Goal: Task Accomplishment & Management: Complete application form

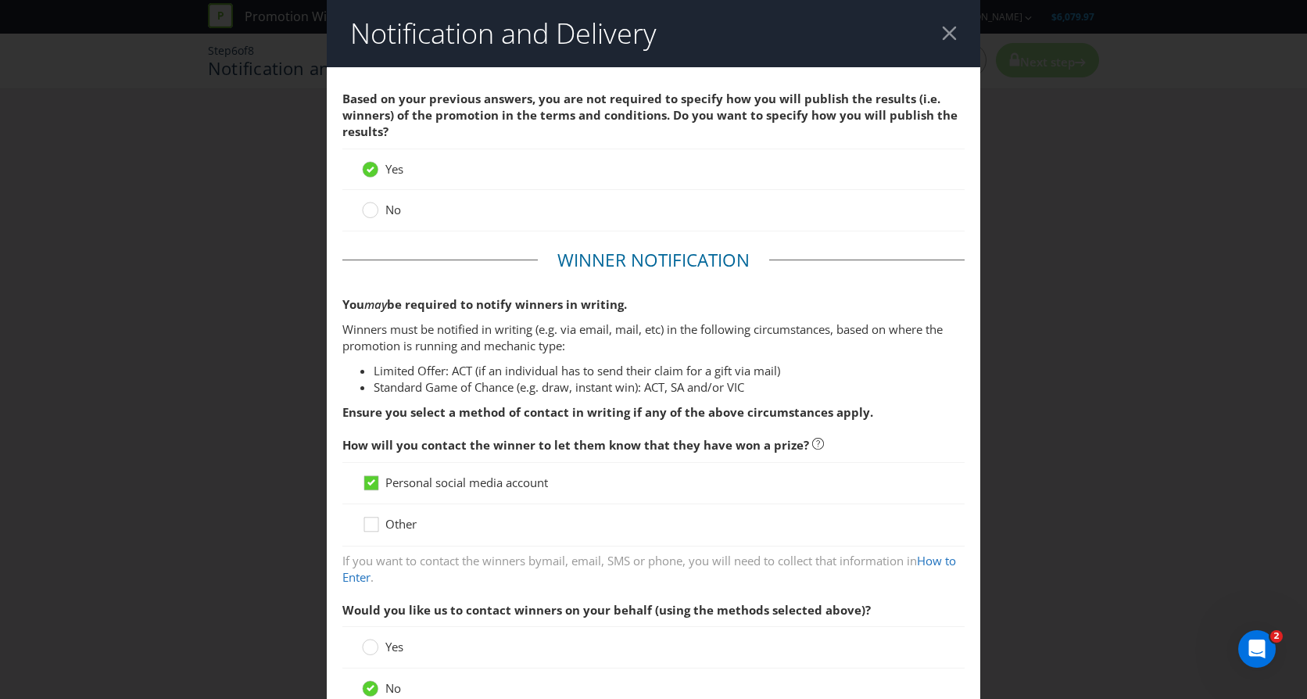
scroll to position [1618, 0]
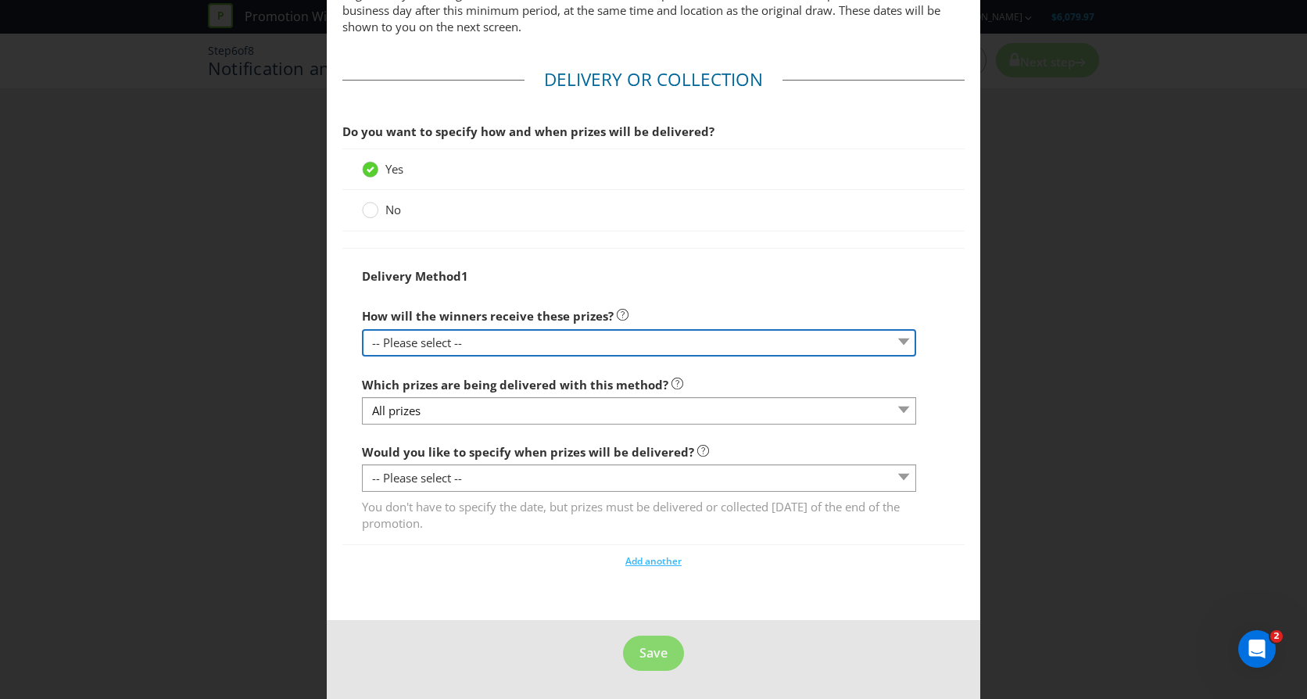
click at [444, 338] on select "-- Please select -- Delivered by mail Delivered by email Delivered in-person Co…" at bounding box center [639, 342] width 554 height 27
select select "PERSON"
click at [362, 329] on select "-- Please select -- Delivered by mail Delivered by email Delivered in-person Co…" at bounding box center [639, 342] width 554 height 27
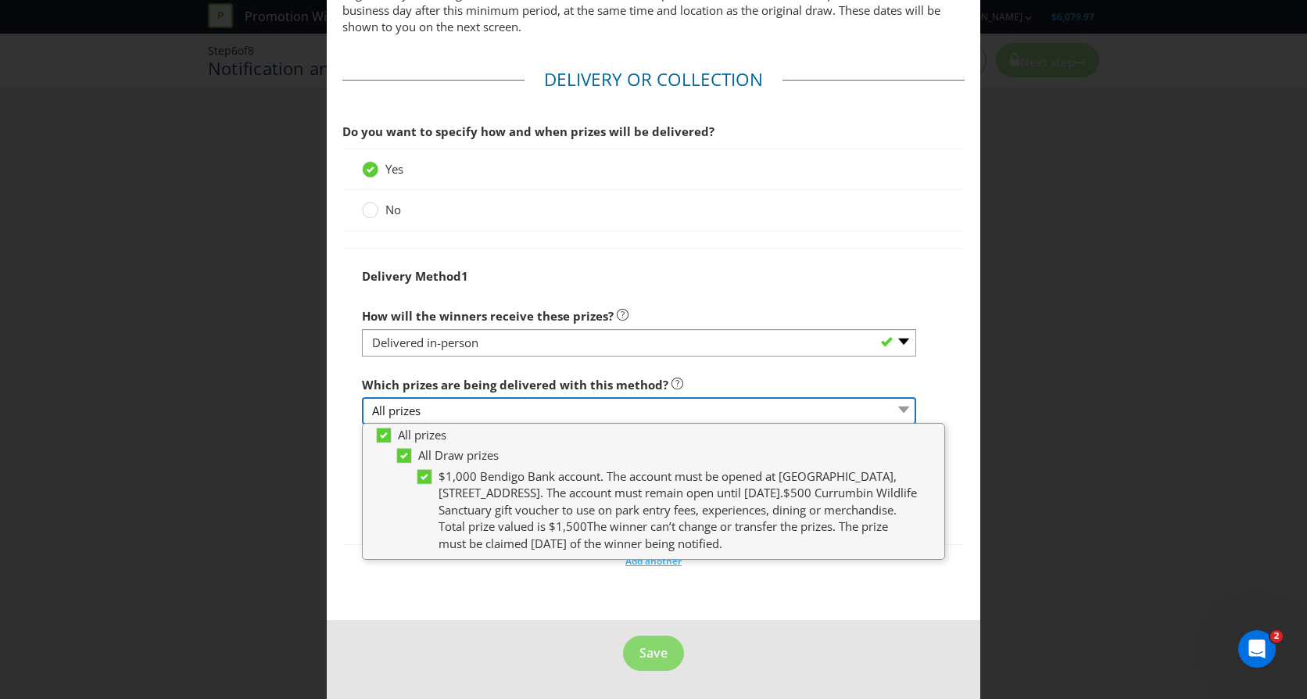
click at [471, 407] on select "All prizes" at bounding box center [639, 410] width 554 height 27
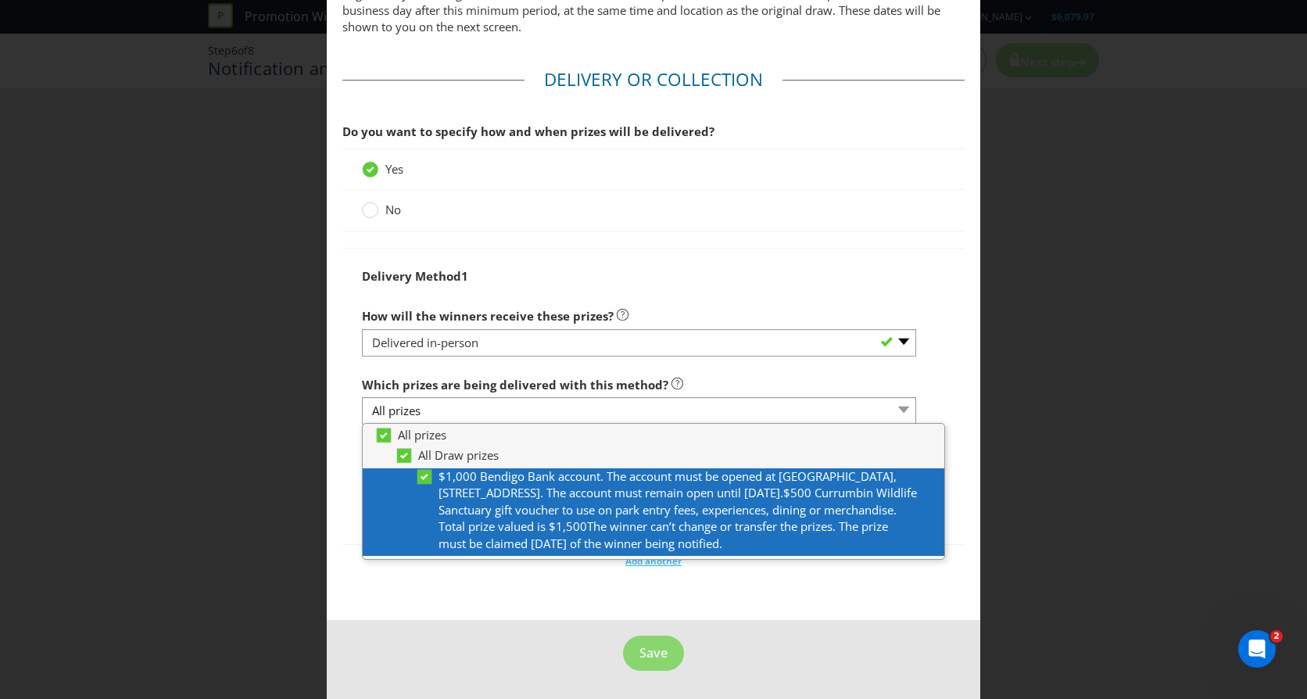
click at [513, 516] on span "$1,000 Bendigo Bank account. The account must be opened at [GEOGRAPHIC_DATA], […" at bounding box center [678, 509] width 478 height 83
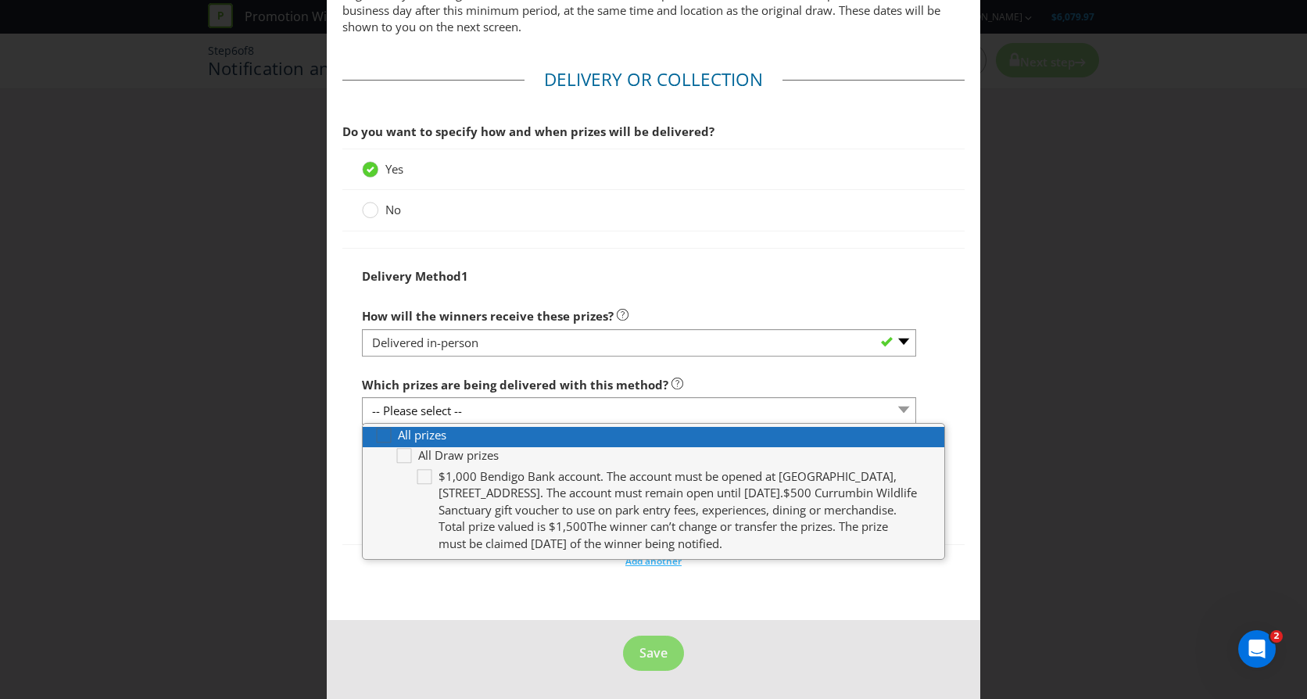
click at [382, 436] on icon at bounding box center [385, 438] width 23 height 23
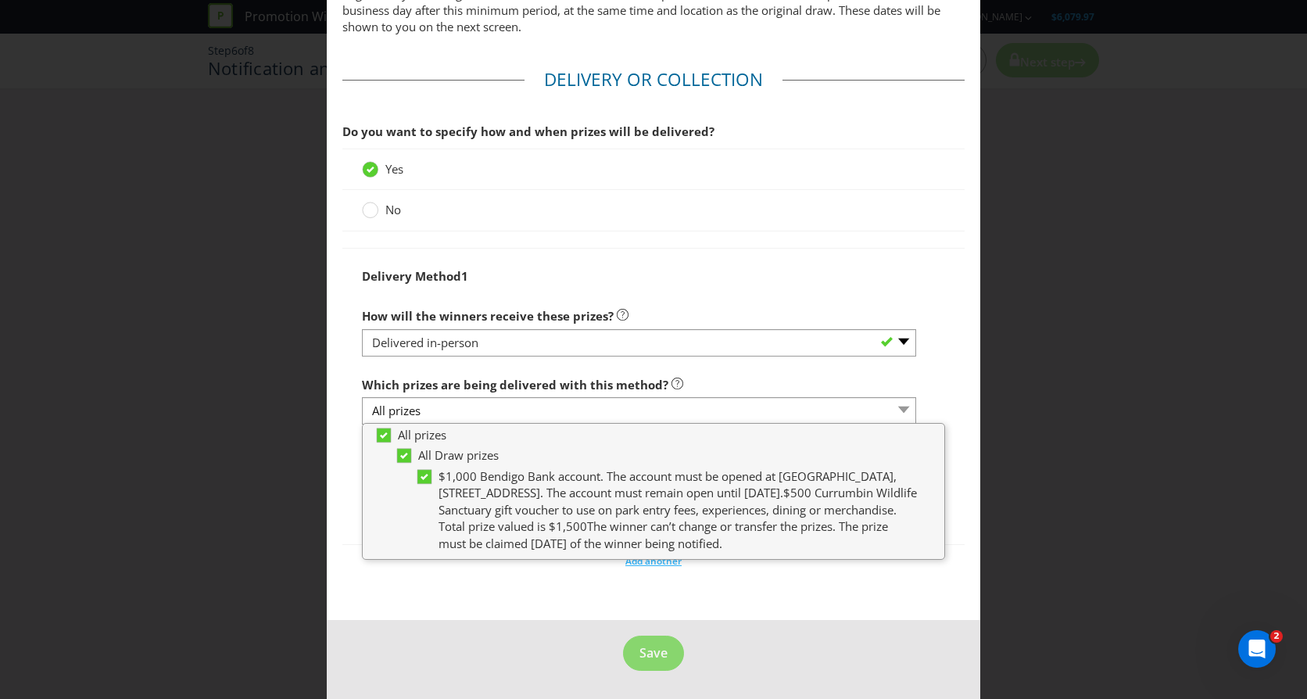
click at [932, 217] on div "No" at bounding box center [653, 210] width 583 height 16
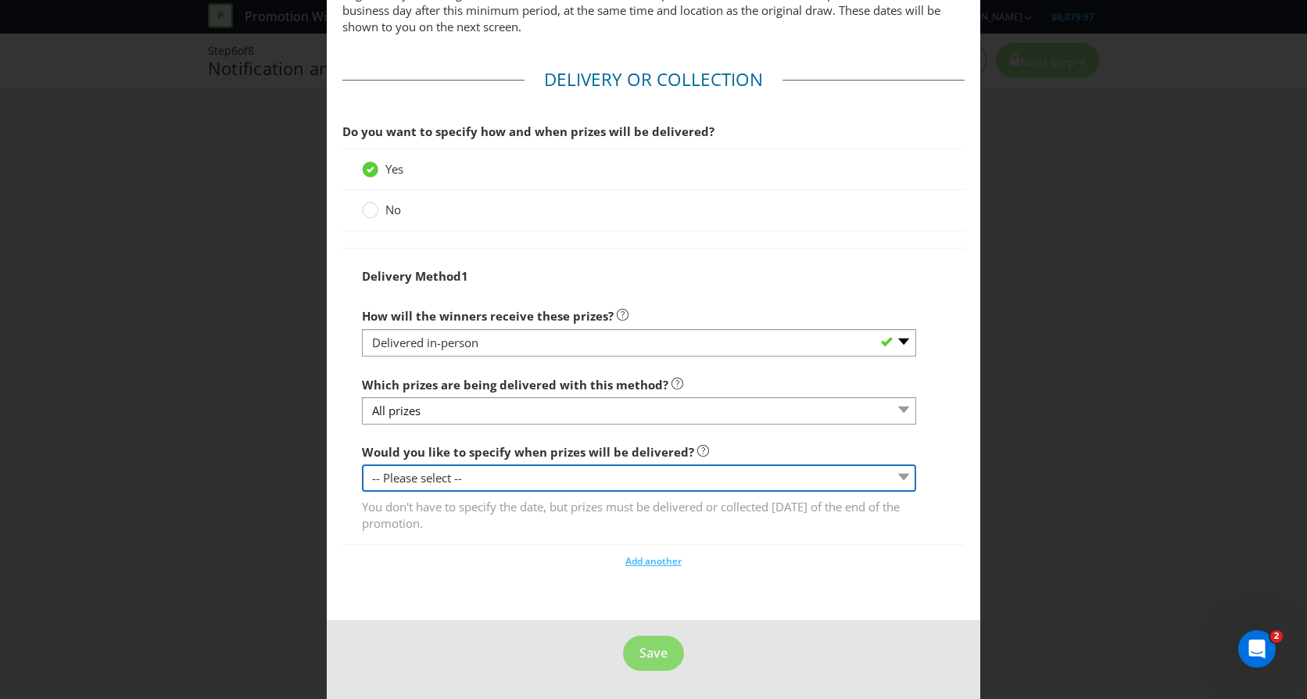
click at [599, 479] on select "-- Please select -- Yes, specific date (please specify) Yes, within a certain p…" at bounding box center [639, 477] width 554 height 27
select select "YES_SPECIFIC"
click at [362, 464] on select "-- Please select -- Yes, specific date (please specify) Yes, within a certain p…" at bounding box center [639, 477] width 554 height 27
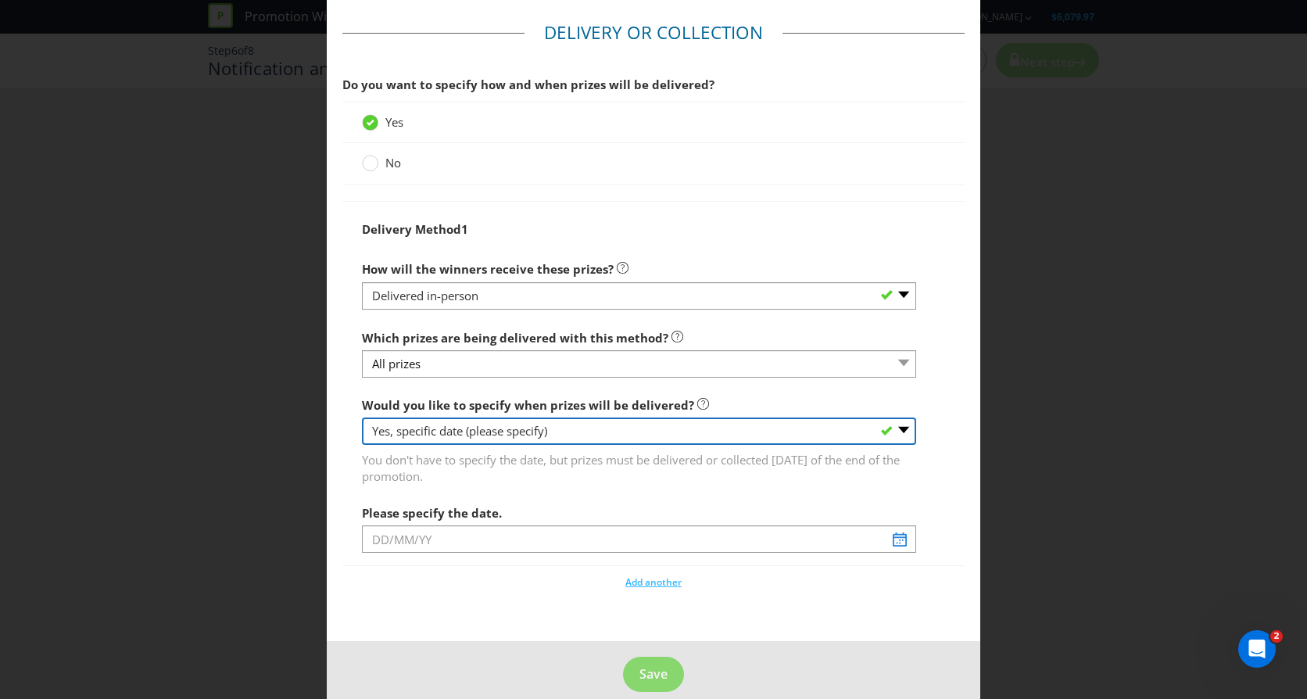
scroll to position [1686, 0]
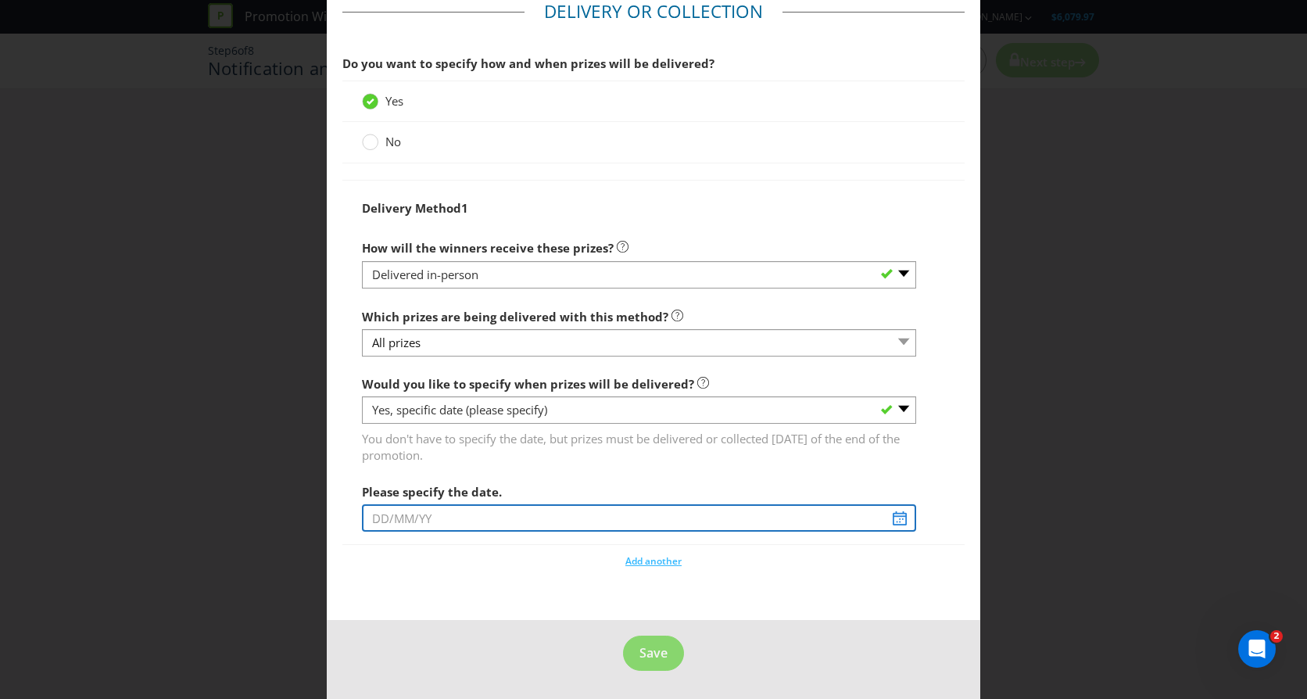
click at [549, 518] on input "text" at bounding box center [639, 517] width 554 height 27
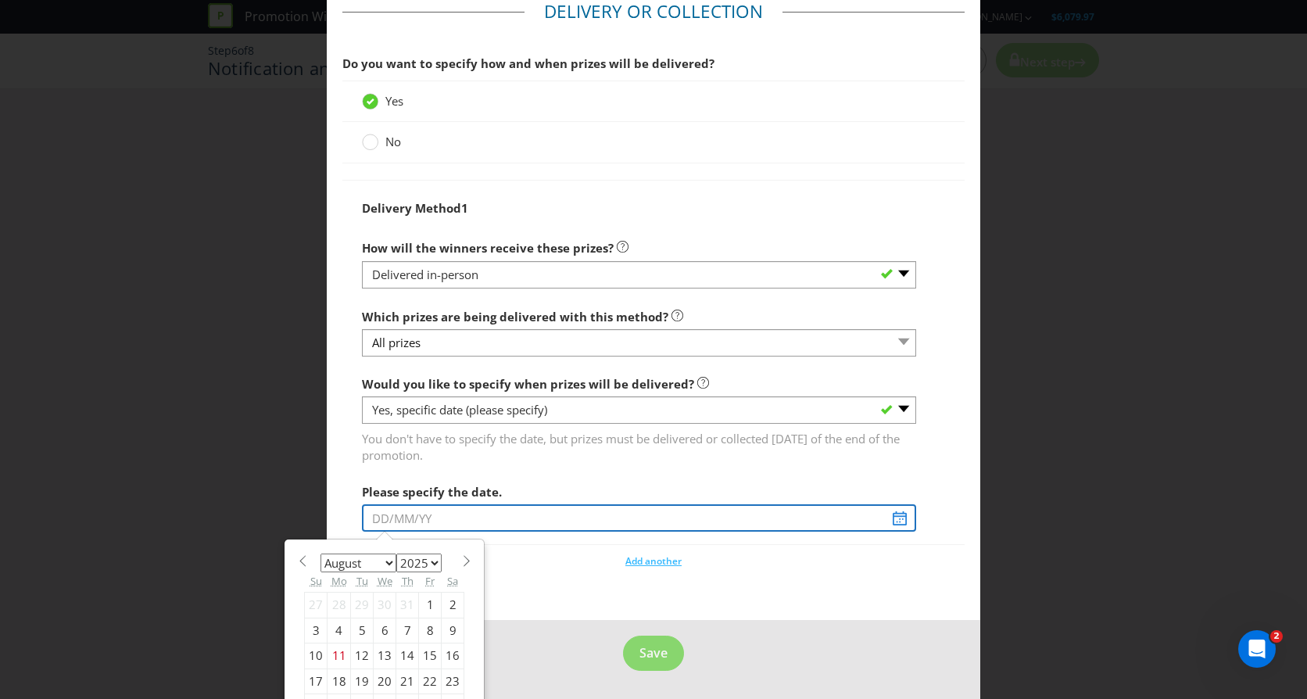
scroll to position [1749, 0]
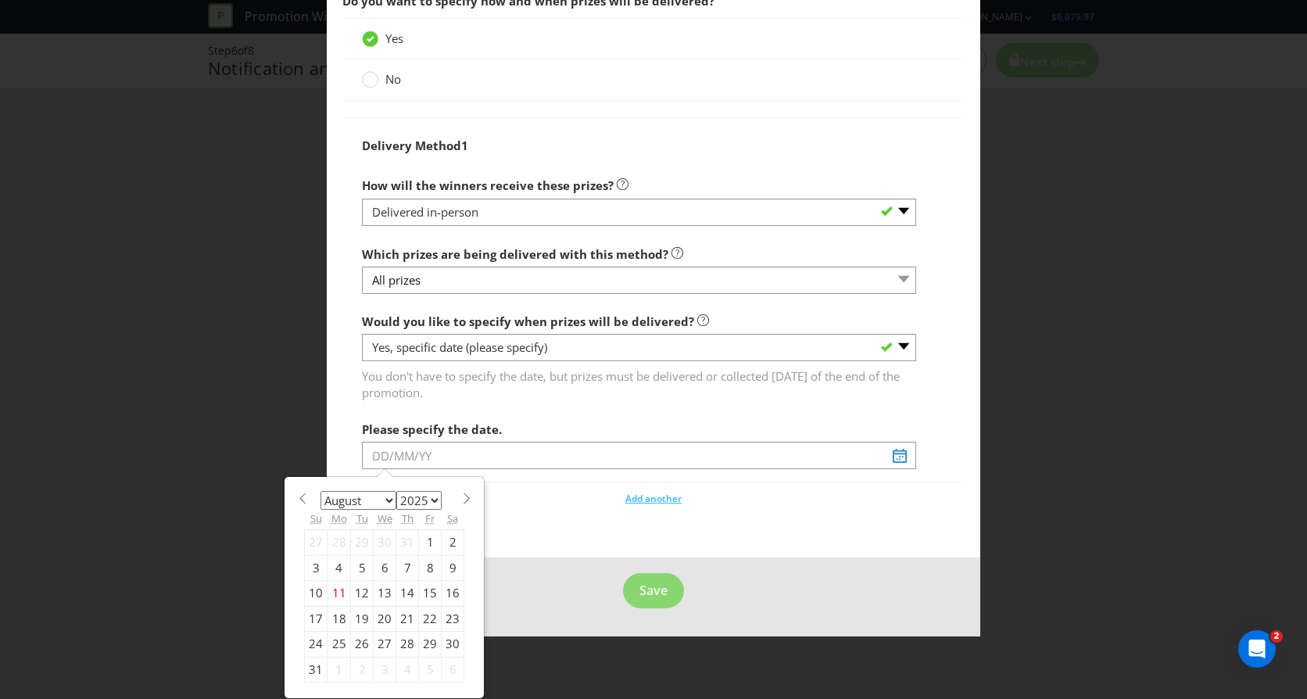
click at [387, 498] on select "January February March April May June July August September October November De…" at bounding box center [359, 500] width 76 height 19
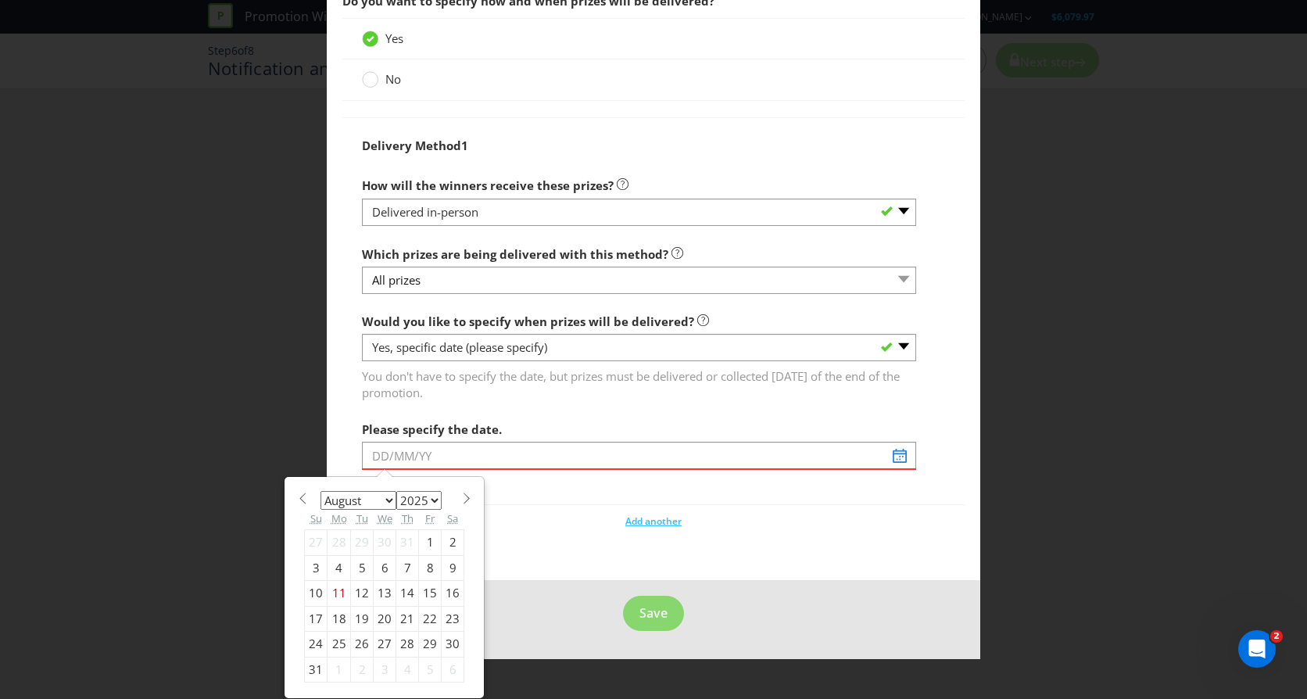
select select "10"
click at [321, 491] on select "January February March April May June July August September October November De…" at bounding box center [359, 500] width 76 height 19
click at [426, 563] on div "7" at bounding box center [430, 567] width 23 height 25
type input "[DATE]"
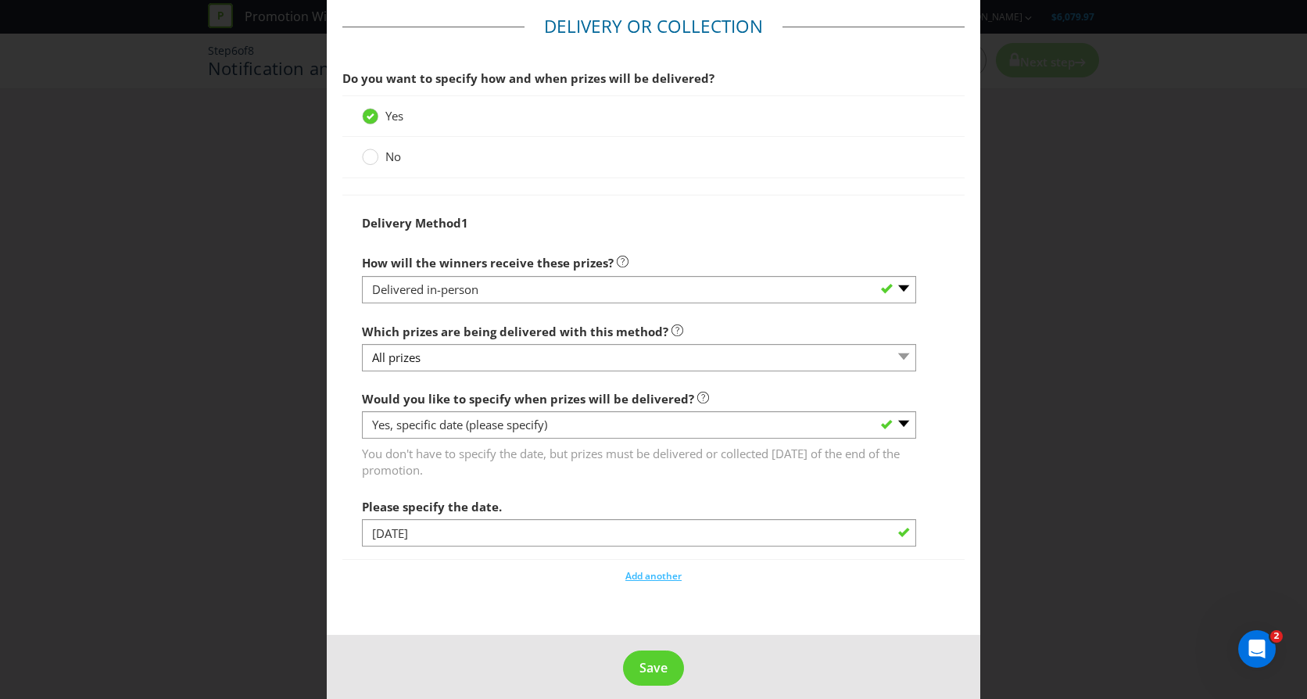
scroll to position [1686, 0]
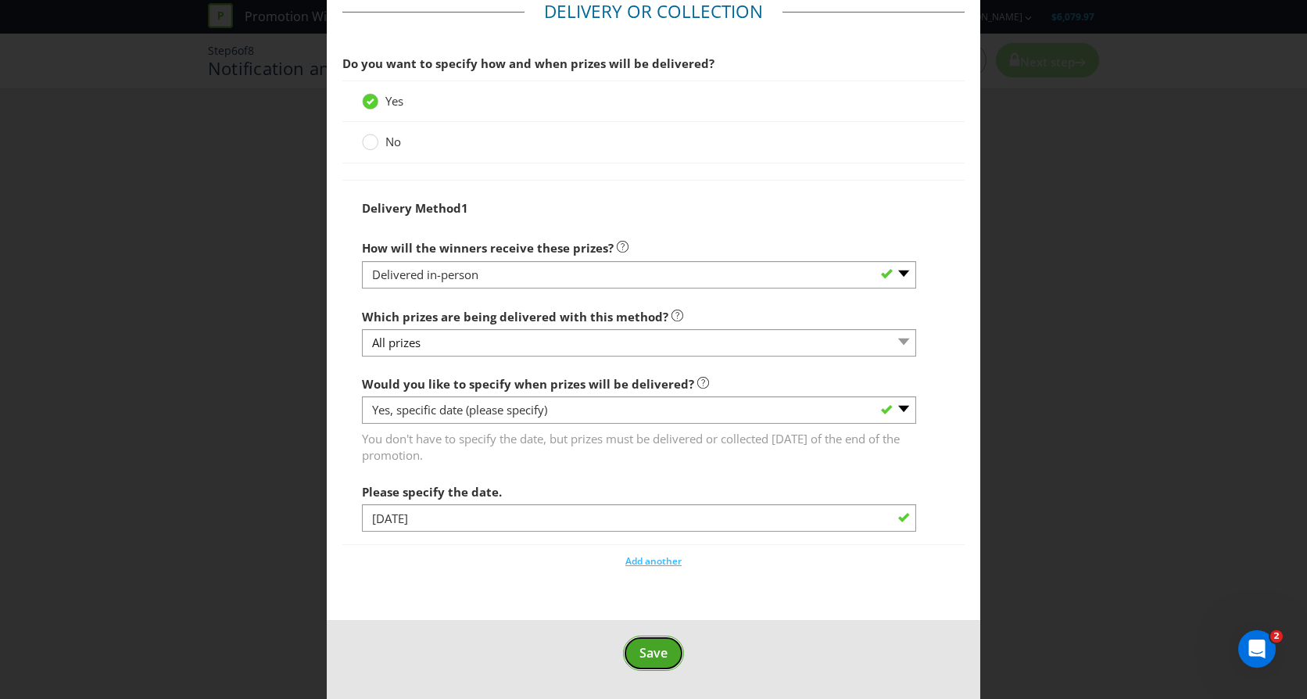
click at [644, 653] on span "Save" at bounding box center [653, 652] width 28 height 17
click at [649, 654] on span "Save" at bounding box center [653, 652] width 28 height 17
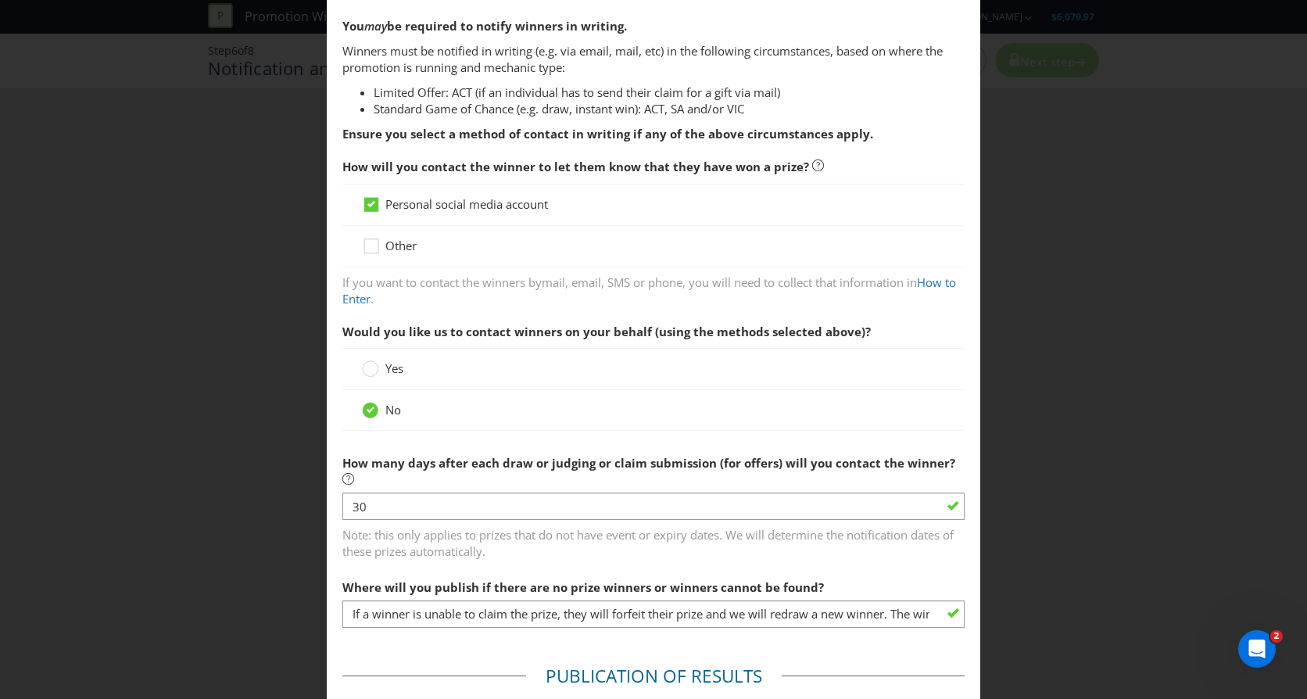
scroll to position [313, 0]
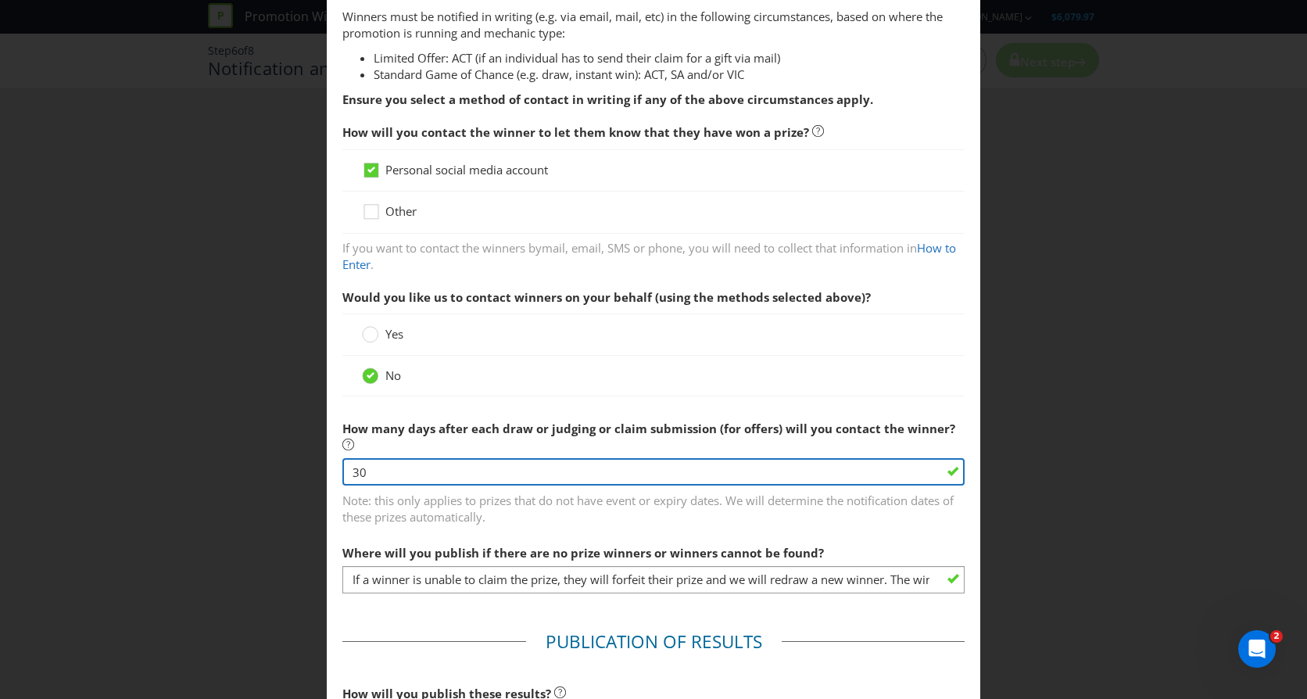
click at [466, 471] on input "30" at bounding box center [653, 471] width 622 height 27
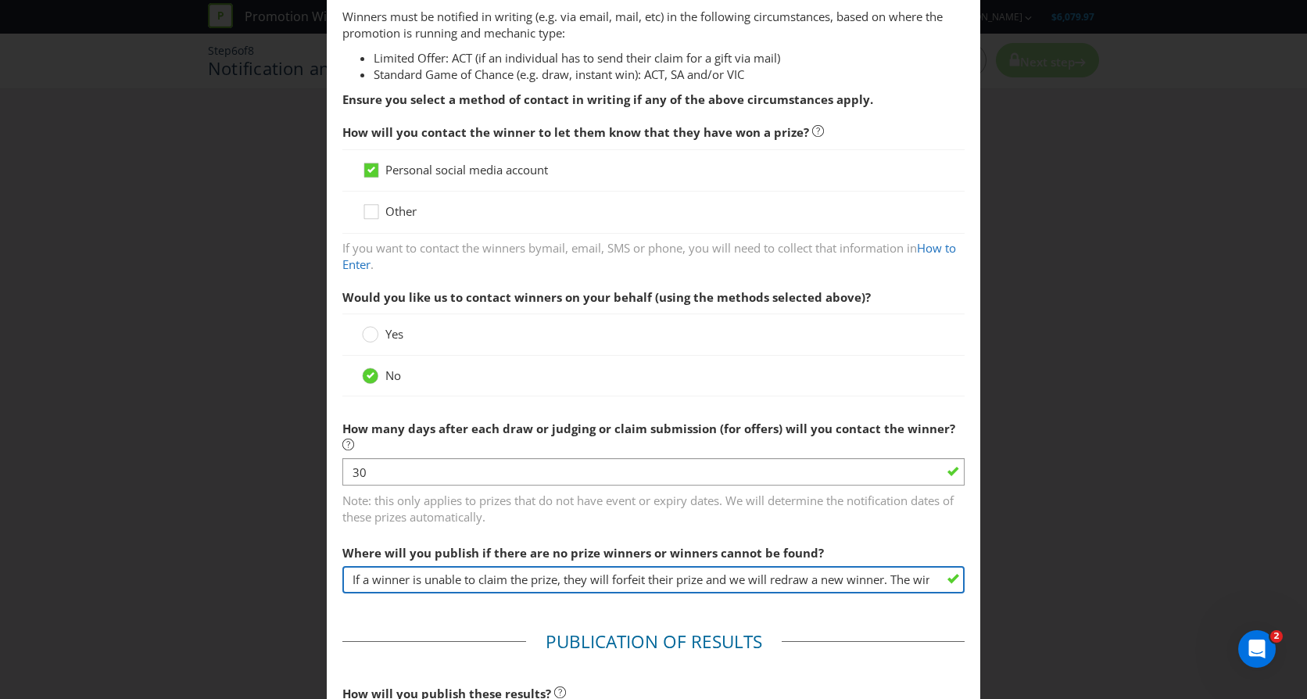
click at [557, 581] on input "If a winner is unable to claim the prize, they will forfeit their prize and we …" at bounding box center [653, 579] width 622 height 27
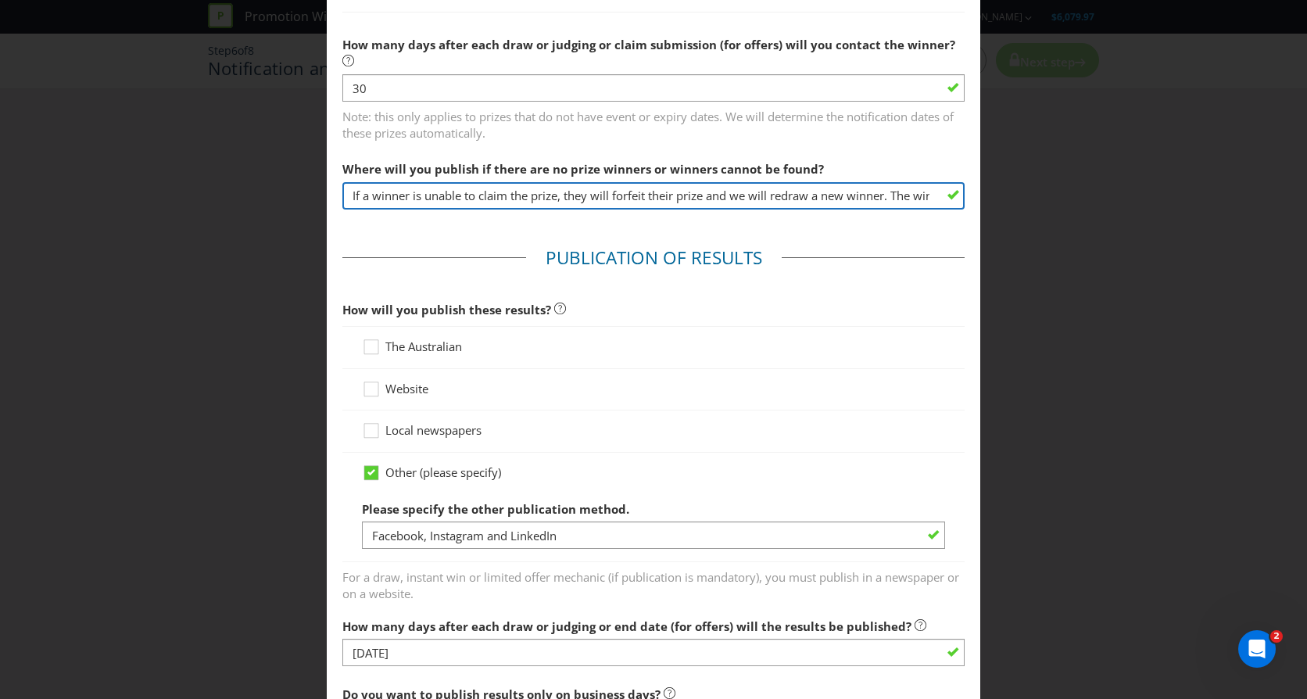
scroll to position [782, 0]
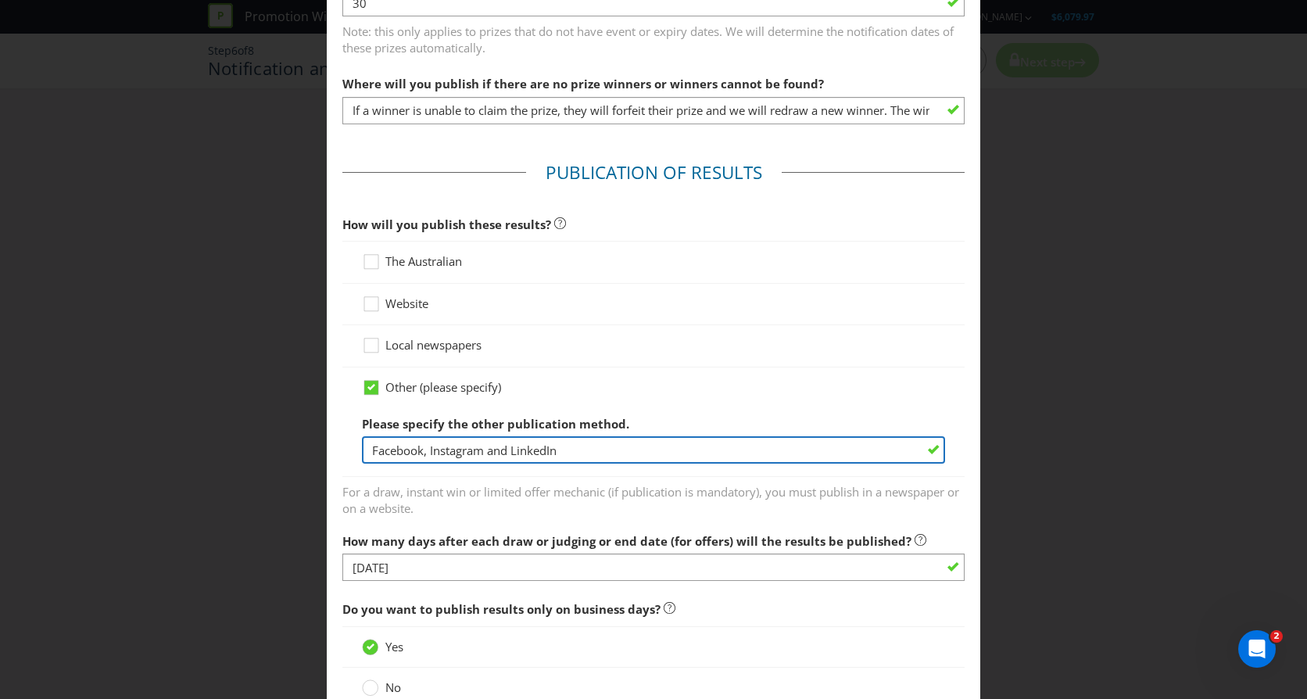
click at [573, 451] on input "Facebook, Instagram and LinkedIn" at bounding box center [653, 449] width 583 height 27
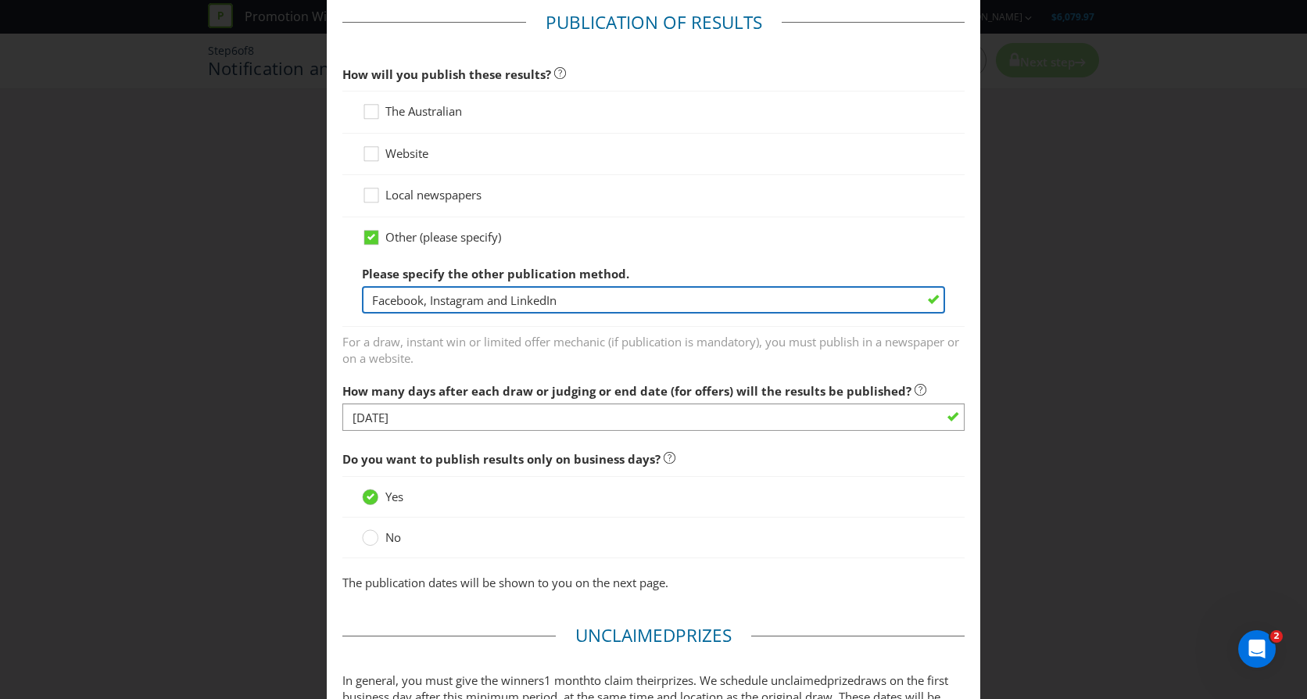
scroll to position [938, 0]
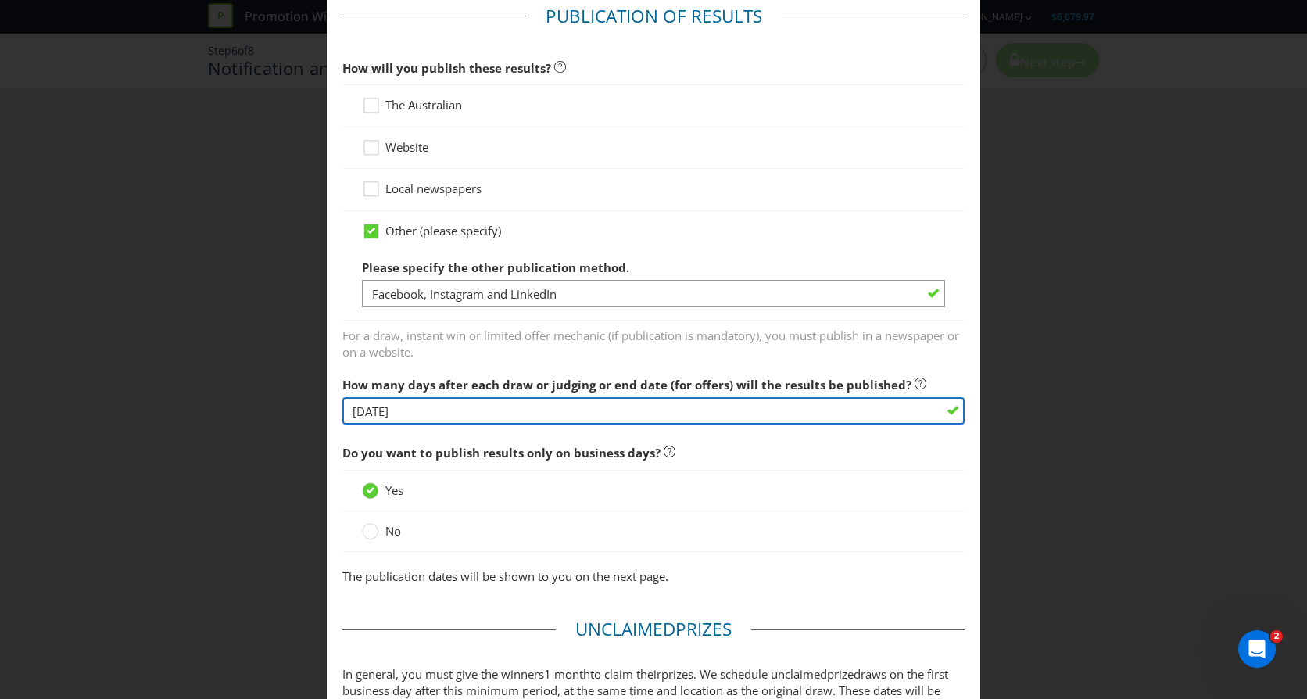
click at [564, 413] on input "[DATE]" at bounding box center [653, 410] width 622 height 27
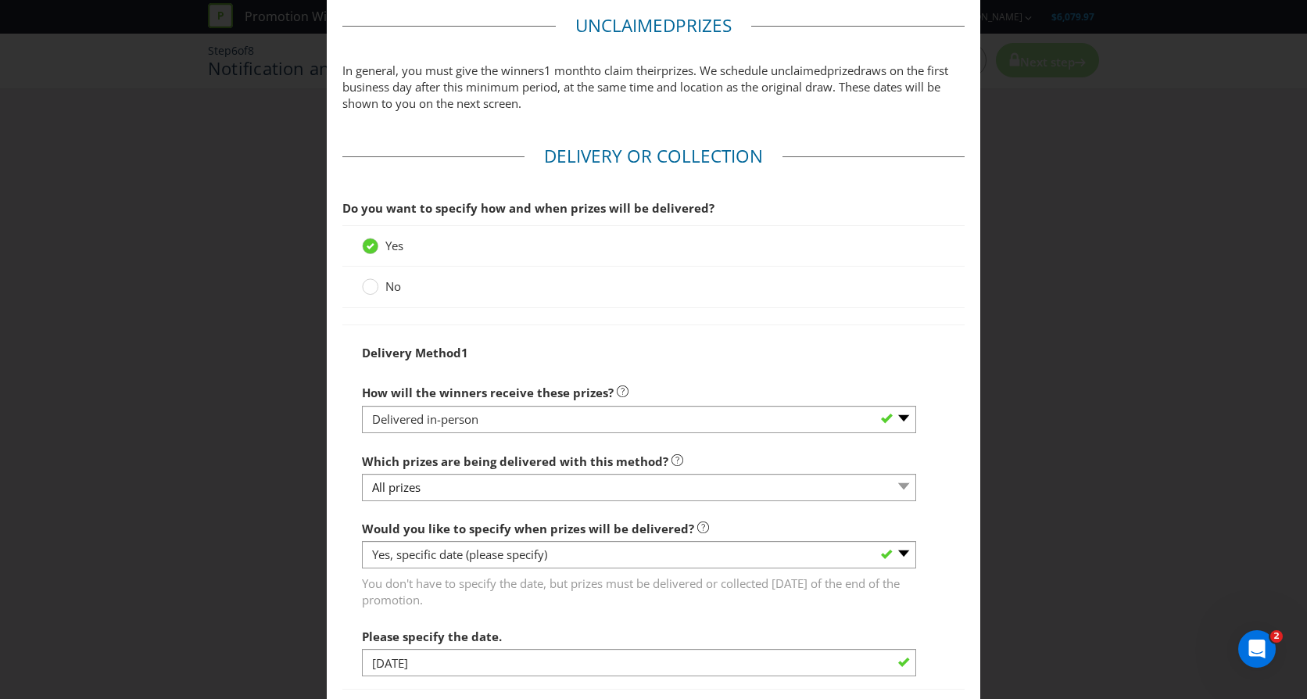
scroll to position [1563, 0]
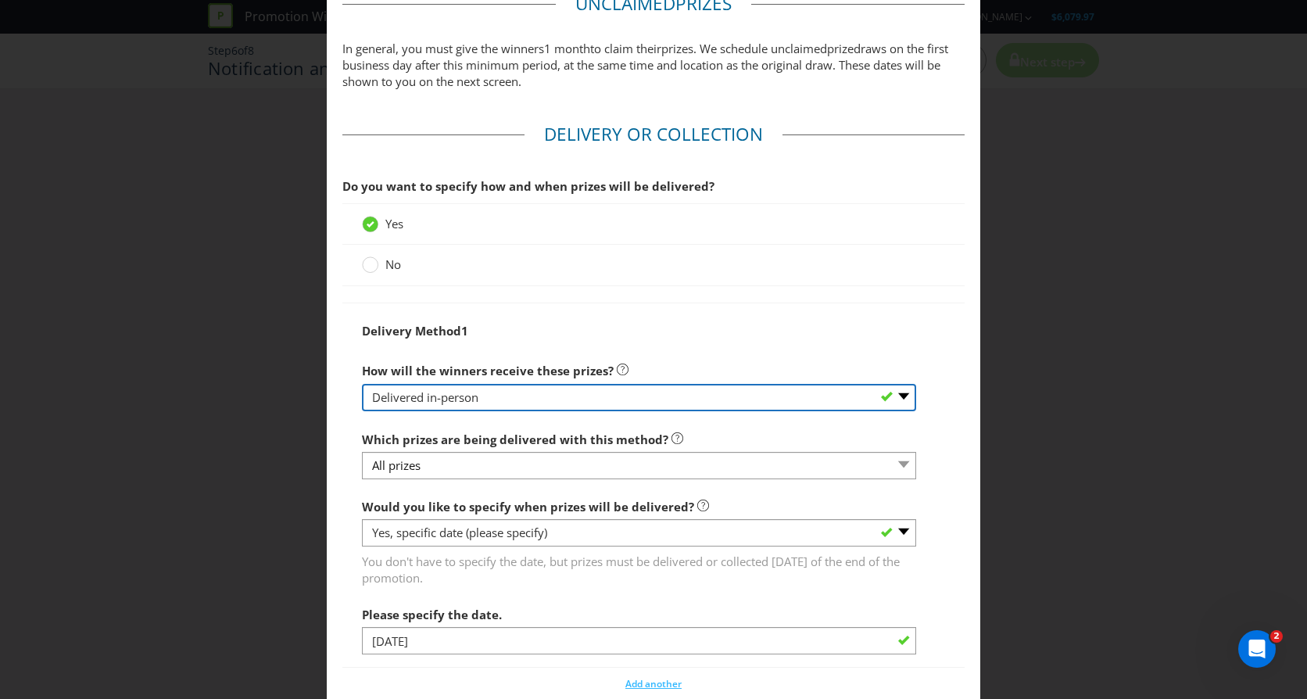
click at [489, 396] on select "-- Please select -- Delivered by mail Delivered by email Delivered in-person Co…" at bounding box center [639, 397] width 554 height 27
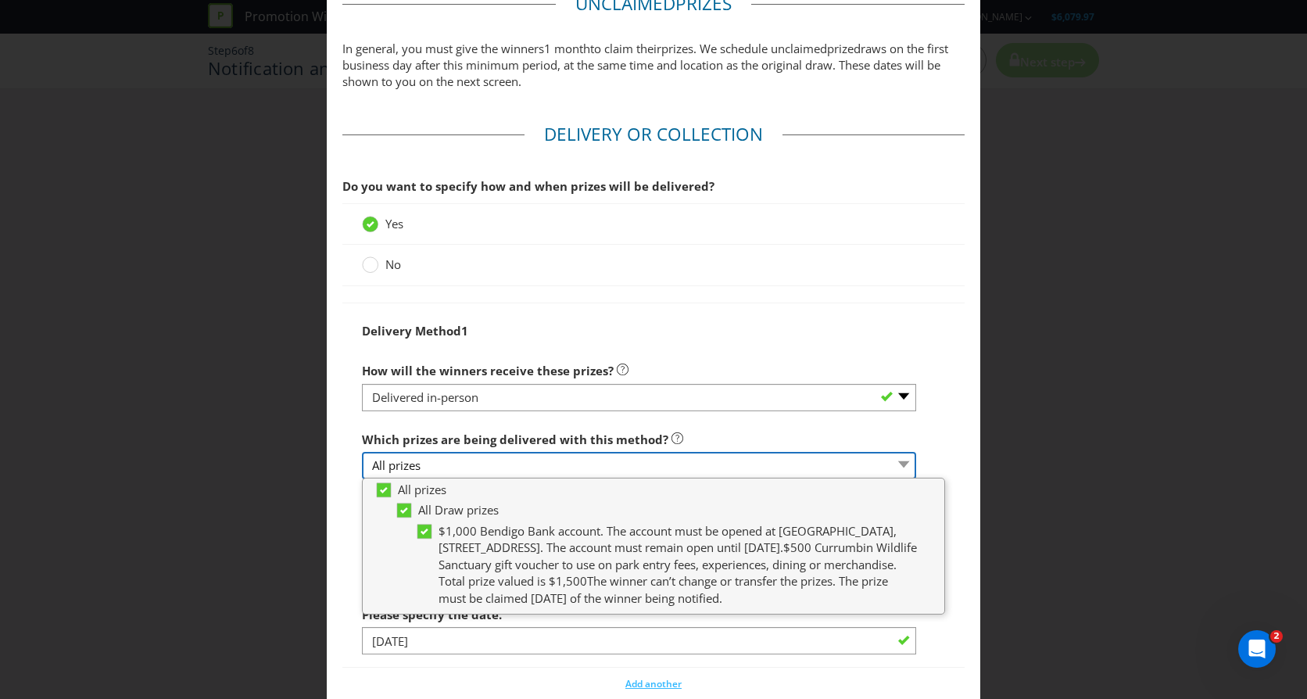
click at [481, 470] on select "All prizes" at bounding box center [639, 465] width 554 height 27
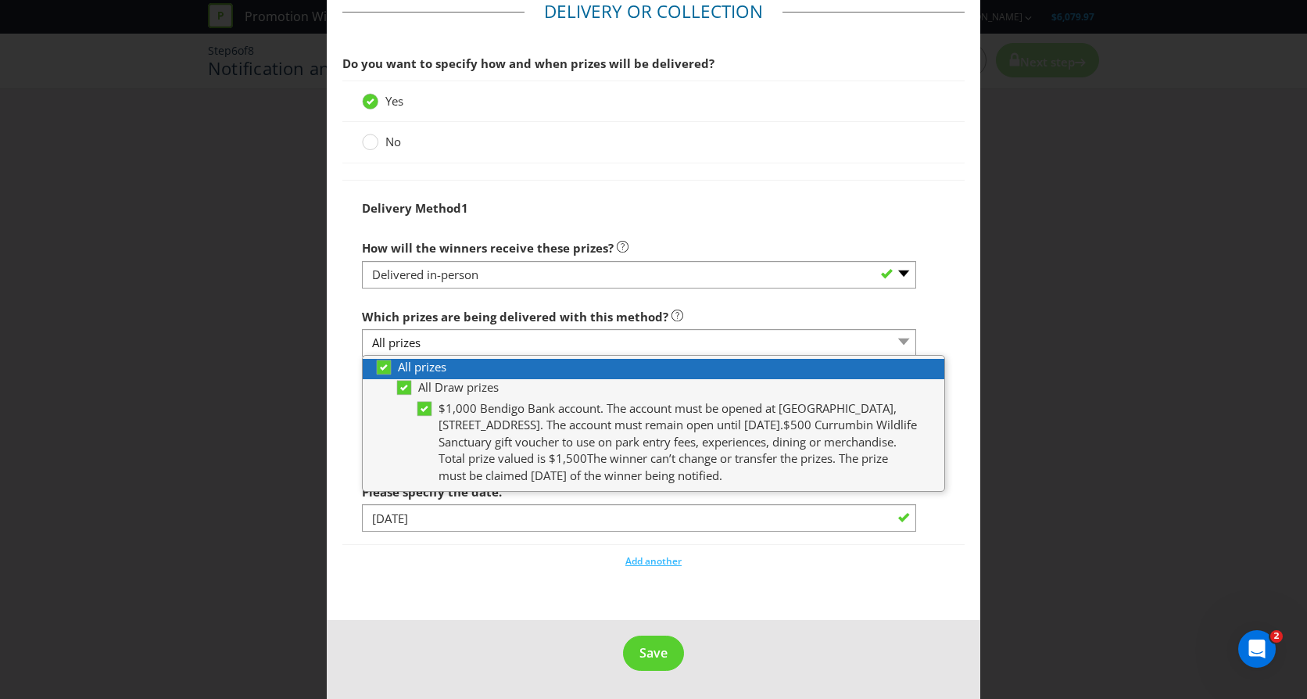
click at [428, 370] on span "All prizes" at bounding box center [422, 367] width 48 height 16
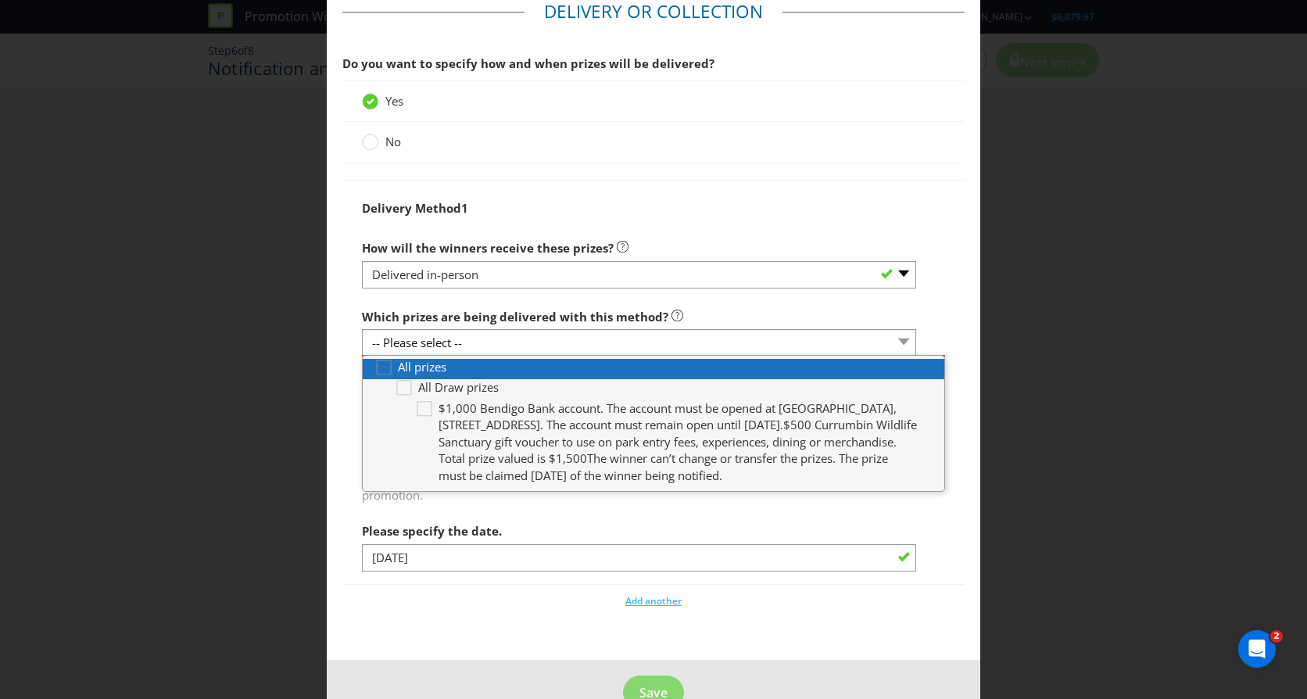
click at [428, 370] on span "All prizes" at bounding box center [422, 367] width 48 height 16
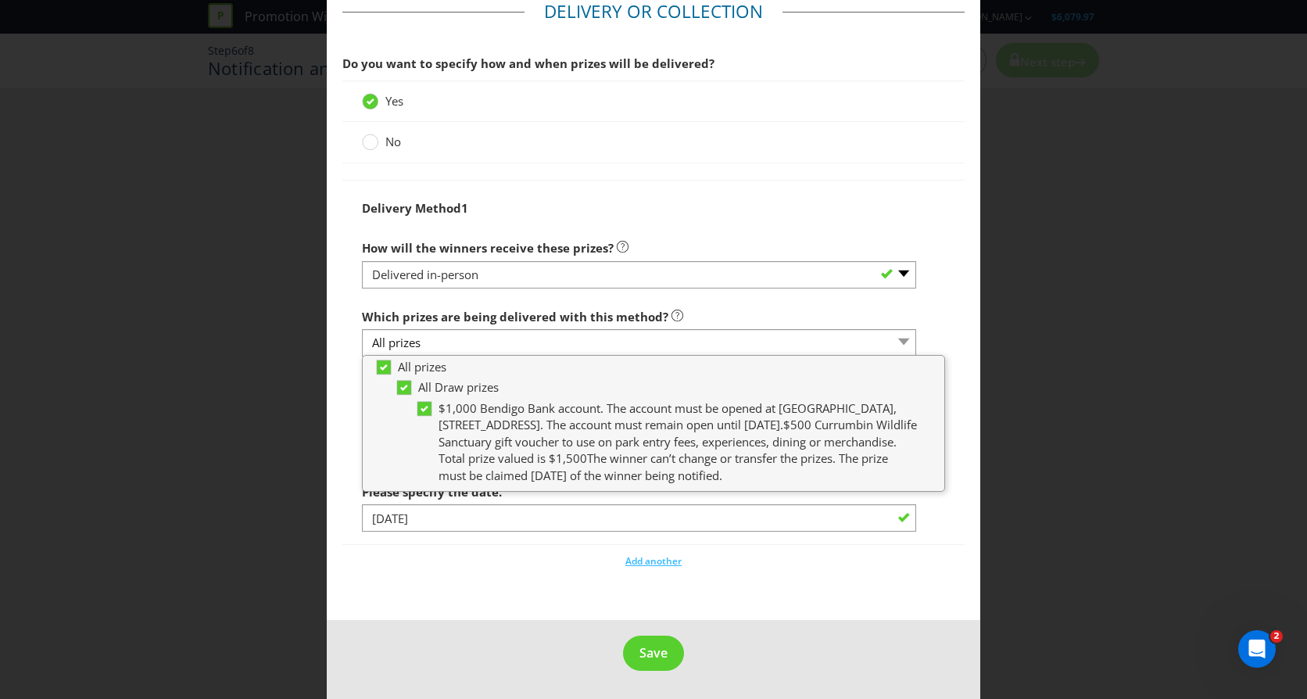
click at [682, 200] on div "Delivery Method 1" at bounding box center [653, 208] width 583 height 32
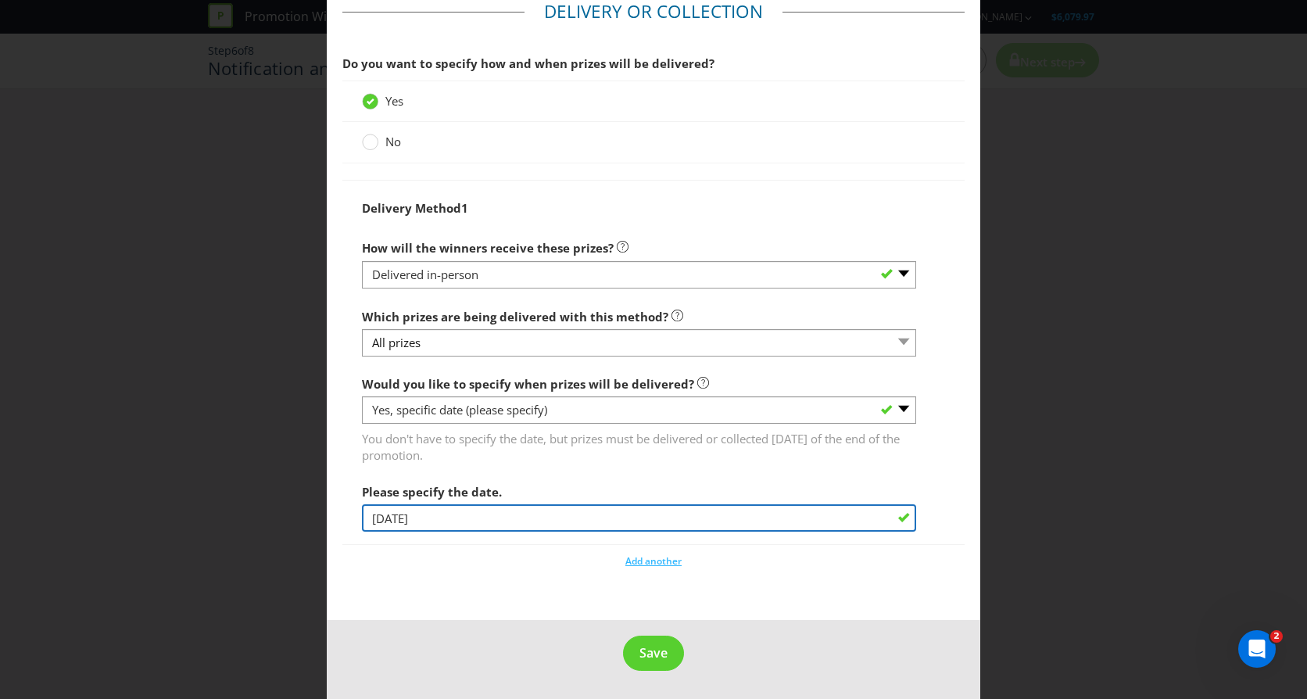
click at [503, 517] on input "[DATE]" at bounding box center [639, 517] width 554 height 27
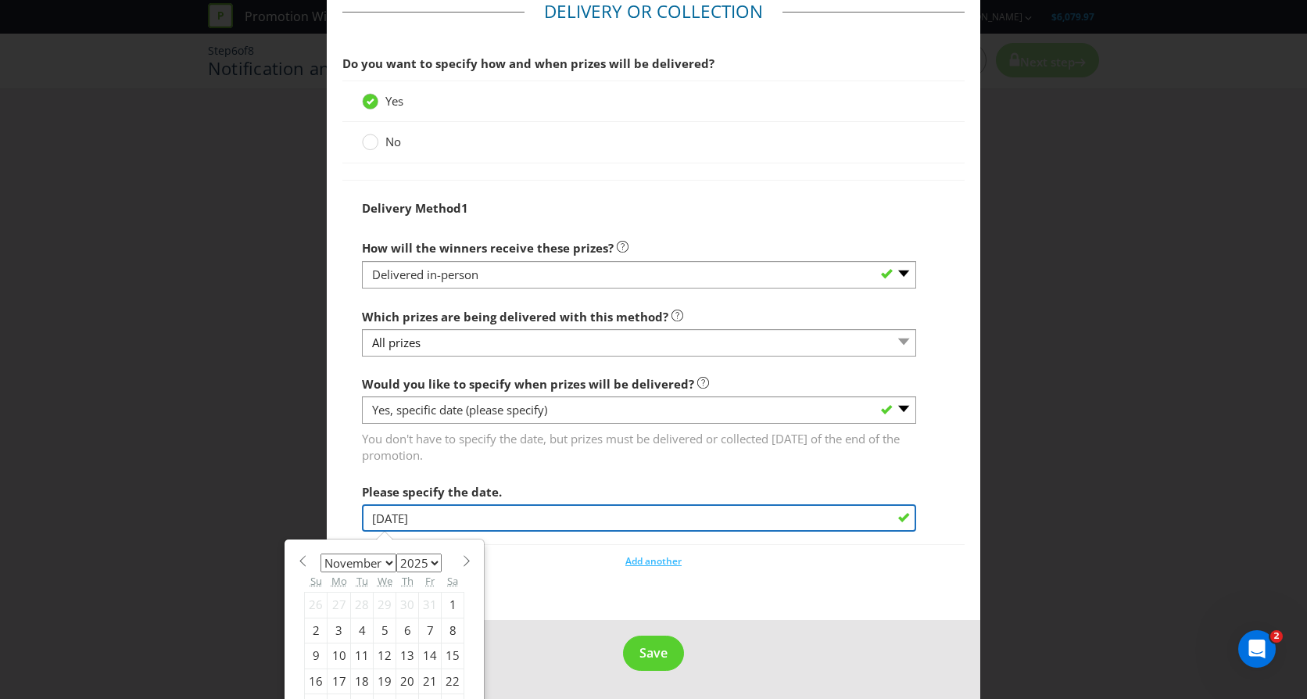
click at [503, 517] on input "[DATE]" at bounding box center [639, 517] width 554 height 27
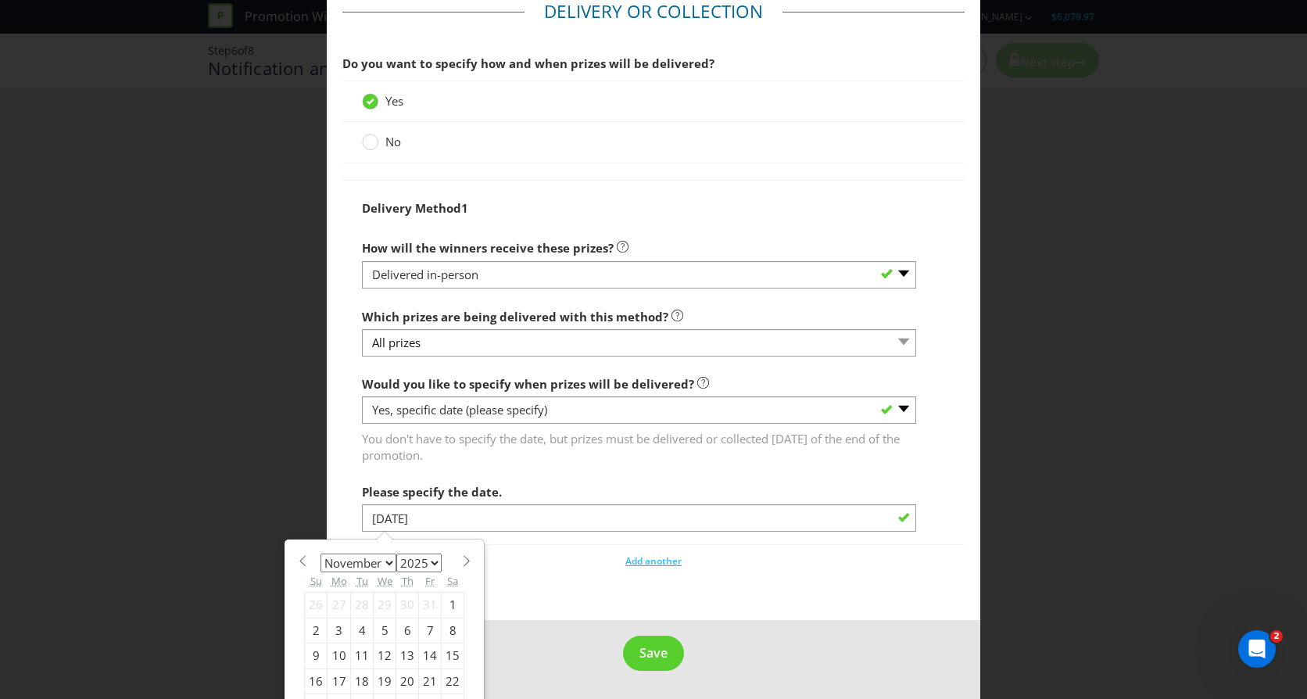
click at [553, 578] on fieldset "Delivery or Collection Do you want to specify how and when prizes will be deliv…" at bounding box center [653, 290] width 622 height 582
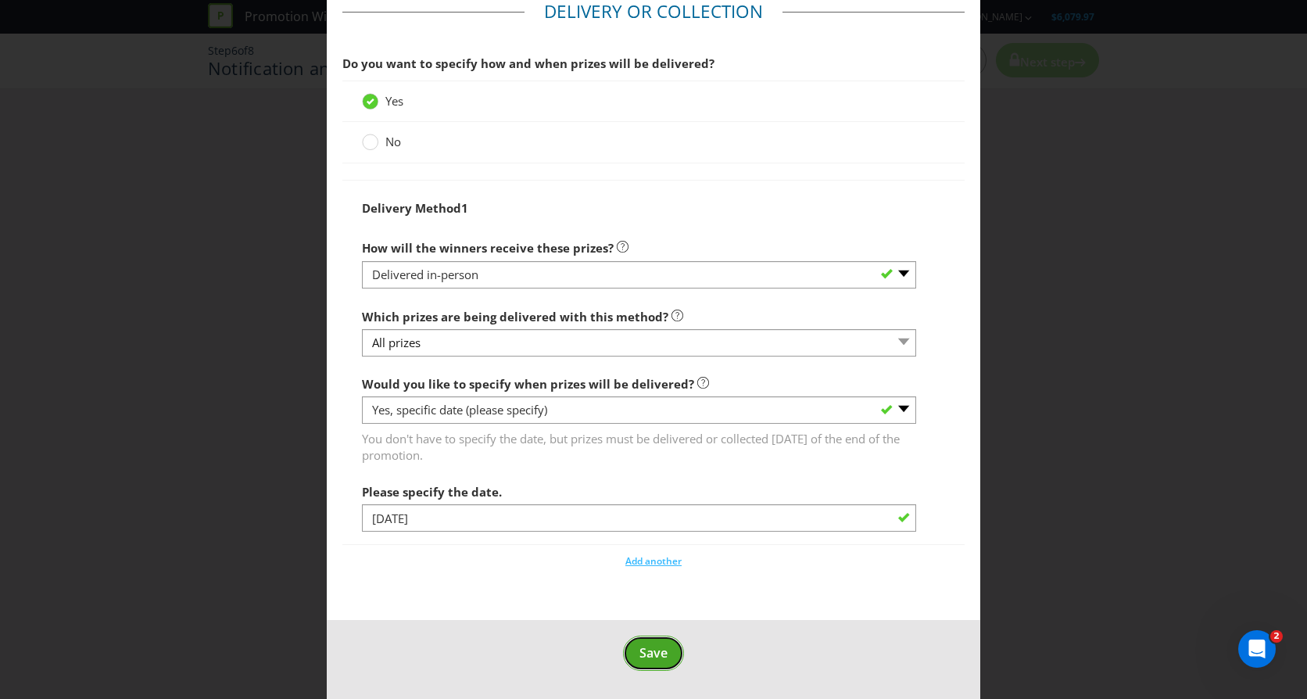
click at [650, 650] on span "Save" at bounding box center [653, 652] width 28 height 17
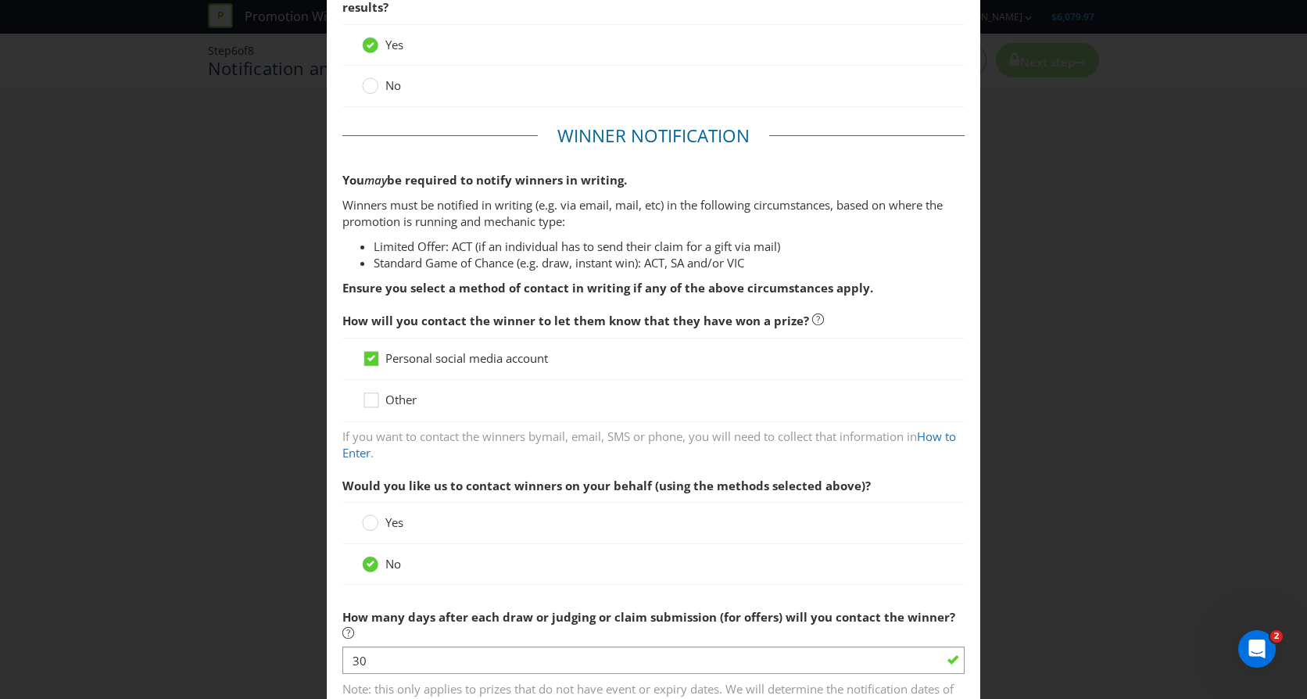
scroll to position [391, 0]
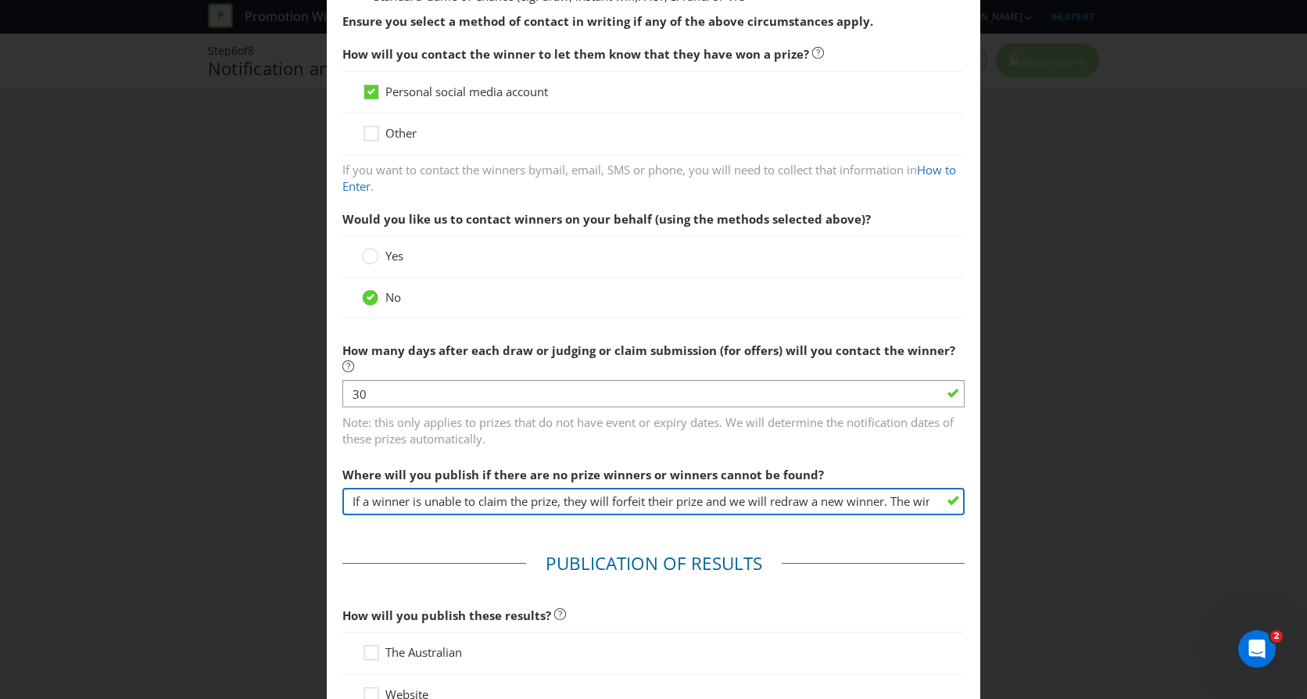
click at [874, 500] on input "If a winner is unable to claim the prize, they will forfeit their prize and we …" at bounding box center [653, 501] width 622 height 27
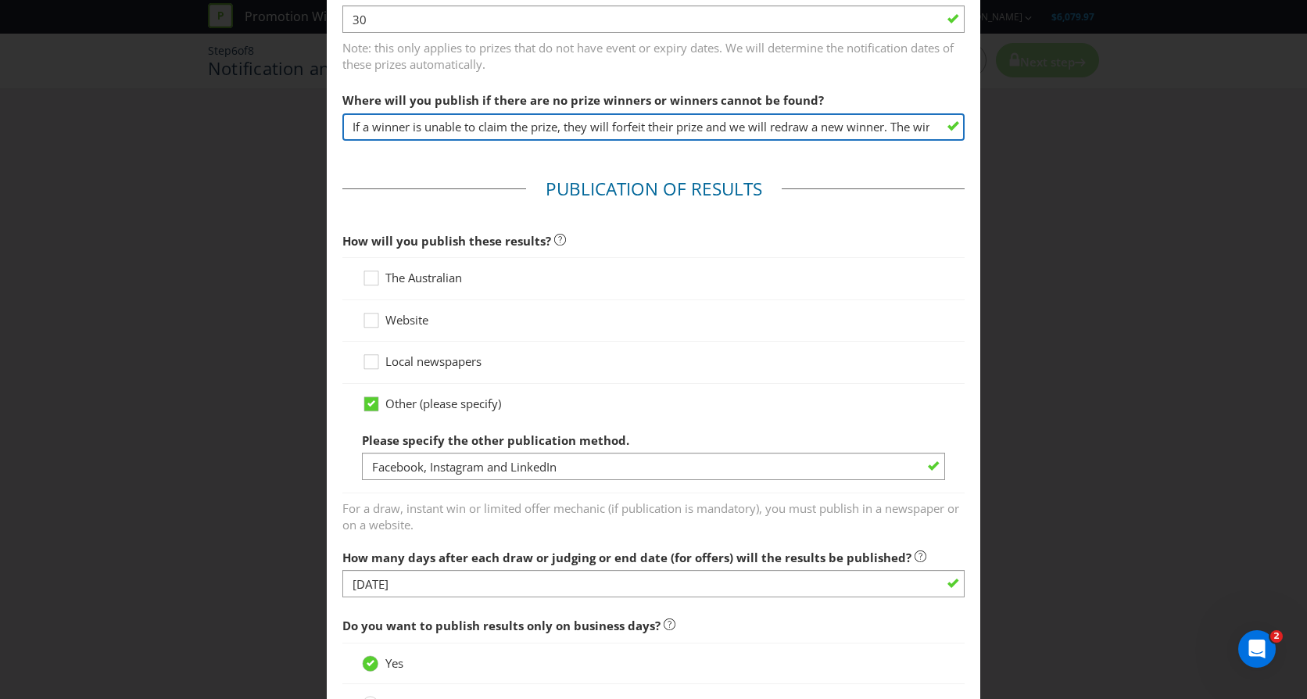
scroll to position [782, 0]
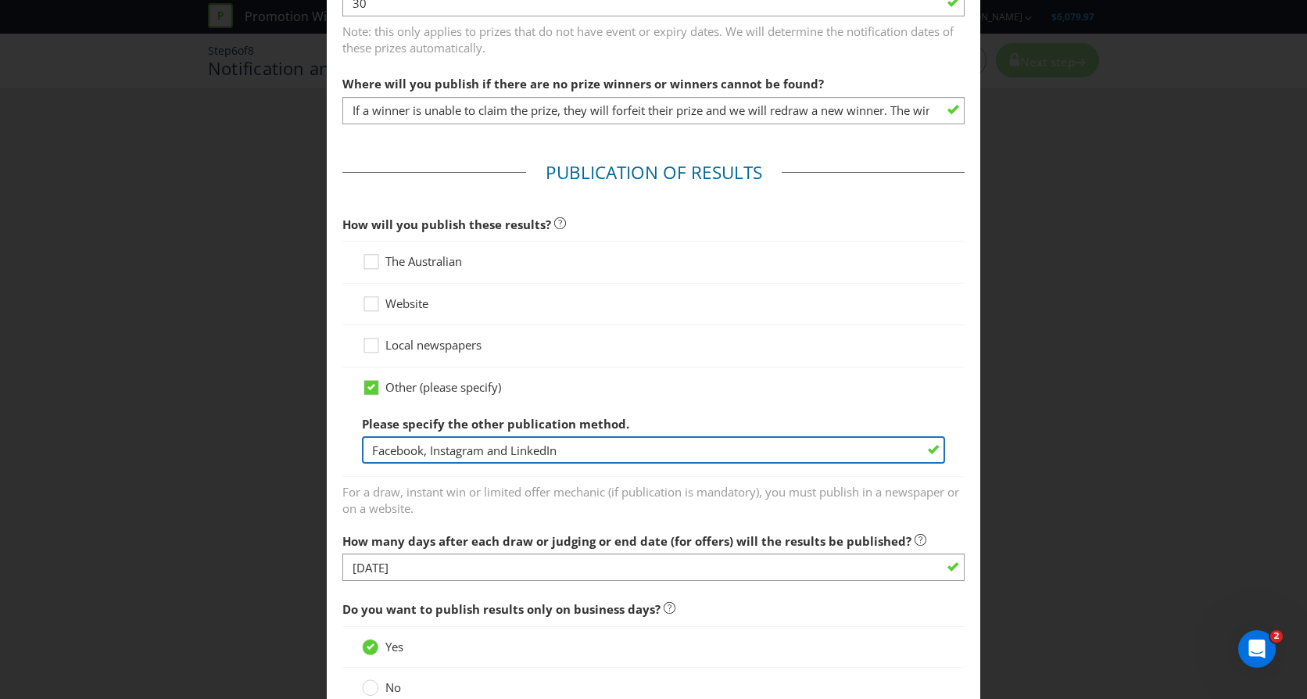
click at [607, 453] on input "Facebook, Instagram and LinkedIn" at bounding box center [653, 449] width 583 height 27
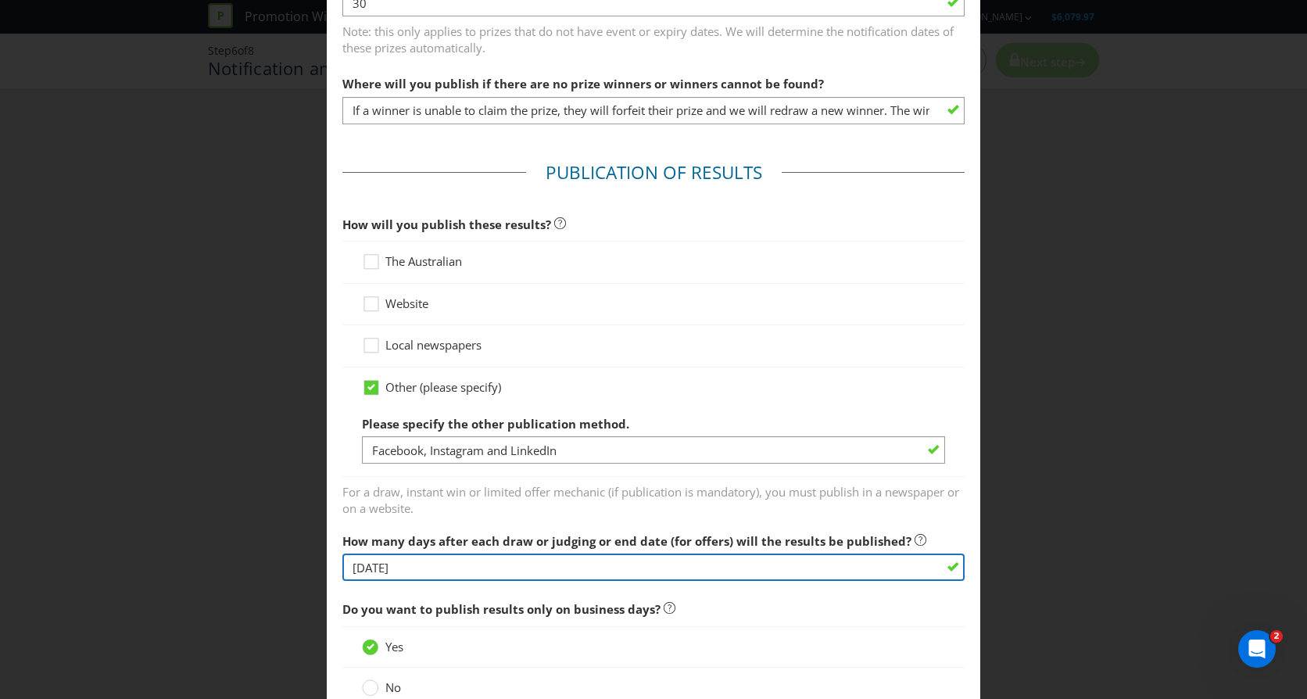
click at [516, 570] on input "[DATE]" at bounding box center [653, 566] width 622 height 27
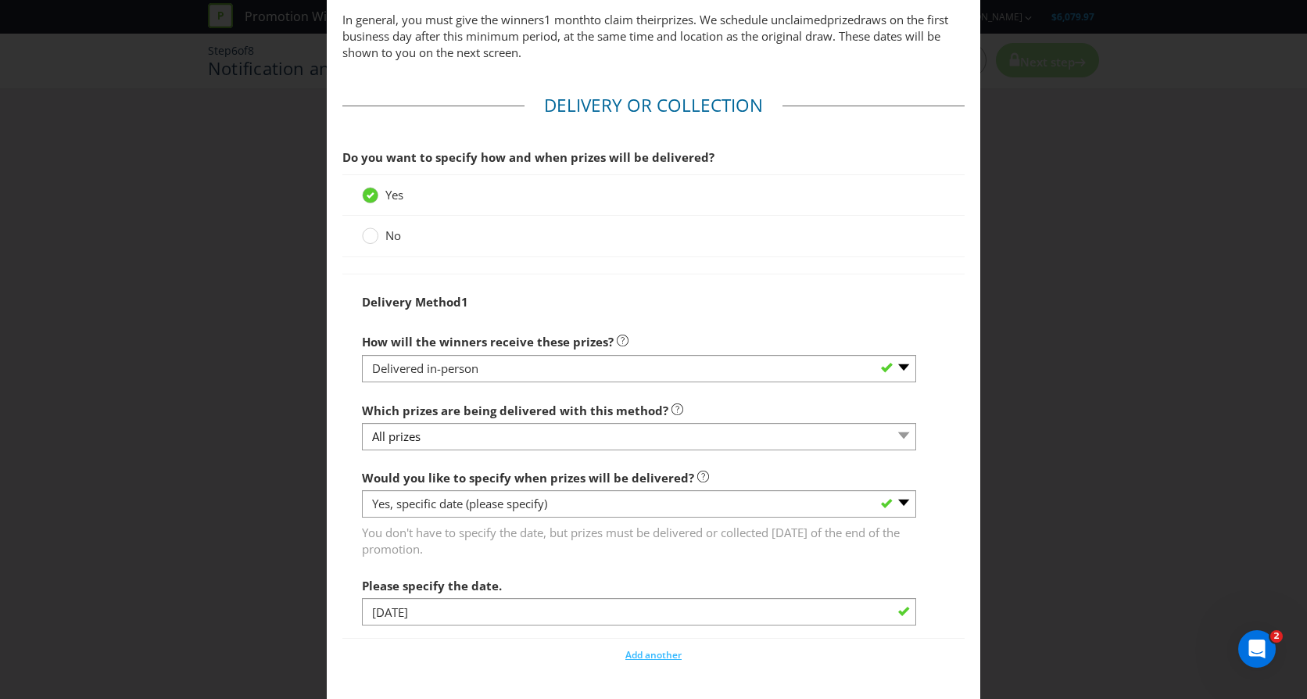
scroll to position [1642, 0]
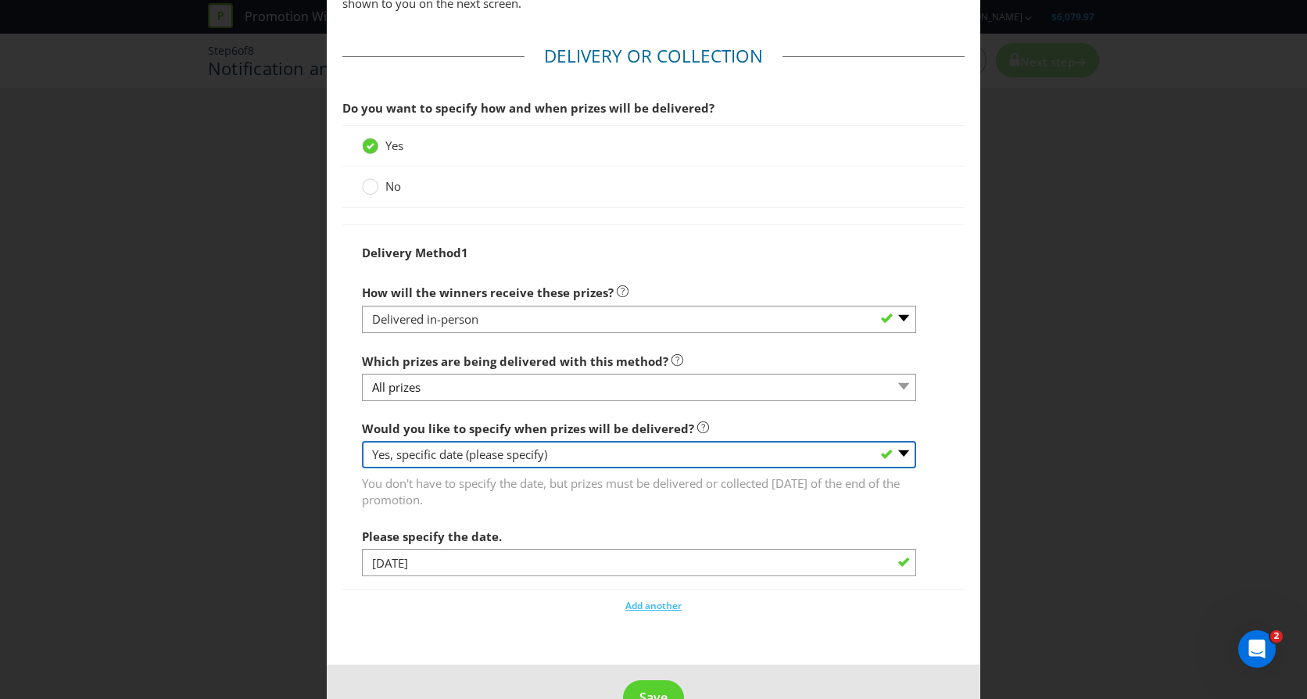
click at [569, 454] on select "-- Please select -- Yes, specific date (please specify) Yes, within a certain p…" at bounding box center [639, 454] width 554 height 27
click at [362, 441] on select "-- Please select -- Yes, specific date (please specify) Yes, within a certain p…" at bounding box center [639, 454] width 554 height 27
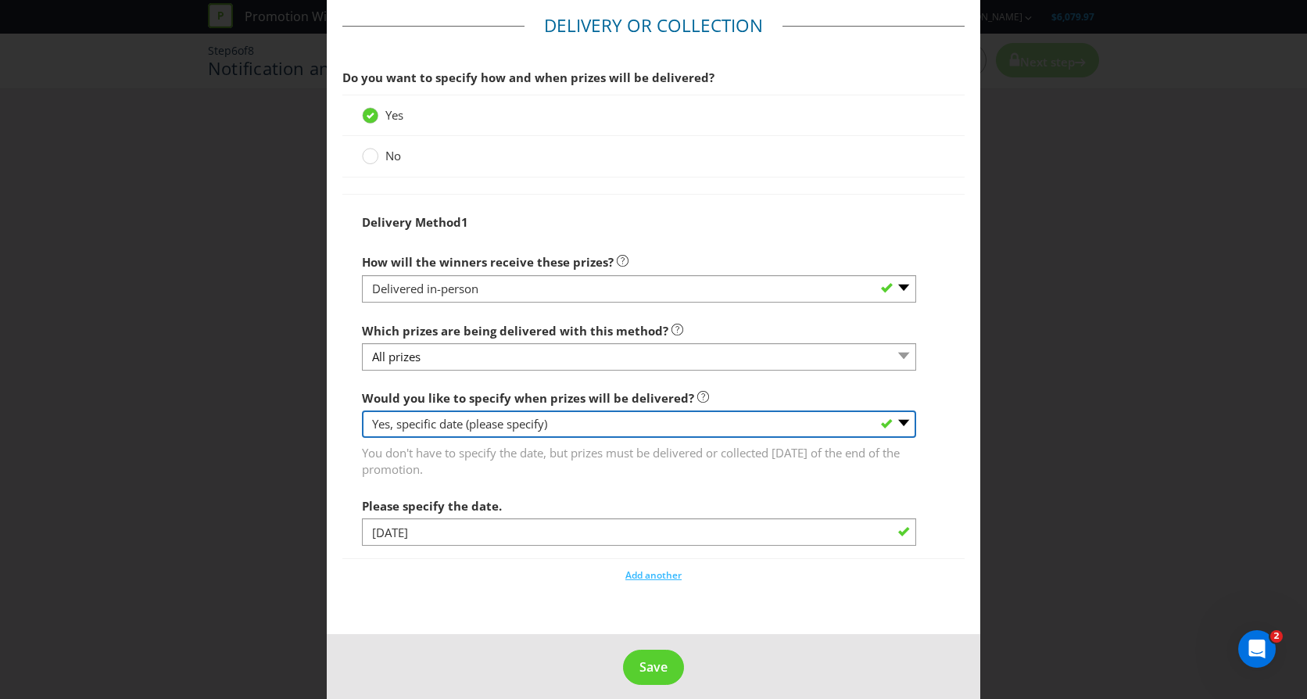
scroll to position [1686, 0]
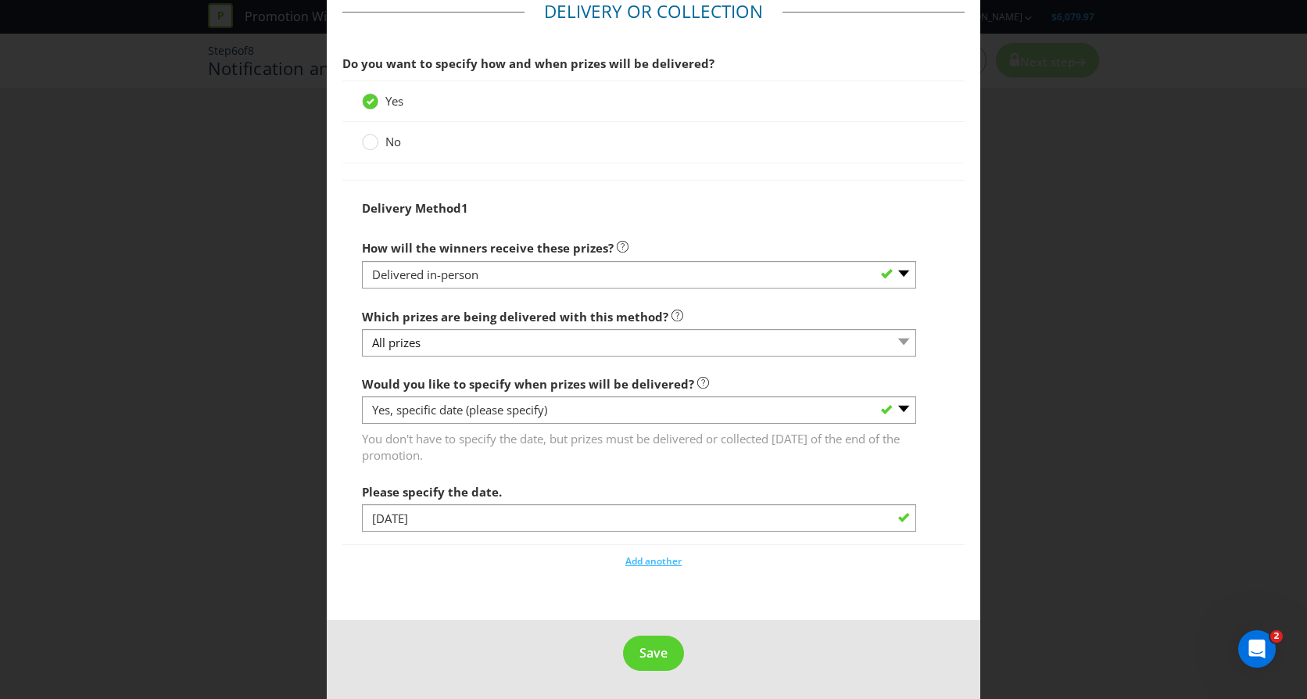
click at [532, 571] on fieldset "Delivery or Collection Do you want to specify how and when prizes will be deliv…" at bounding box center [653, 290] width 622 height 582
click at [658, 560] on span "Add another" at bounding box center [653, 560] width 56 height 13
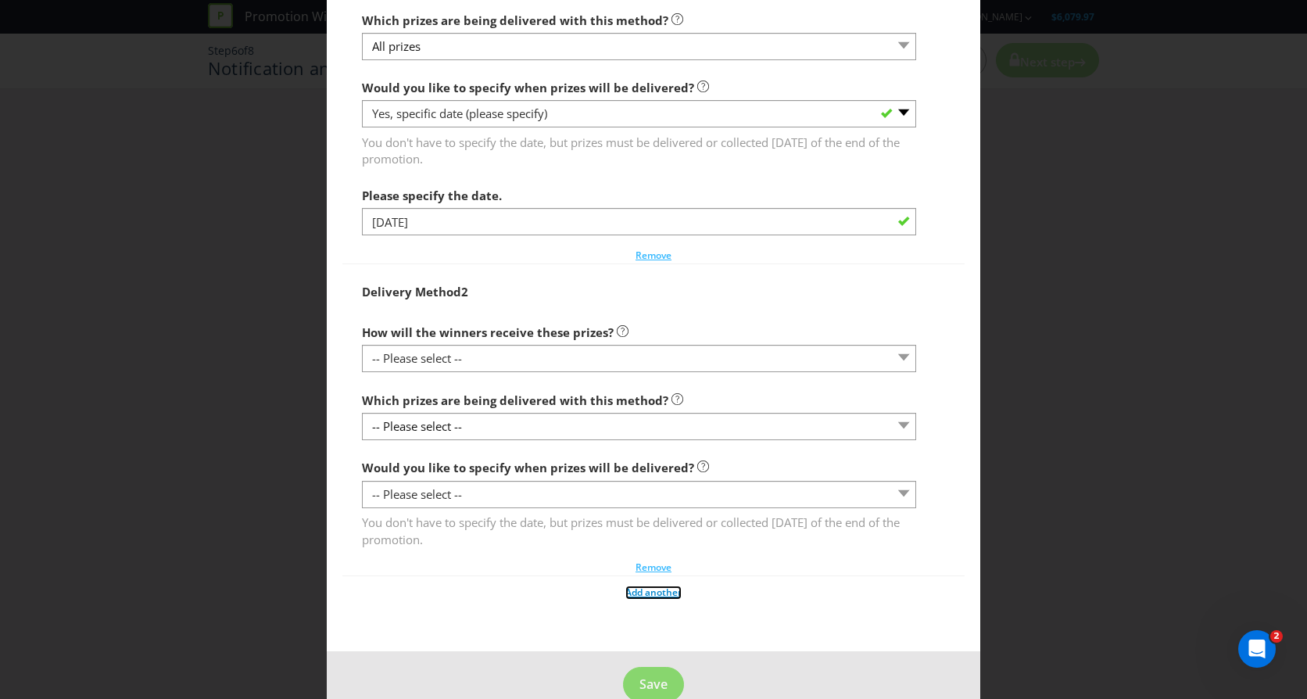
scroll to position [1999, 0]
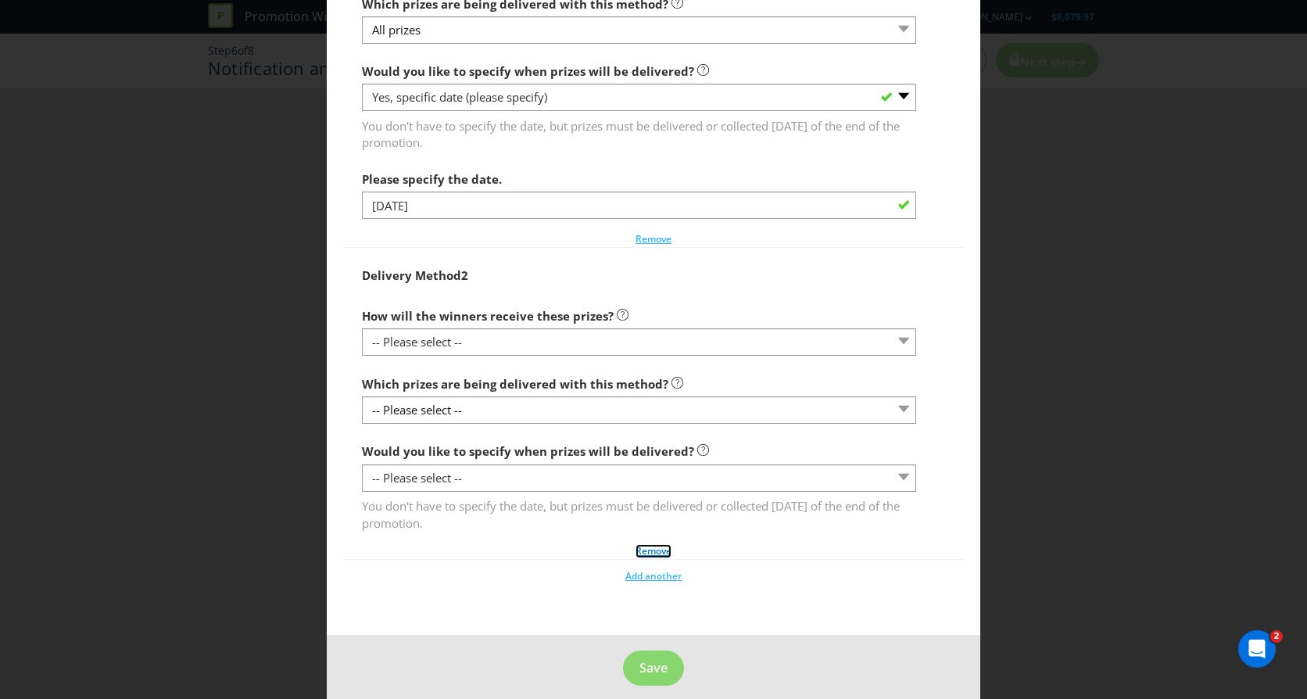
click at [655, 552] on span "Remove" at bounding box center [654, 550] width 36 height 13
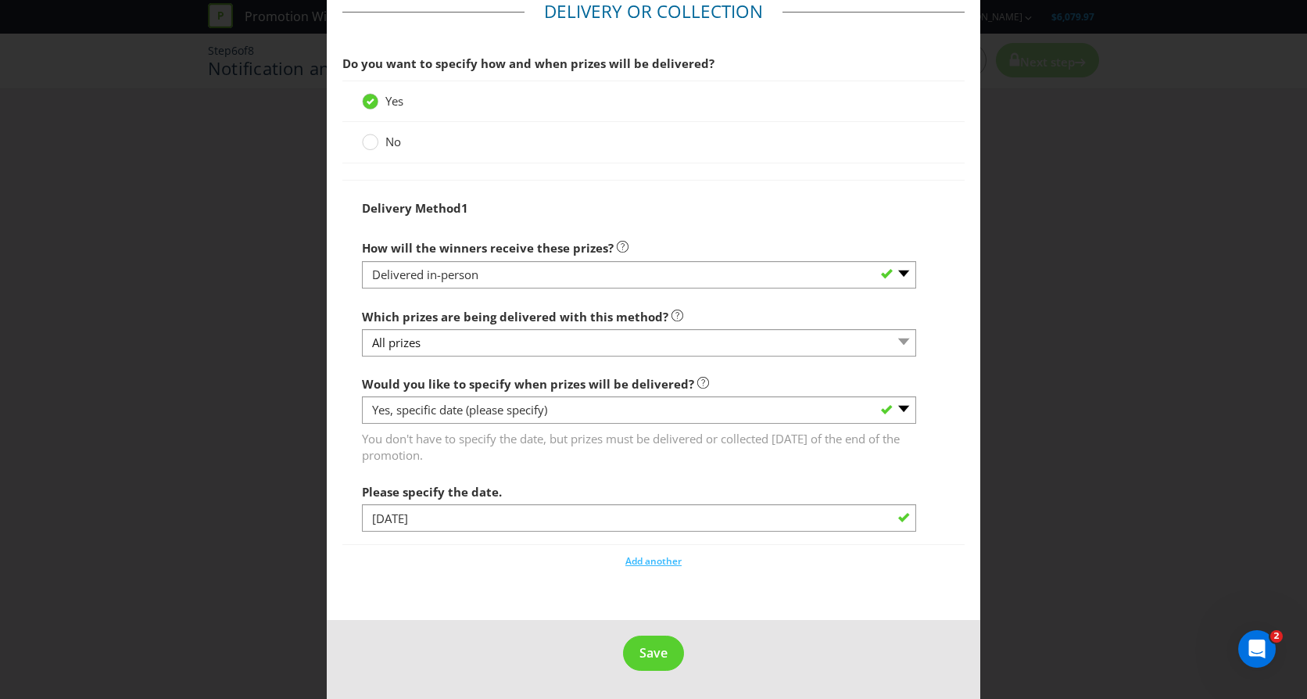
click at [652, 649] on span "Save" at bounding box center [653, 652] width 28 height 17
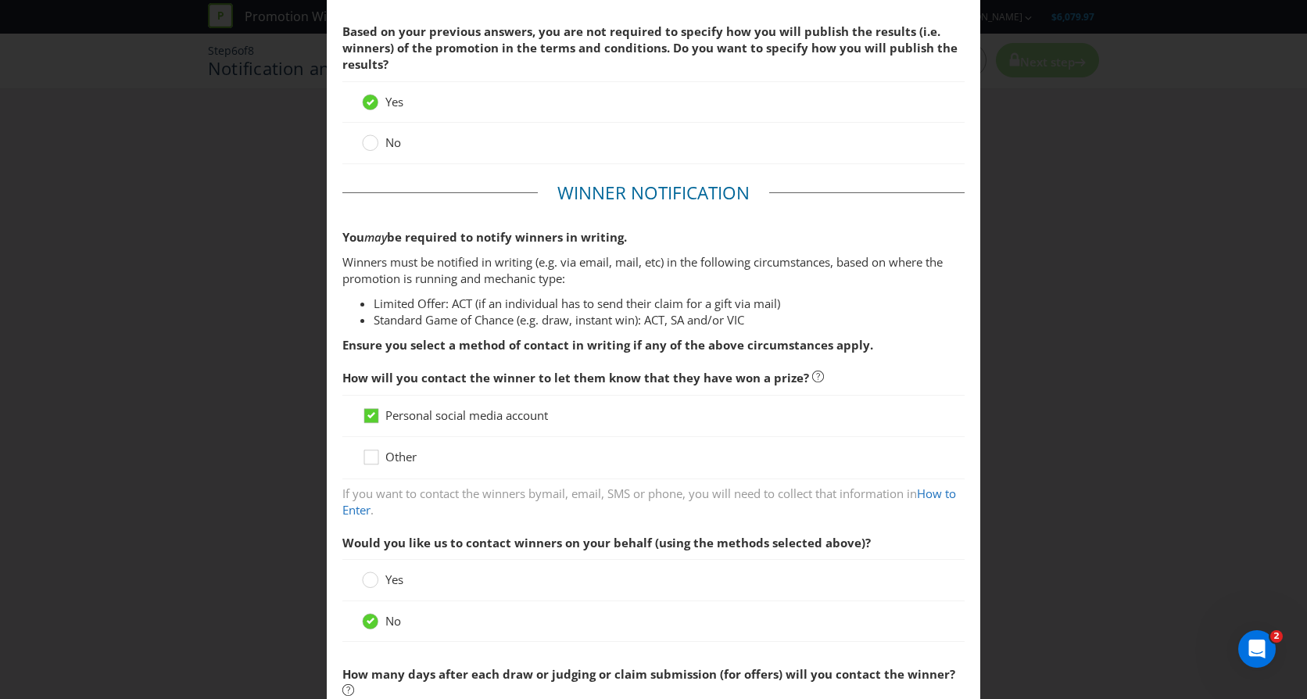
scroll to position [0, 0]
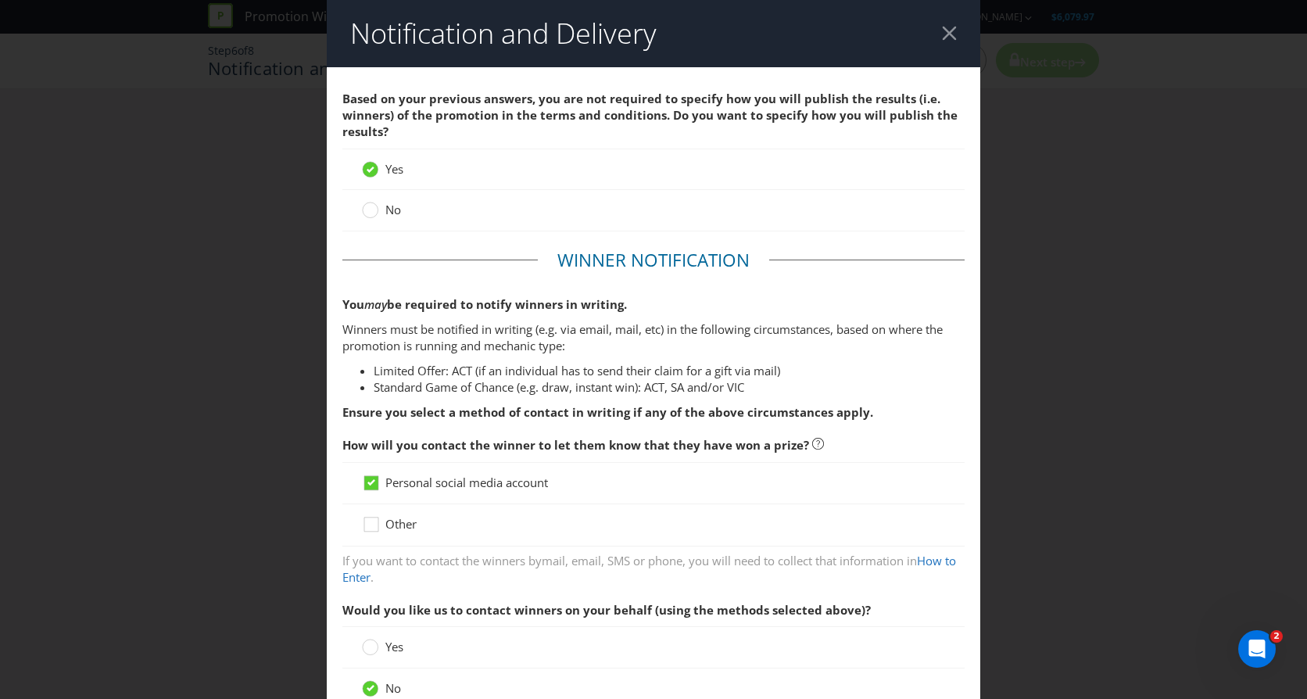
click at [947, 30] on div at bounding box center [949, 33] width 15 height 15
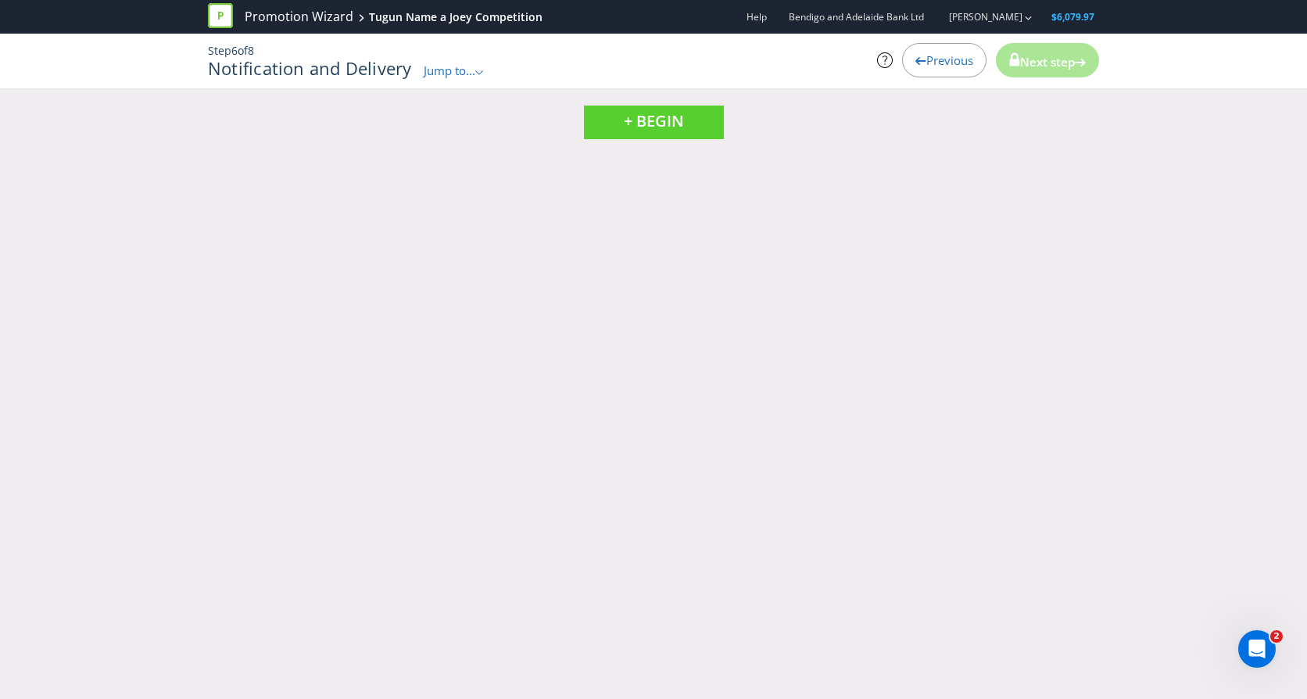
click at [843, 267] on div "Promotion Wizard Tugun Name a Joey Competition Help Bendigo and Adelaide Bank L…" at bounding box center [653, 349] width 1307 height 699
click at [947, 60] on span "Previous" at bounding box center [949, 60] width 47 height 16
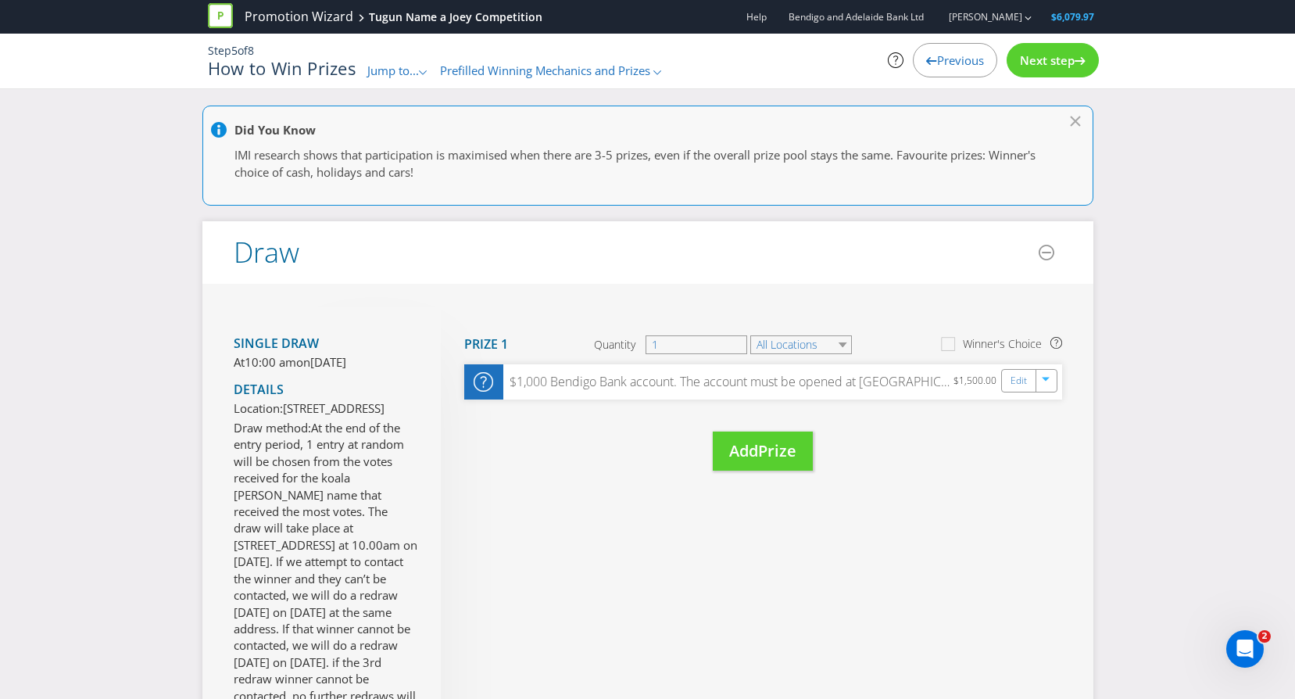
click at [1035, 66] on span "Next step" at bounding box center [1047, 60] width 55 height 16
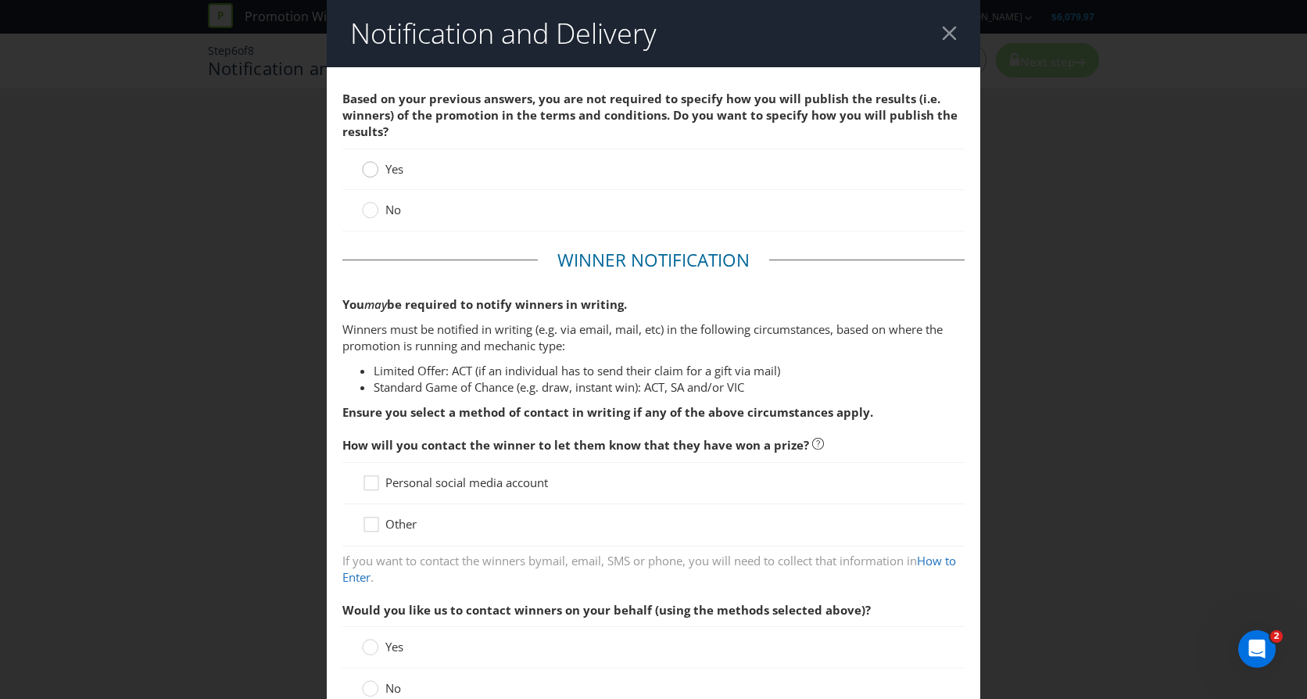
click at [372, 169] on circle at bounding box center [371, 170] width 16 height 16
click at [0, 0] on input "Yes" at bounding box center [0, 0] width 0 height 0
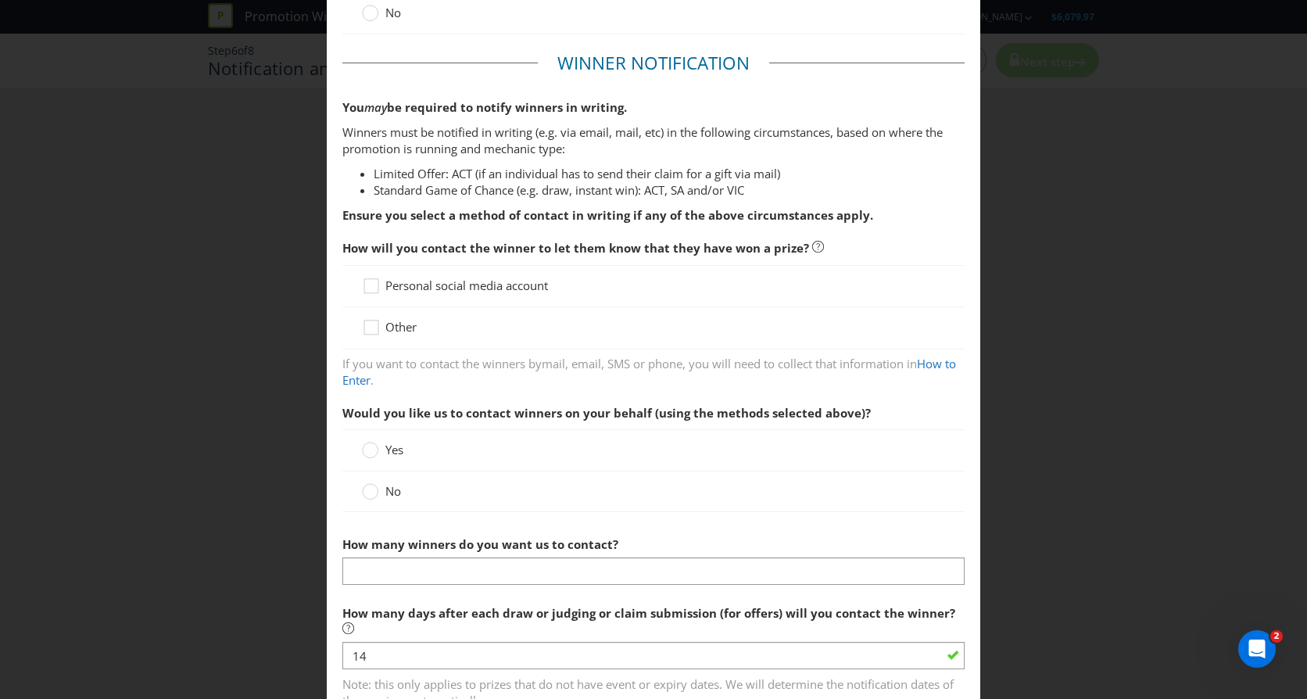
scroll to position [235, 0]
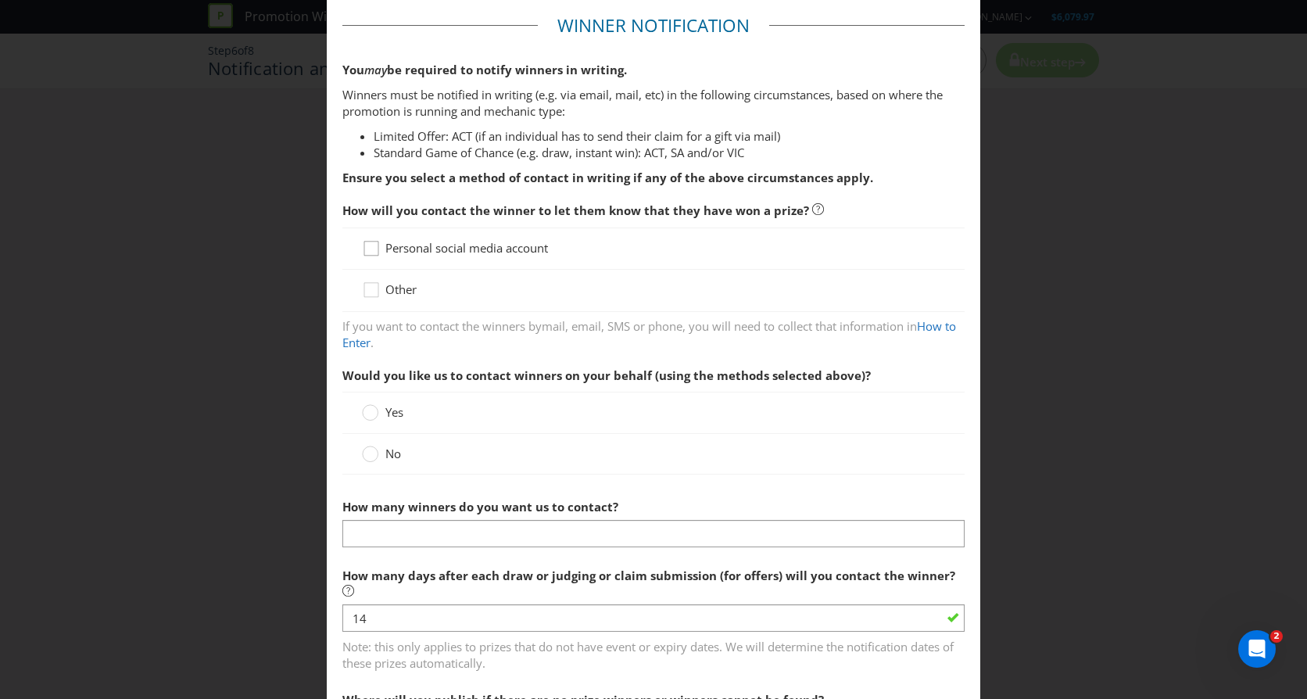
click at [367, 245] on div at bounding box center [371, 243] width 8 height 8
click at [0, 0] on input "Personal social media account" at bounding box center [0, 0] width 0 height 0
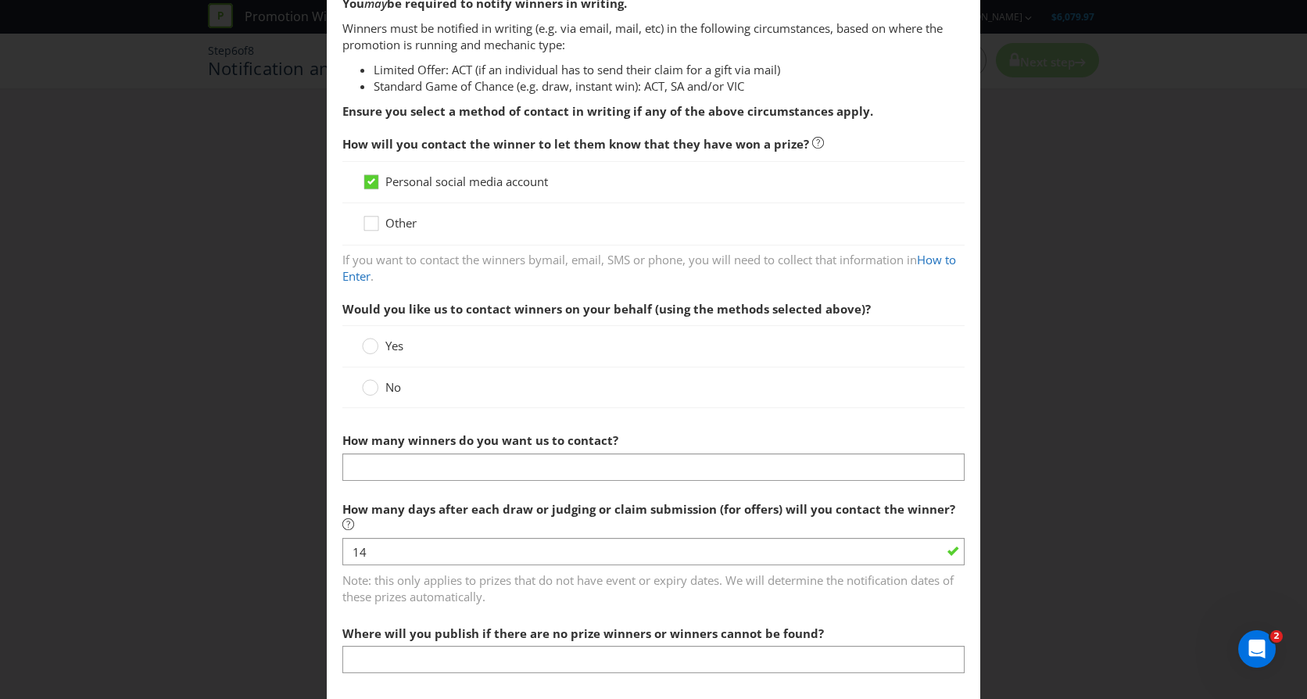
scroll to position [391, 0]
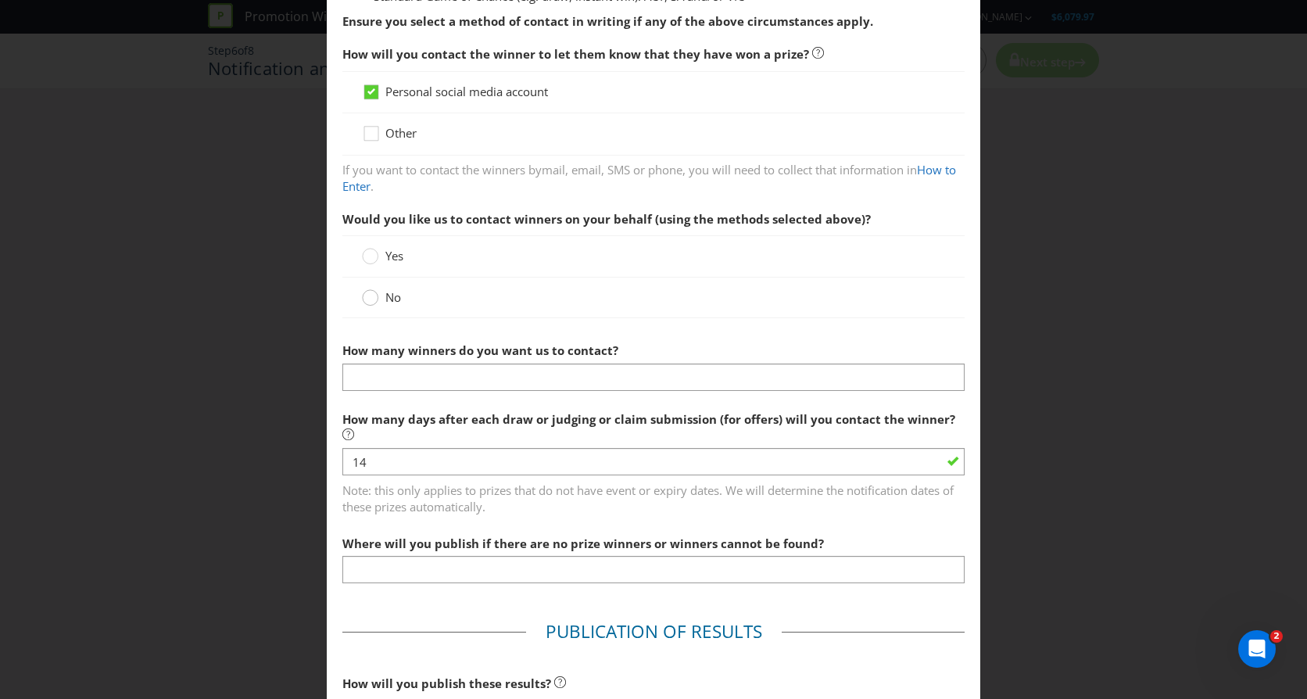
click at [363, 297] on circle at bounding box center [371, 298] width 16 height 16
click at [0, 0] on input "No" at bounding box center [0, 0] width 0 height 0
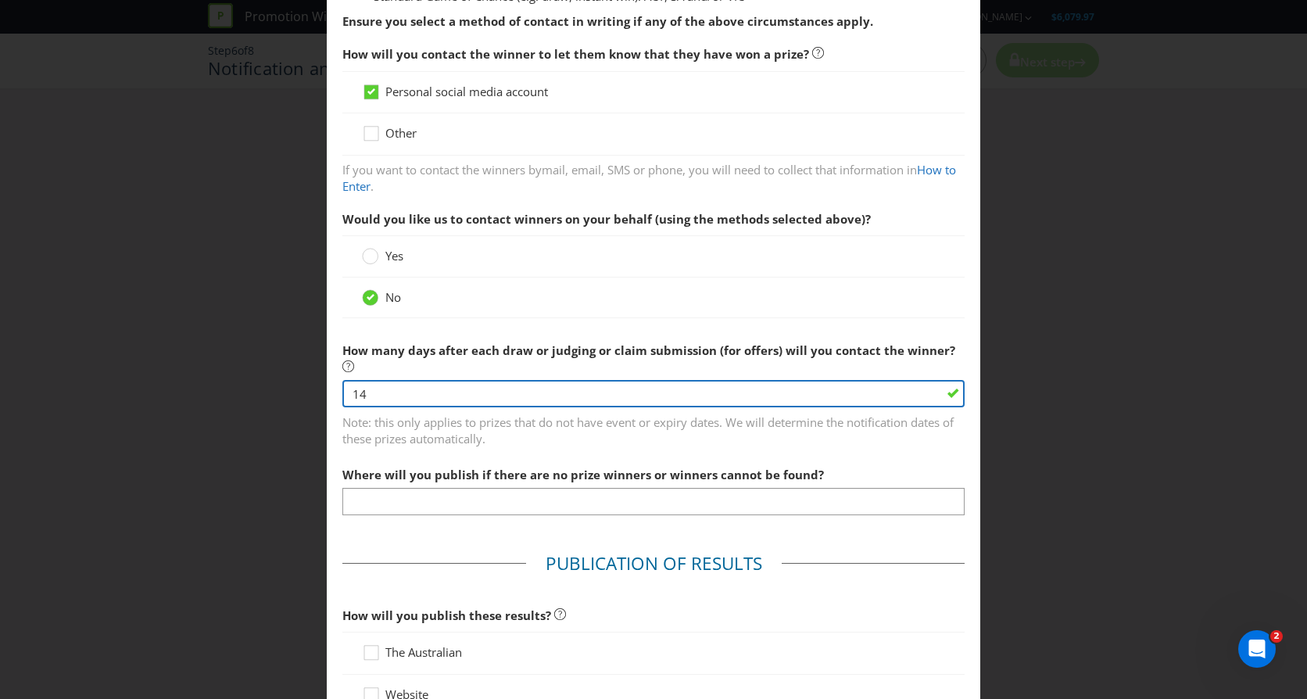
click at [454, 390] on input "14" at bounding box center [653, 393] width 622 height 27
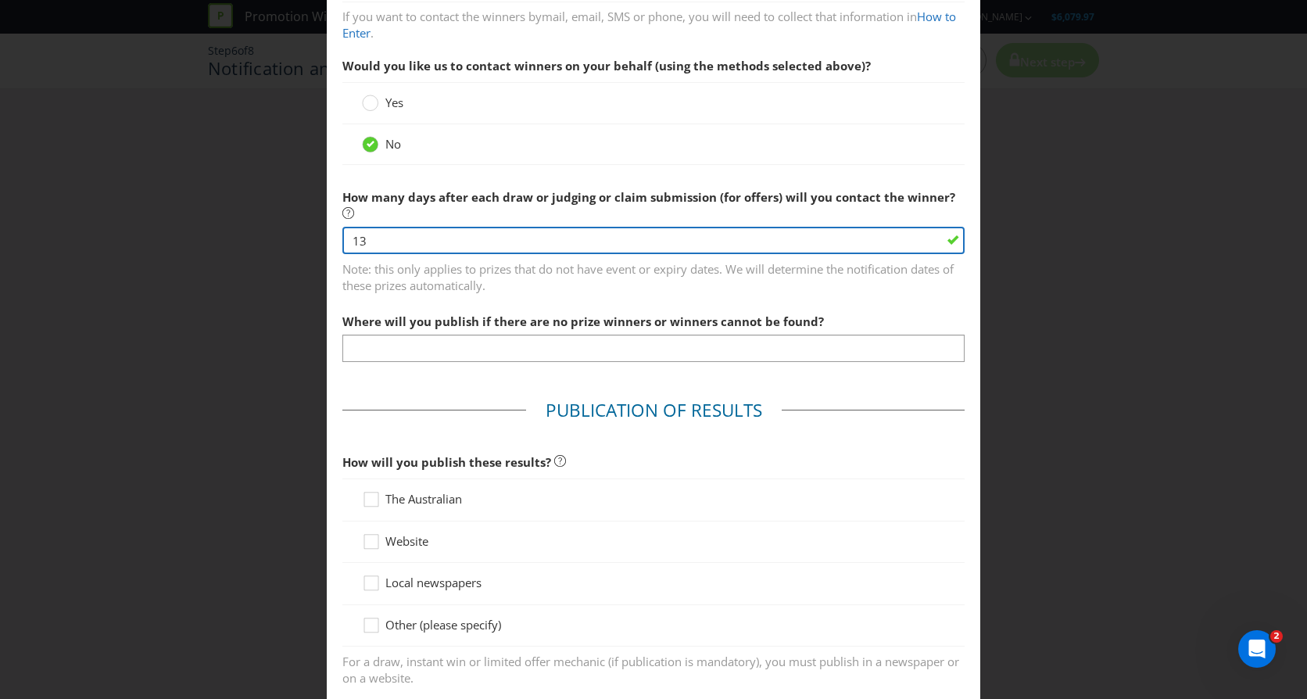
scroll to position [547, 0]
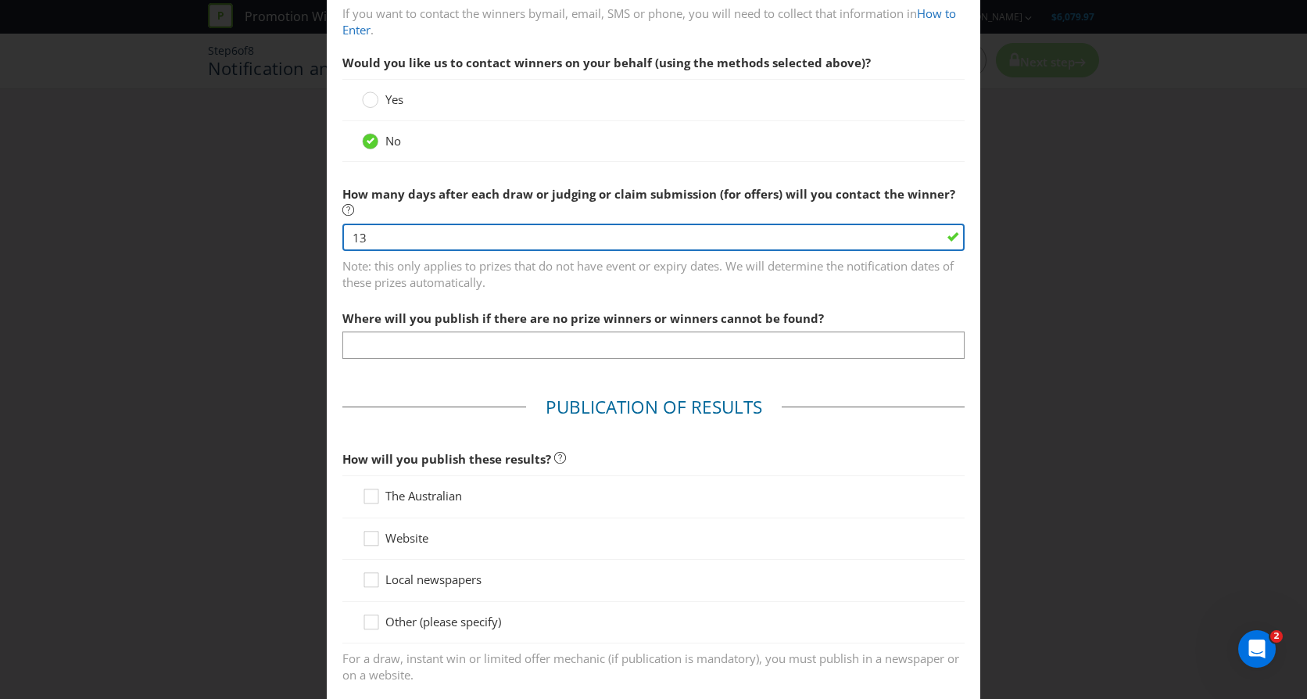
type input "13"
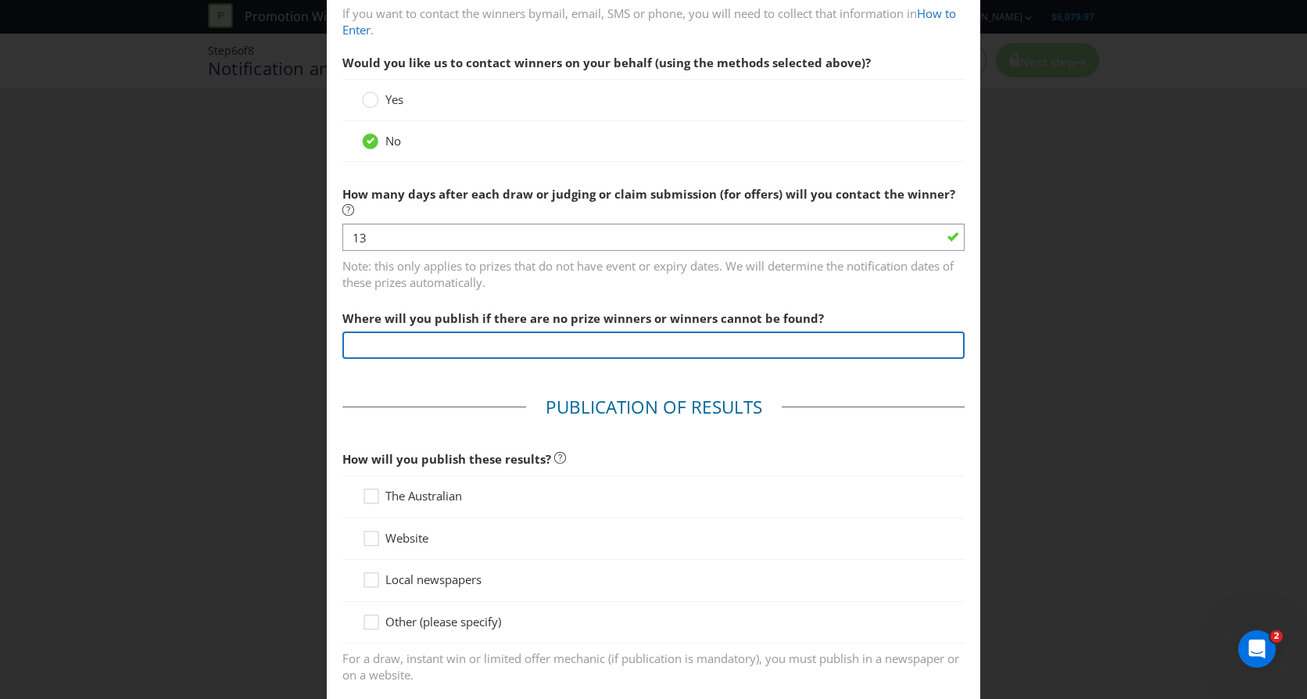
click at [471, 347] on input "text" at bounding box center [653, 344] width 622 height 27
type input "If a winner is unable to claim the prize, they will forfeit their prize and we …"
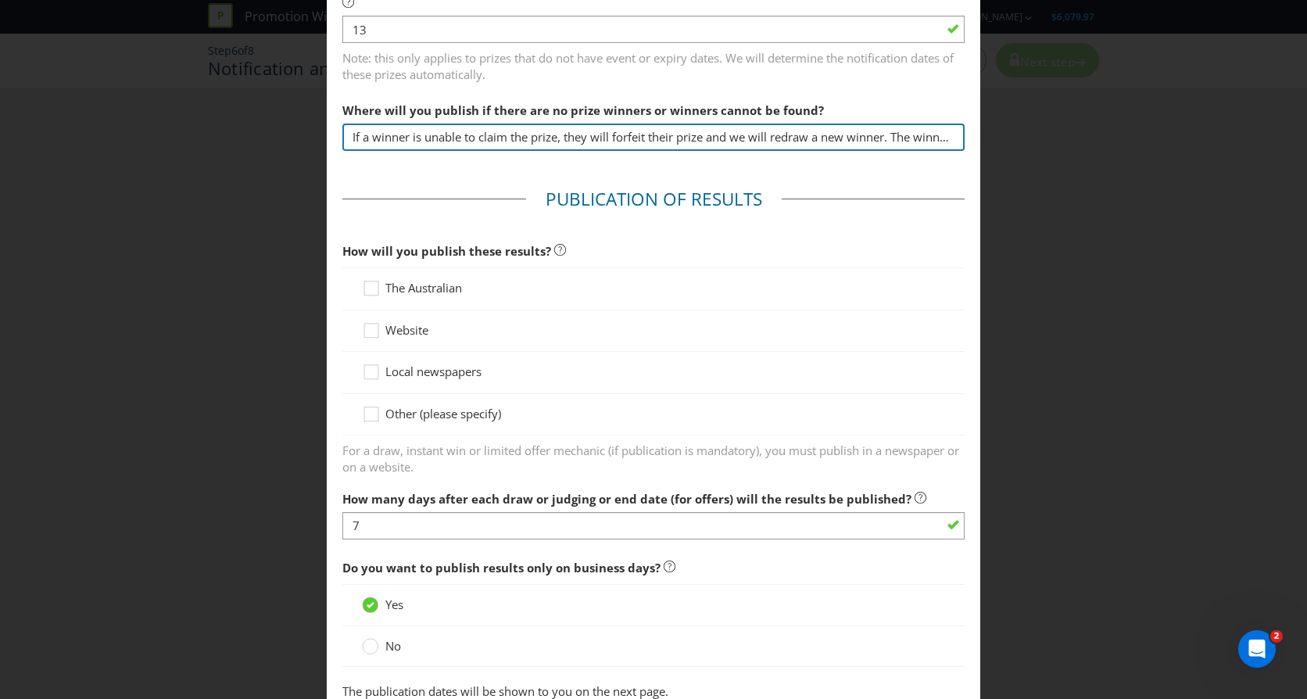
scroll to position [782, 0]
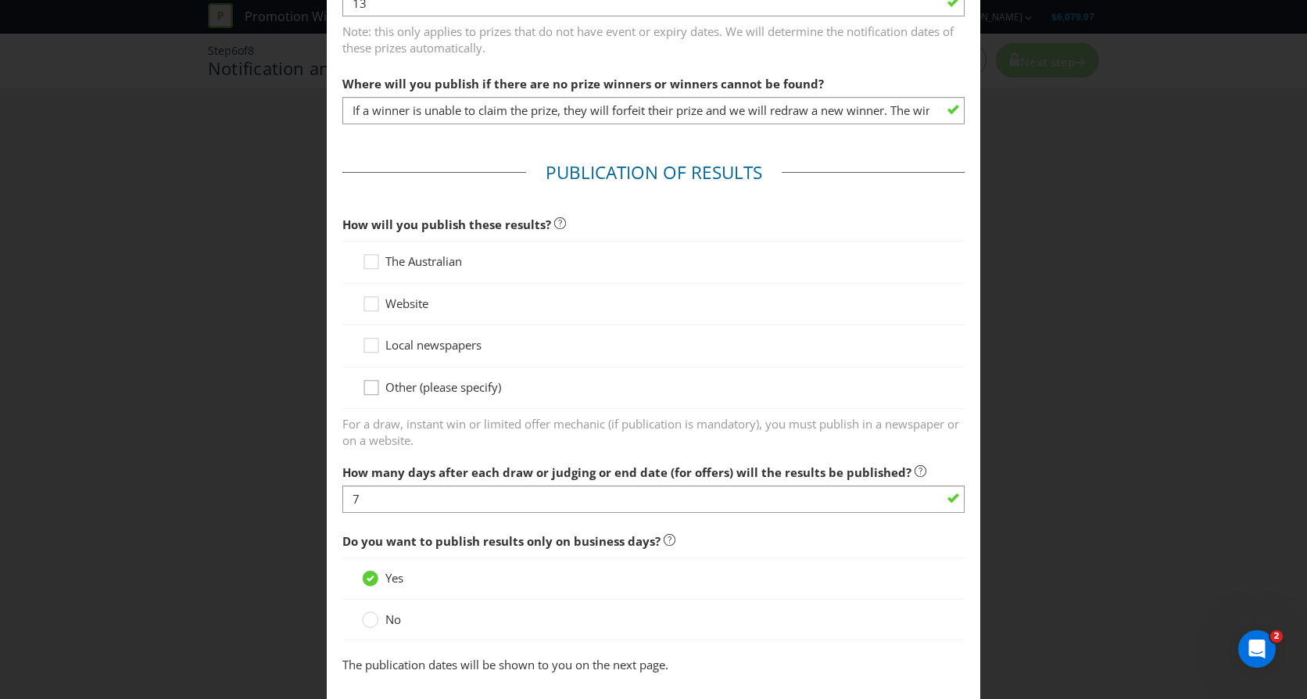
click at [367, 385] on div at bounding box center [371, 382] width 8 height 8
click at [0, 0] on input "Other (please specify)" at bounding box center [0, 0] width 0 height 0
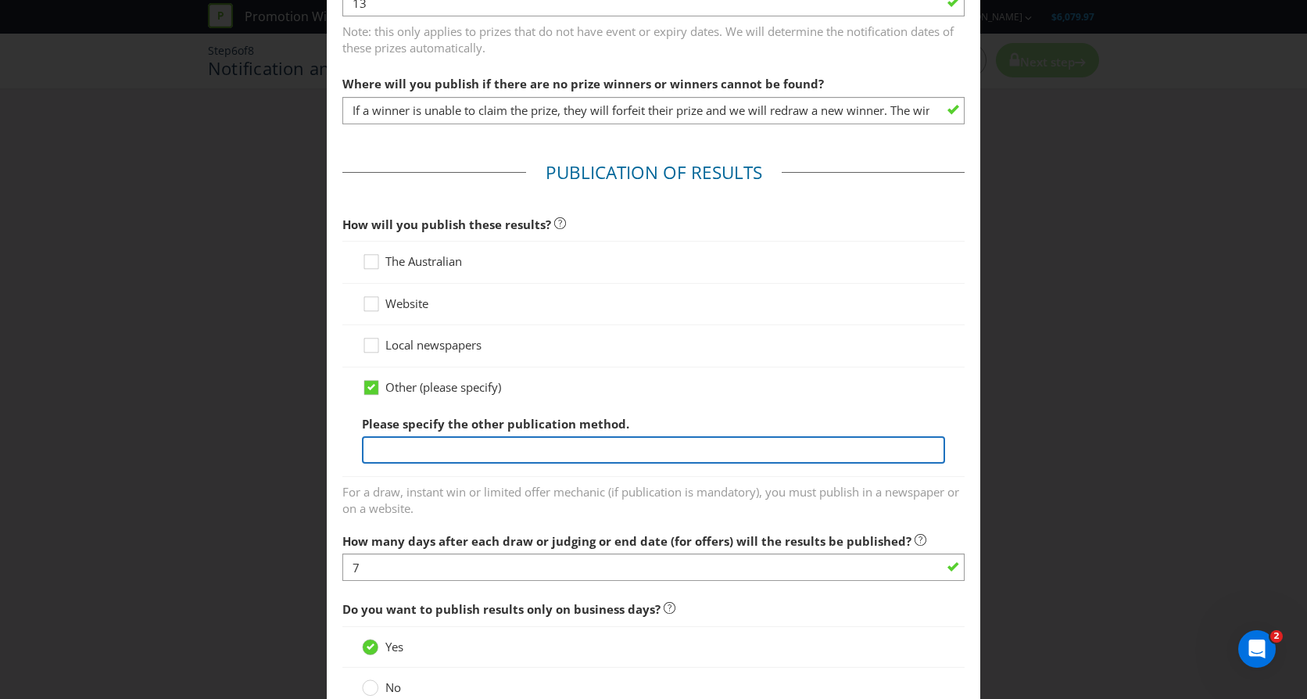
click at [444, 446] on input "text" at bounding box center [653, 449] width 583 height 27
type input "Facebook, Instagram and LinkedIn"
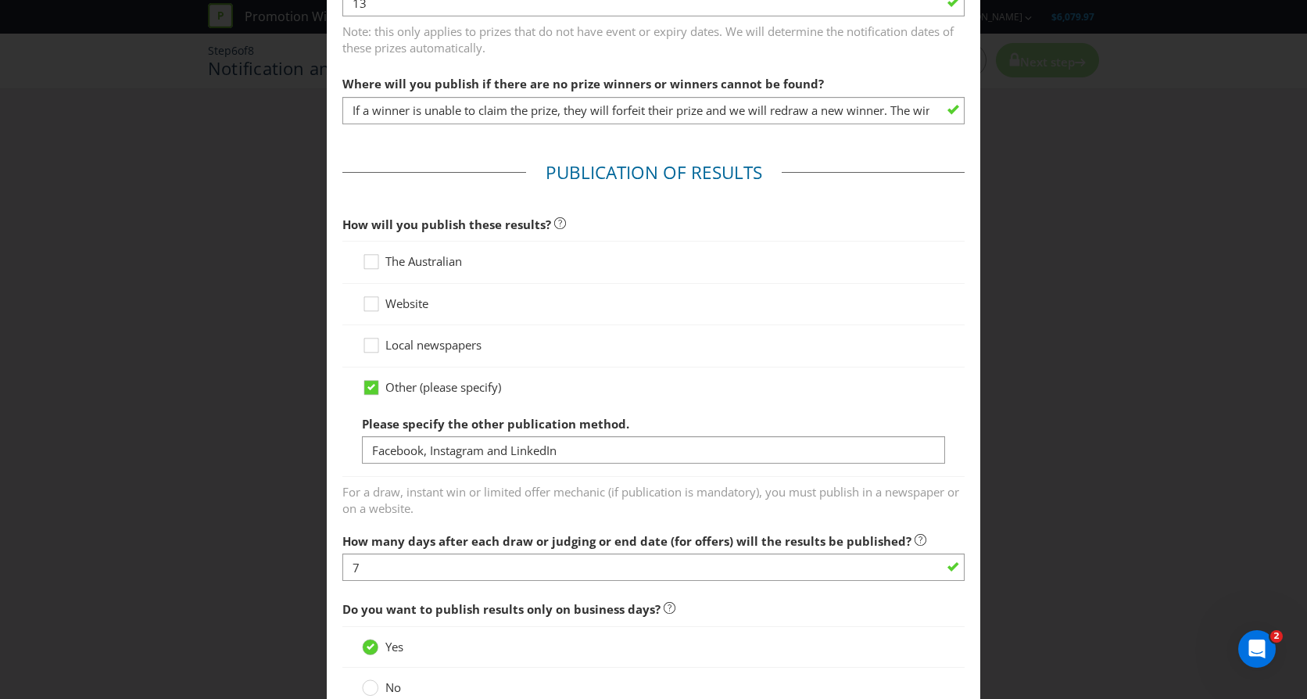
click at [698, 270] on div at bounding box center [653, 271] width 583 height 2
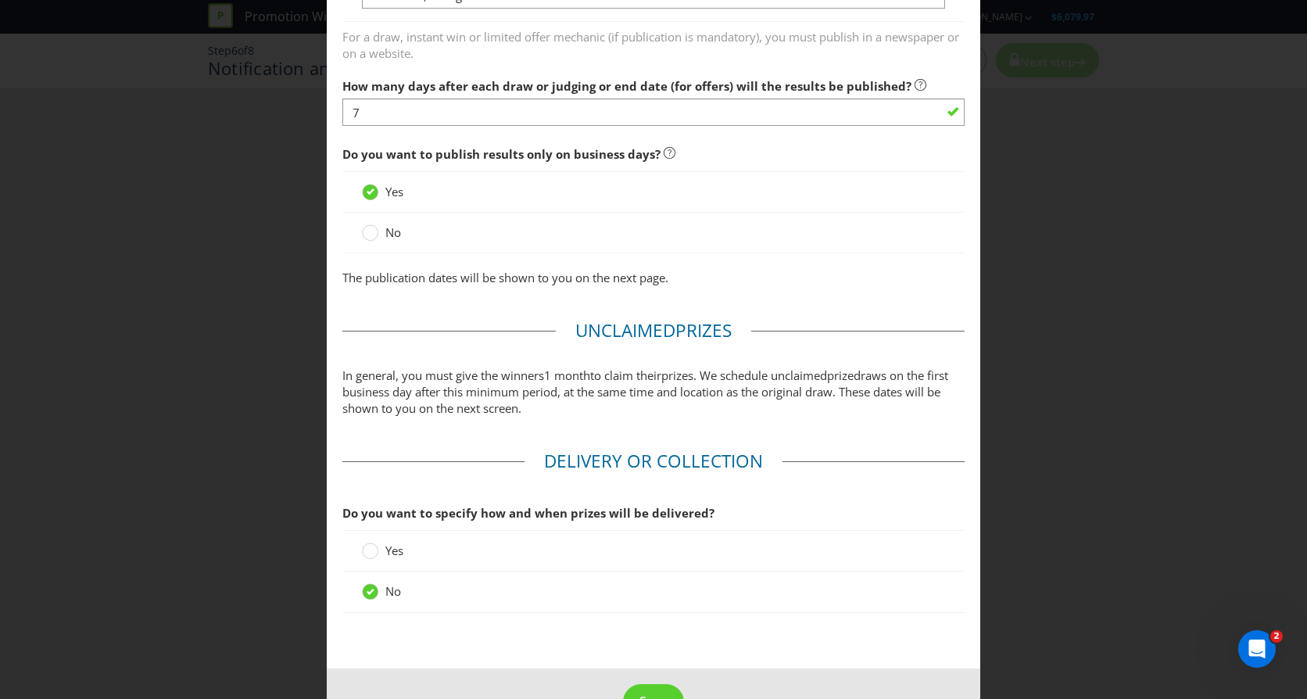
scroll to position [1285, 0]
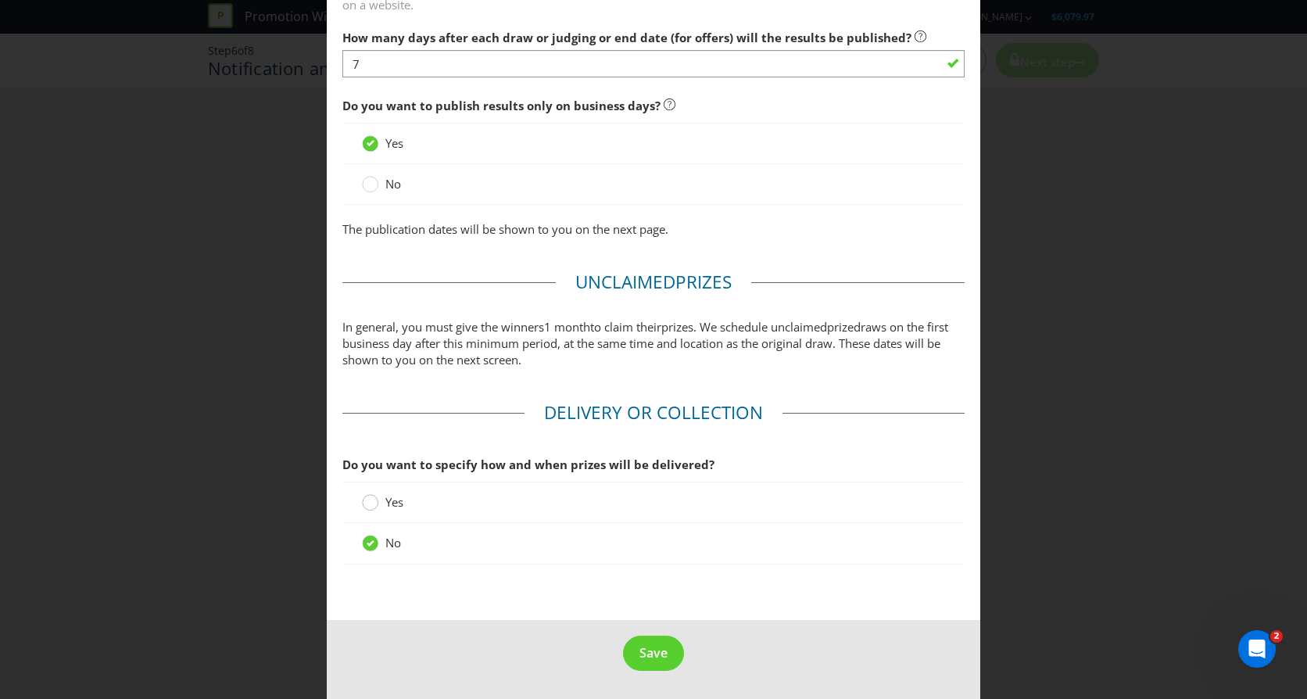
click at [371, 502] on circle at bounding box center [371, 503] width 16 height 16
click at [0, 0] on input "Yes" at bounding box center [0, 0] width 0 height 0
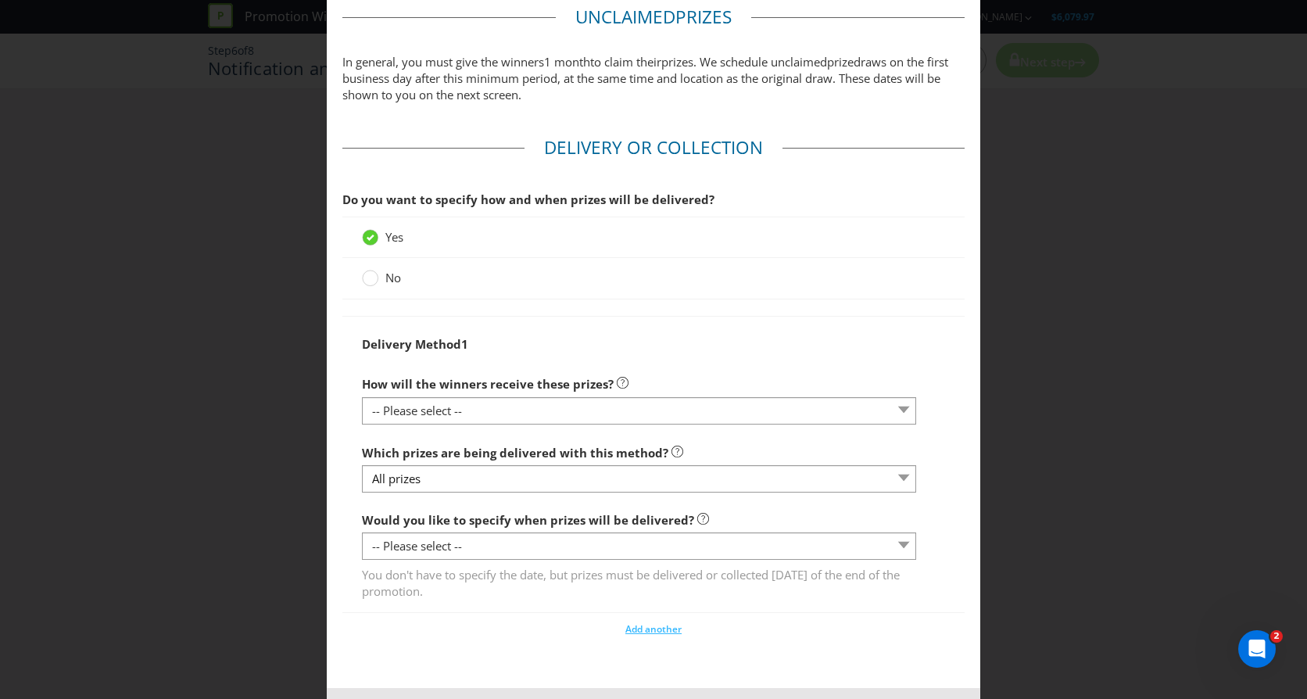
scroll to position [1598, 0]
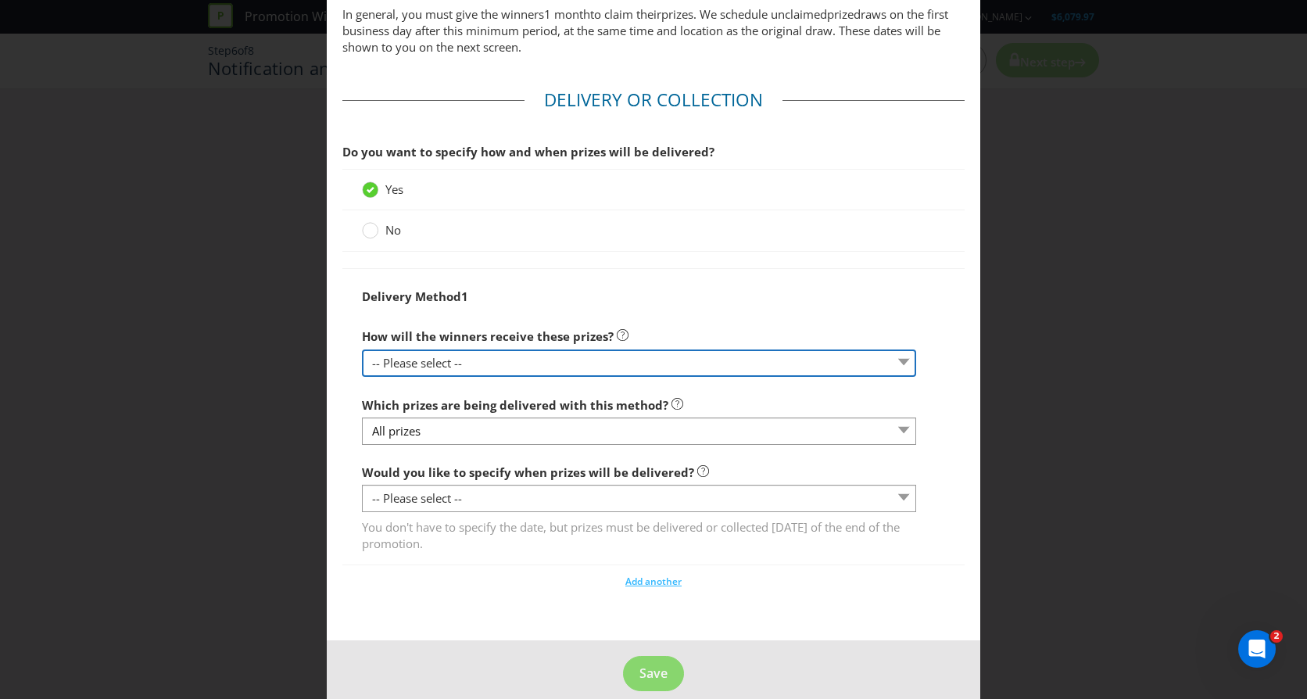
click at [448, 364] on select "-- Please select -- Delivered by mail Delivered by email Delivered in-person Co…" at bounding box center [639, 362] width 554 height 27
select select "EVENT_VENUE"
click at [362, 349] on select "-- Please select -- Delivered by mail Delivered by email Delivered in-person Co…" at bounding box center [639, 362] width 554 height 27
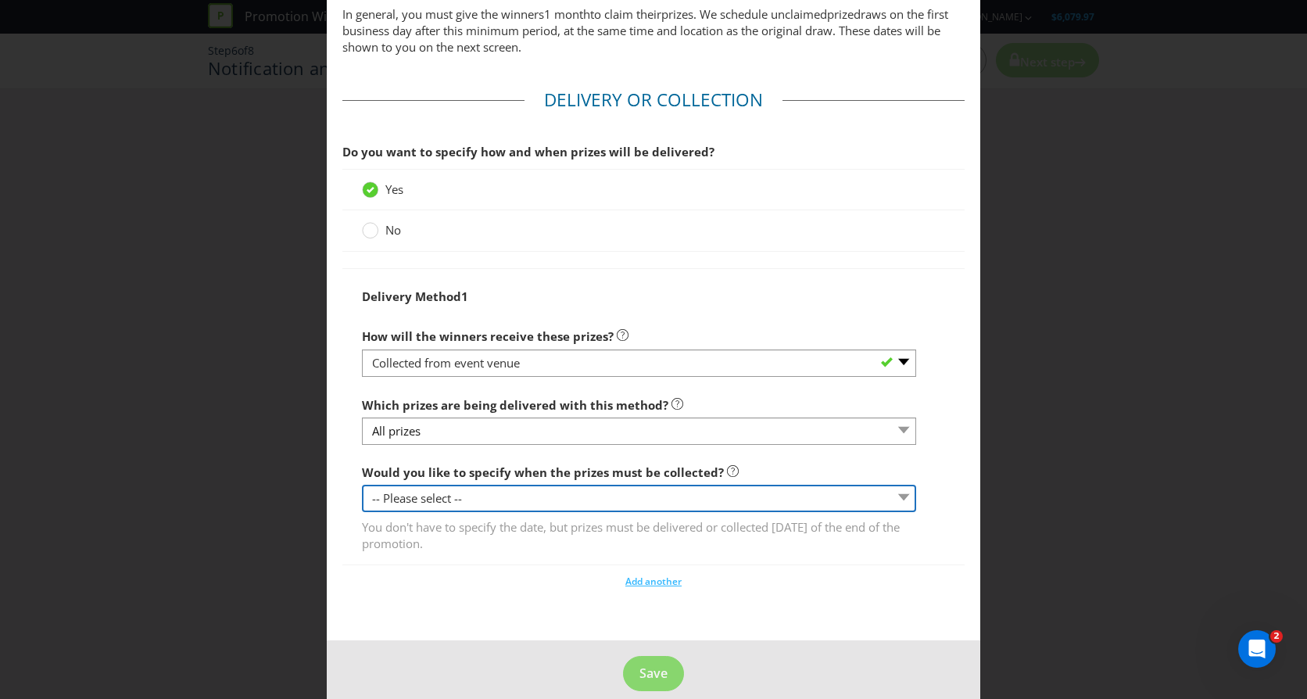
click at [465, 500] on select "-- Please select -- Yes, specific date (please specify) Yes, within a certain p…" at bounding box center [639, 498] width 554 height 27
select select "YES_SPECIFIC"
click at [362, 485] on select "-- Please select -- Yes, specific date (please specify) Yes, within a certain p…" at bounding box center [639, 498] width 554 height 27
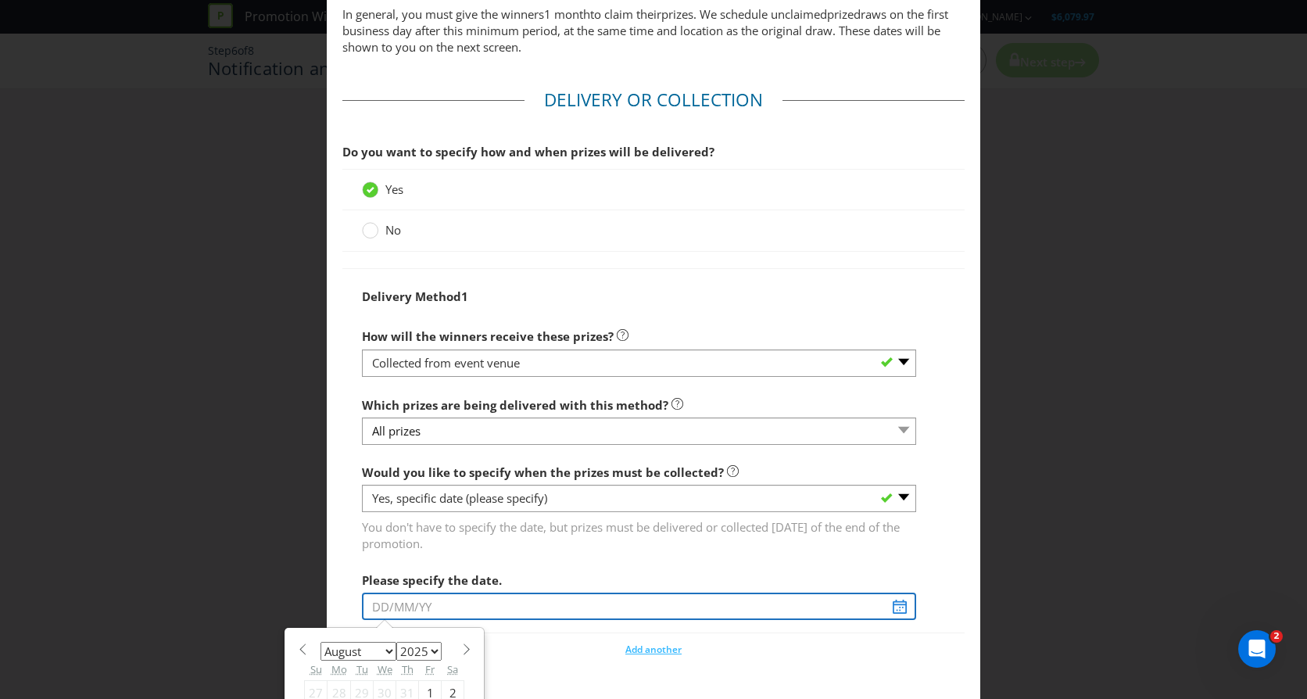
click at [442, 612] on input "text" at bounding box center [639, 606] width 554 height 27
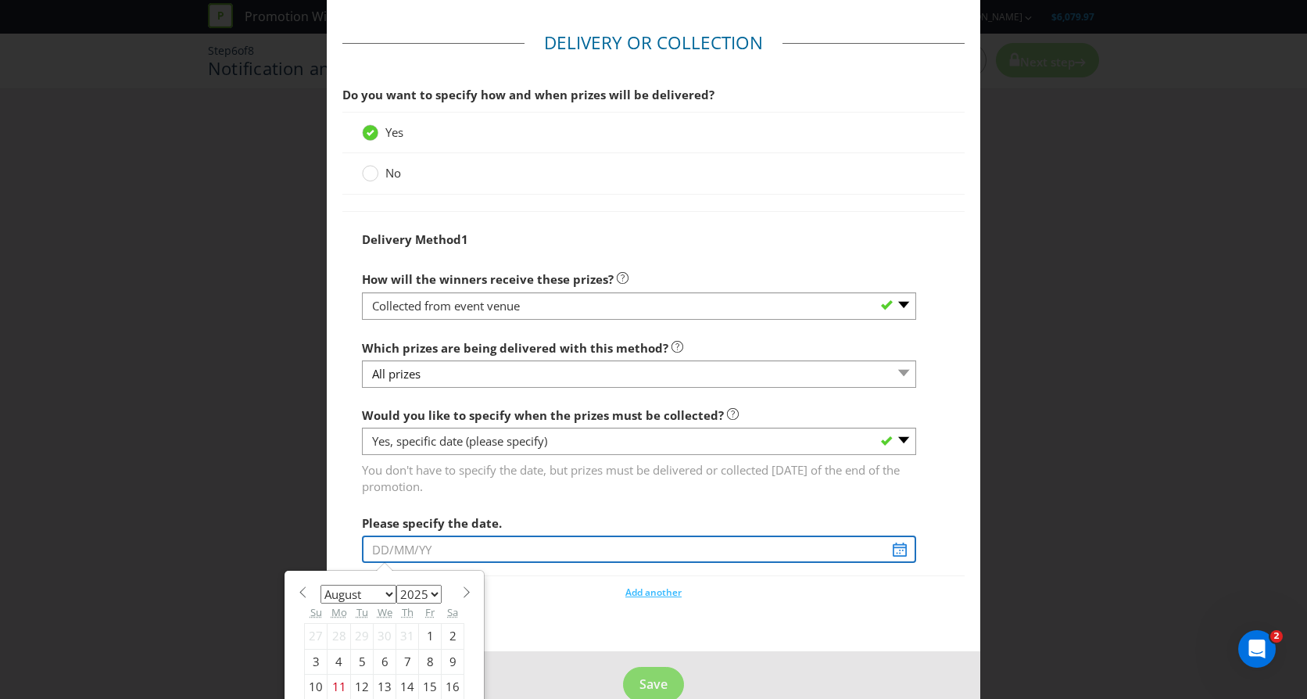
scroll to position [1749, 0]
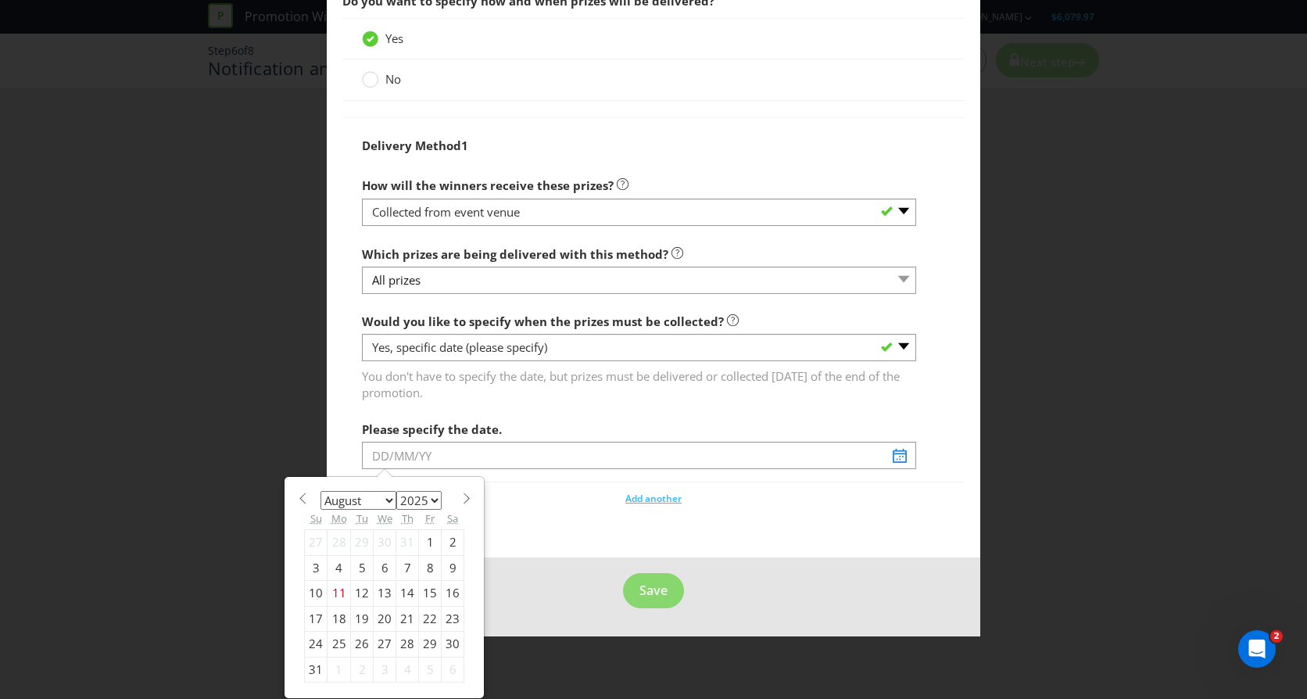
click at [389, 499] on select "January February March April May June July August September October November De…" at bounding box center [359, 500] width 76 height 19
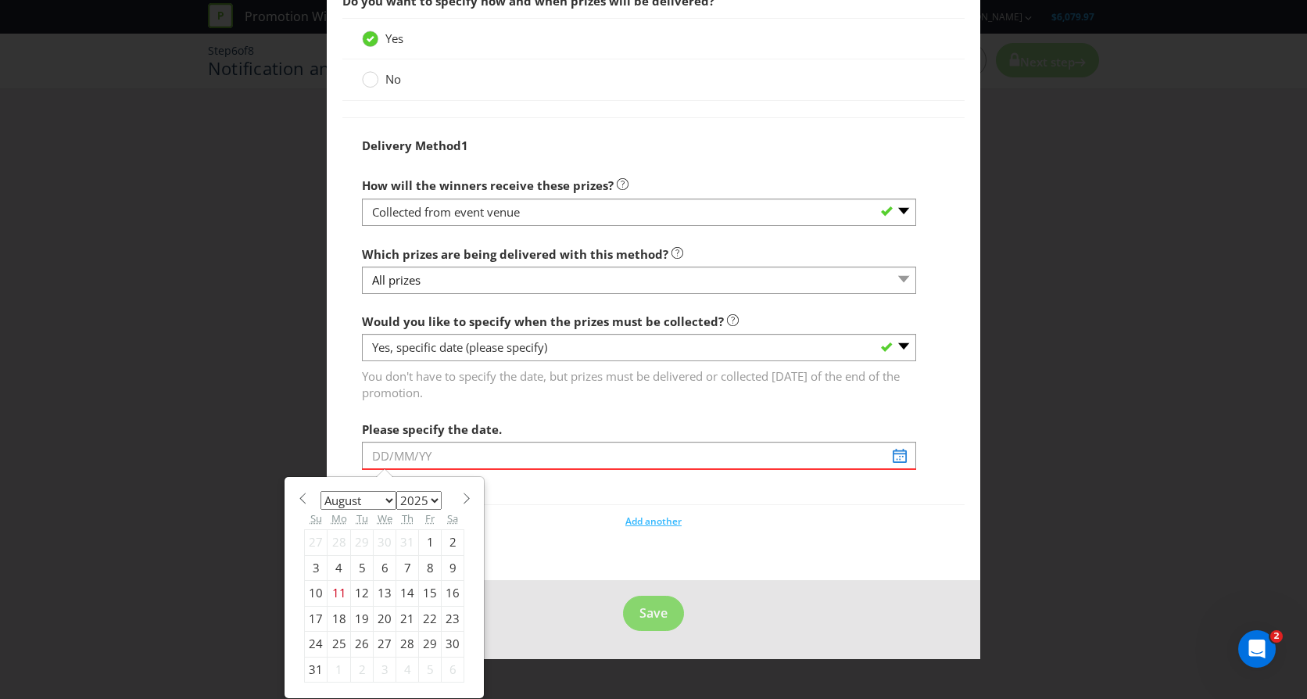
select select "10"
click at [321, 491] on select "January February March April May June July August September October November De…" at bounding box center [359, 500] width 76 height 19
click at [424, 564] on div "7" at bounding box center [430, 567] width 23 height 25
type input "[DATE]"
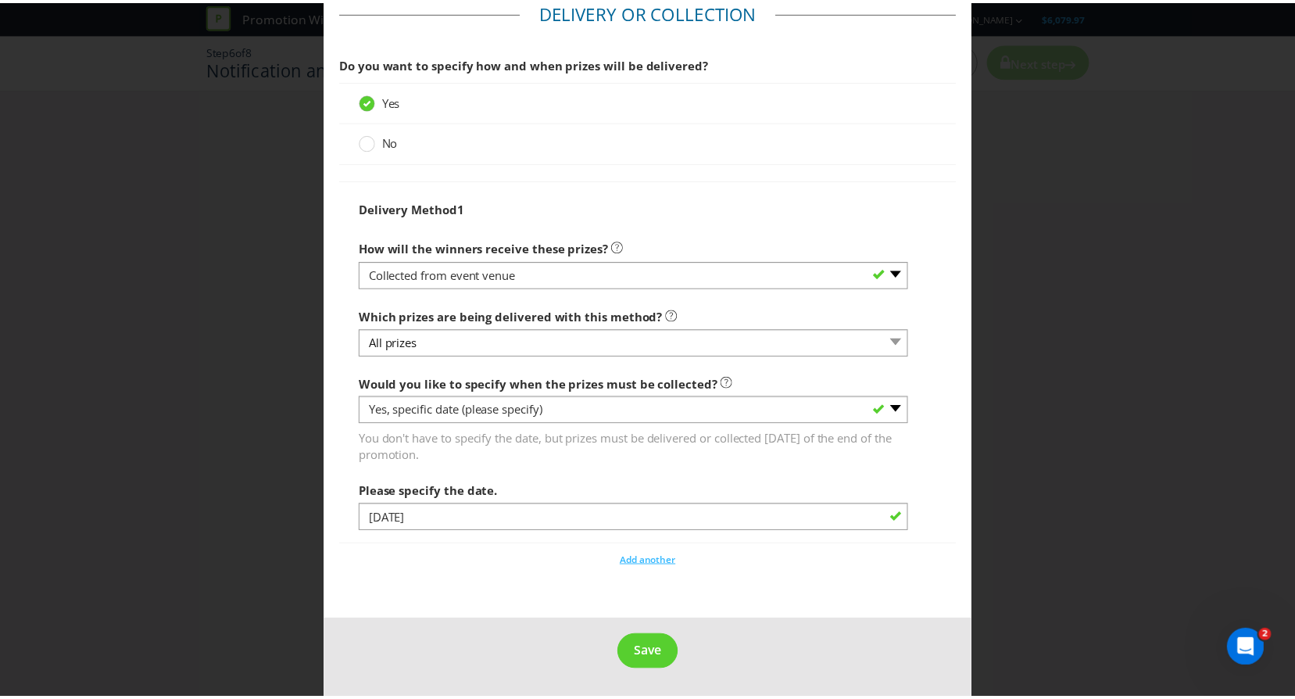
scroll to position [1686, 0]
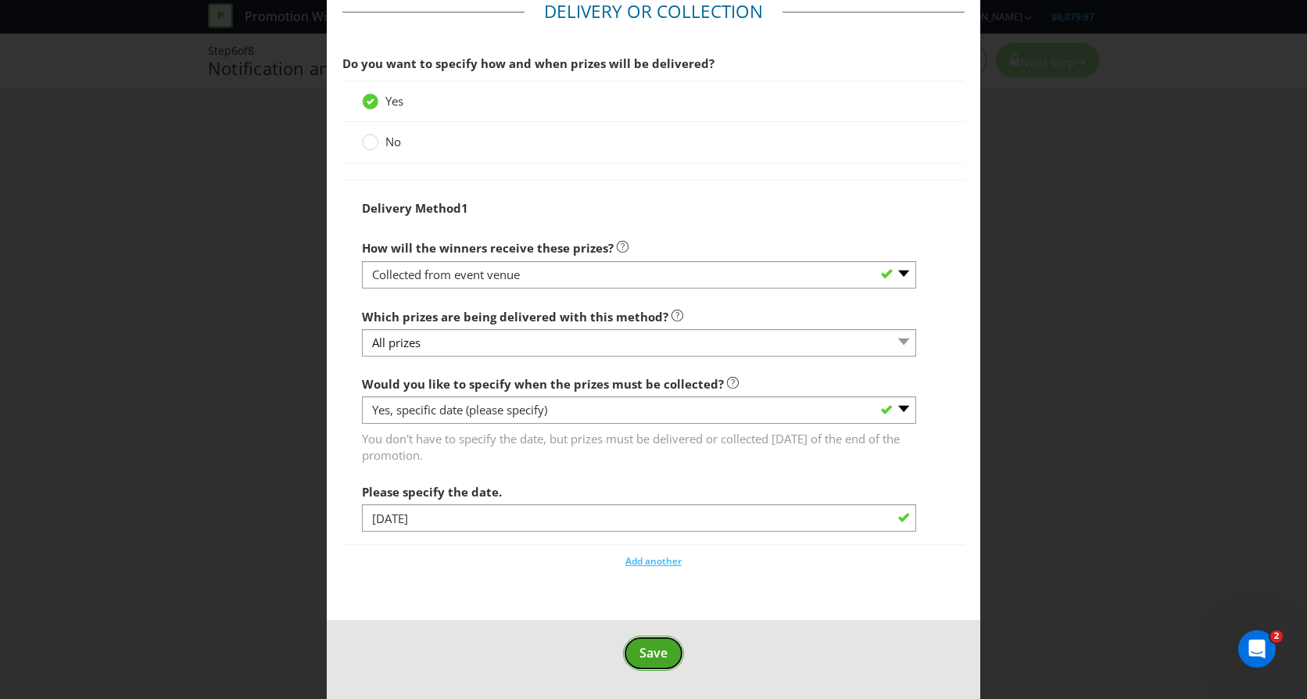
click at [643, 646] on span "Save" at bounding box center [653, 652] width 28 height 17
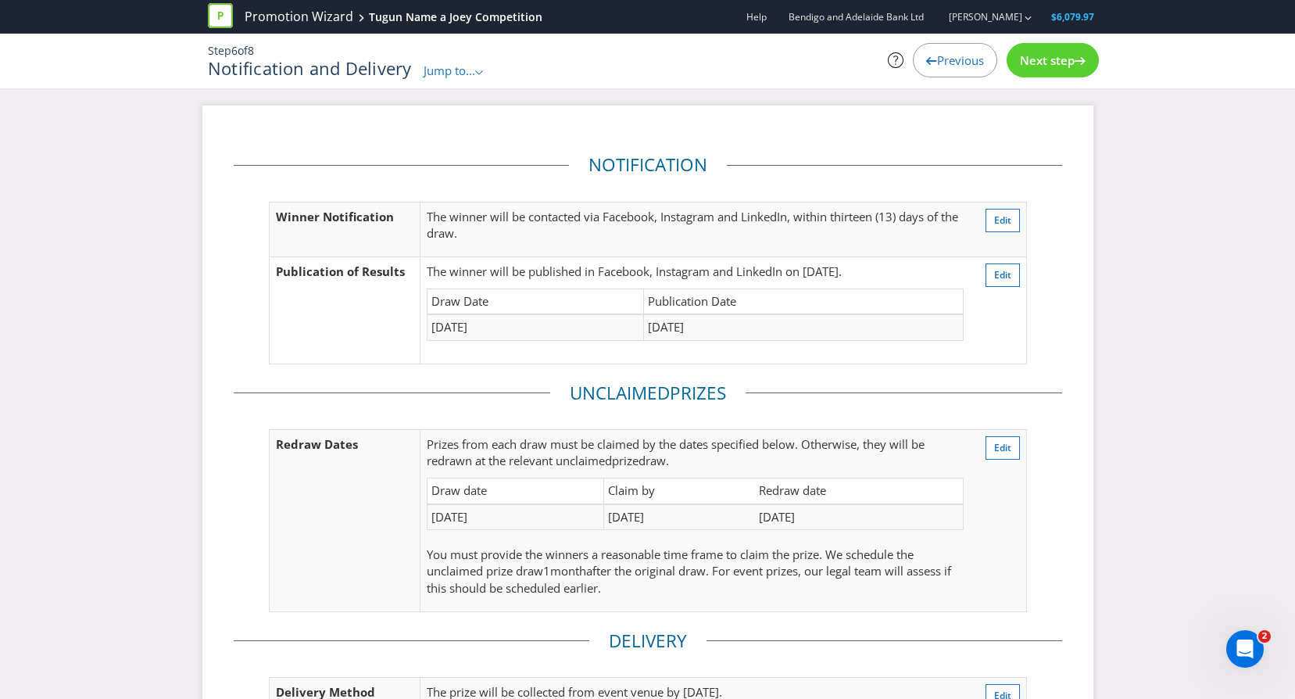
click at [1049, 60] on span "Next step" at bounding box center [1047, 60] width 55 height 16
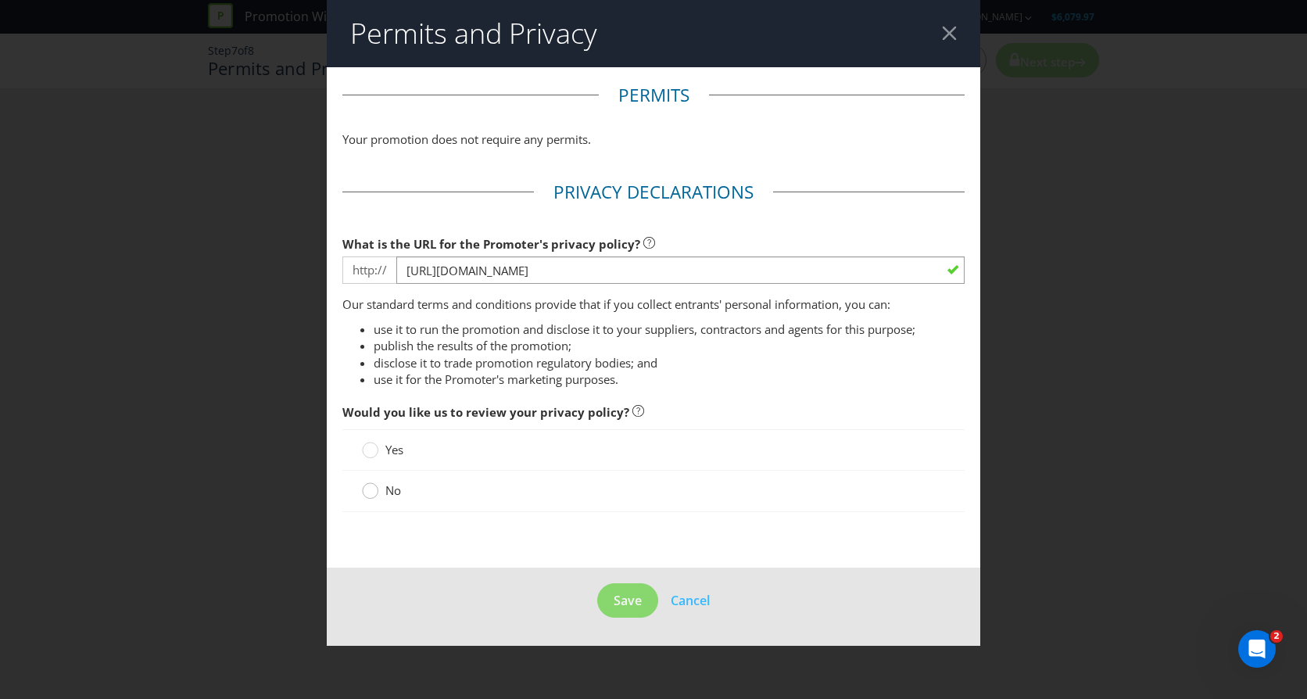
click at [369, 490] on circle at bounding box center [371, 491] width 16 height 16
click at [0, 0] on input "No" at bounding box center [0, 0] width 0 height 0
click at [635, 597] on span "Save" at bounding box center [628, 600] width 28 height 17
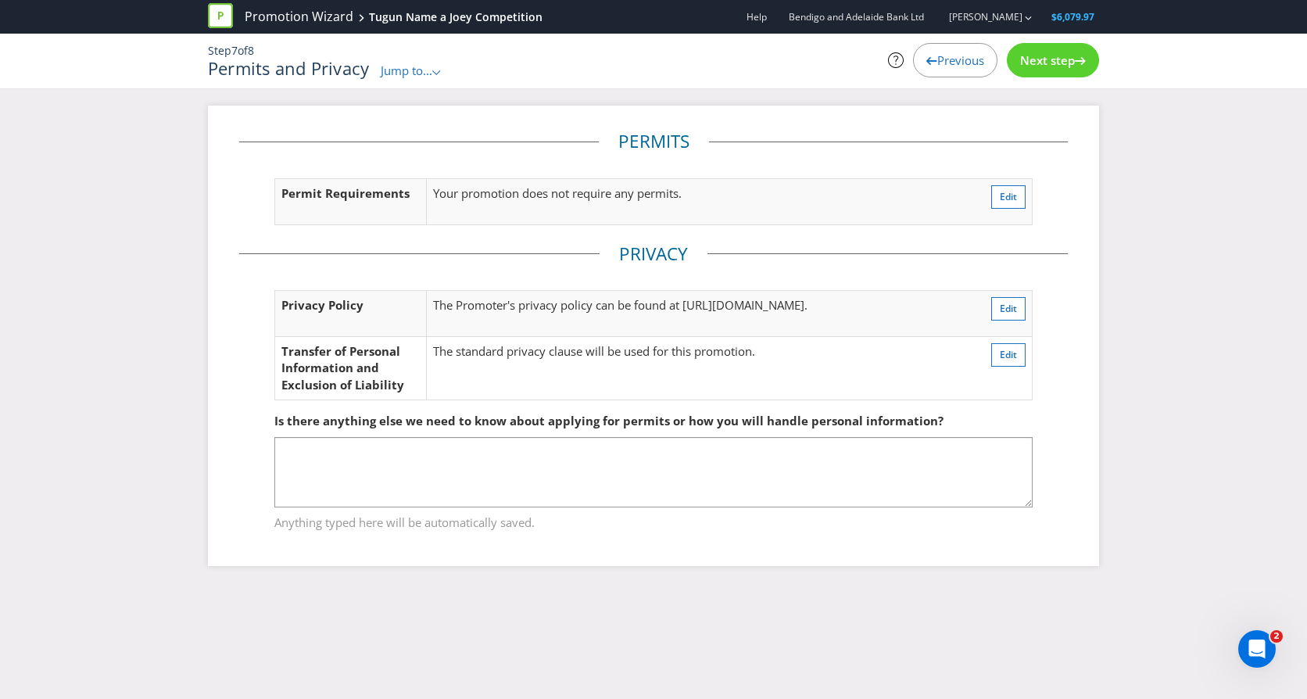
click at [1051, 59] on span "Next step" at bounding box center [1047, 60] width 55 height 16
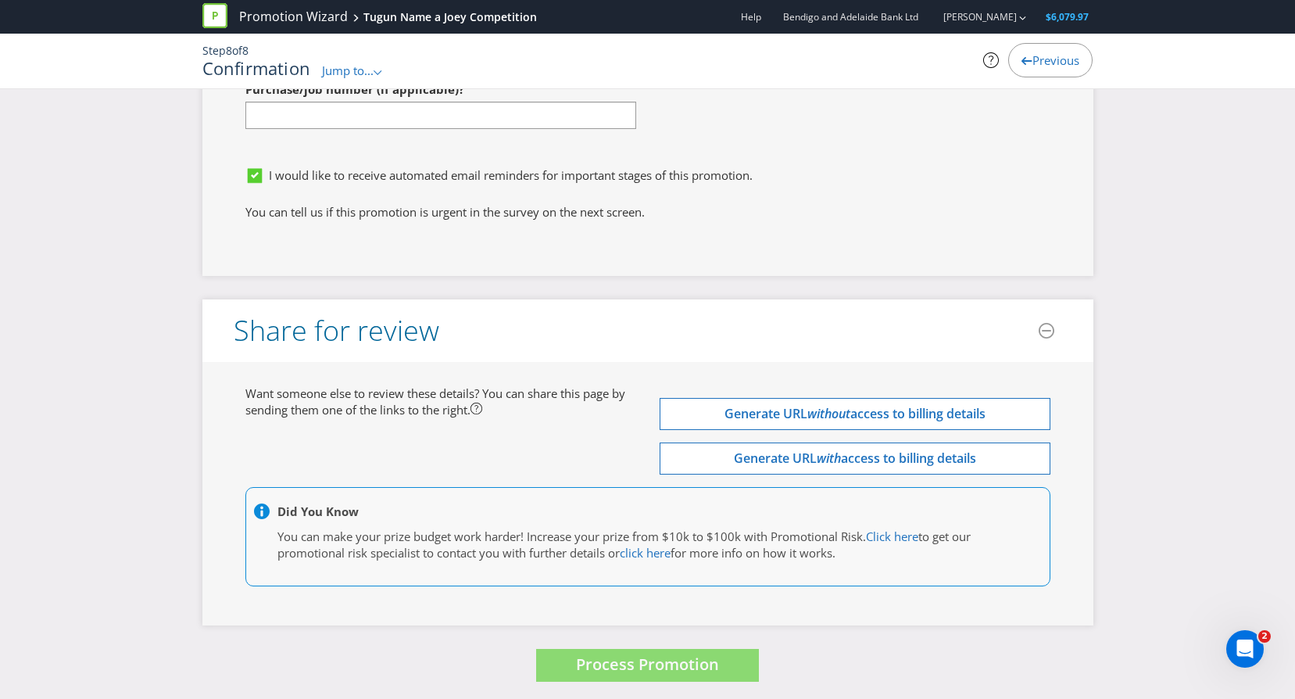
scroll to position [5044, 0]
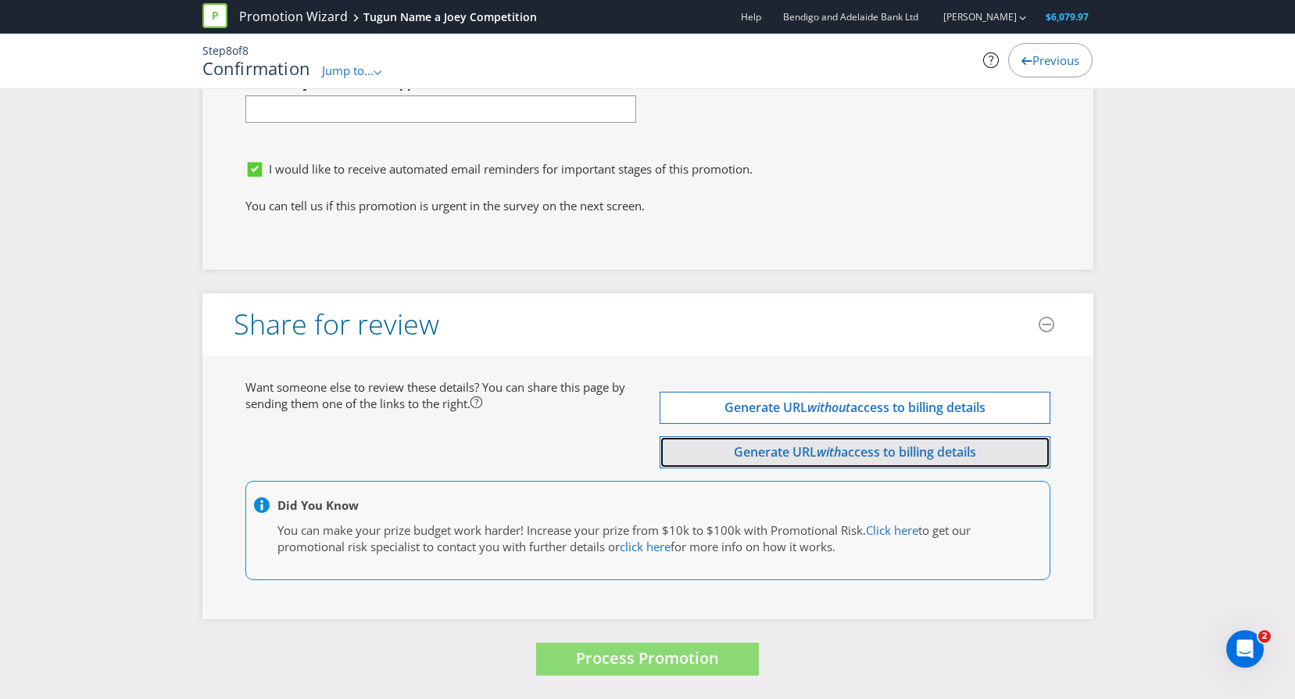
click at [904, 454] on span "access to billing details" at bounding box center [908, 451] width 135 height 17
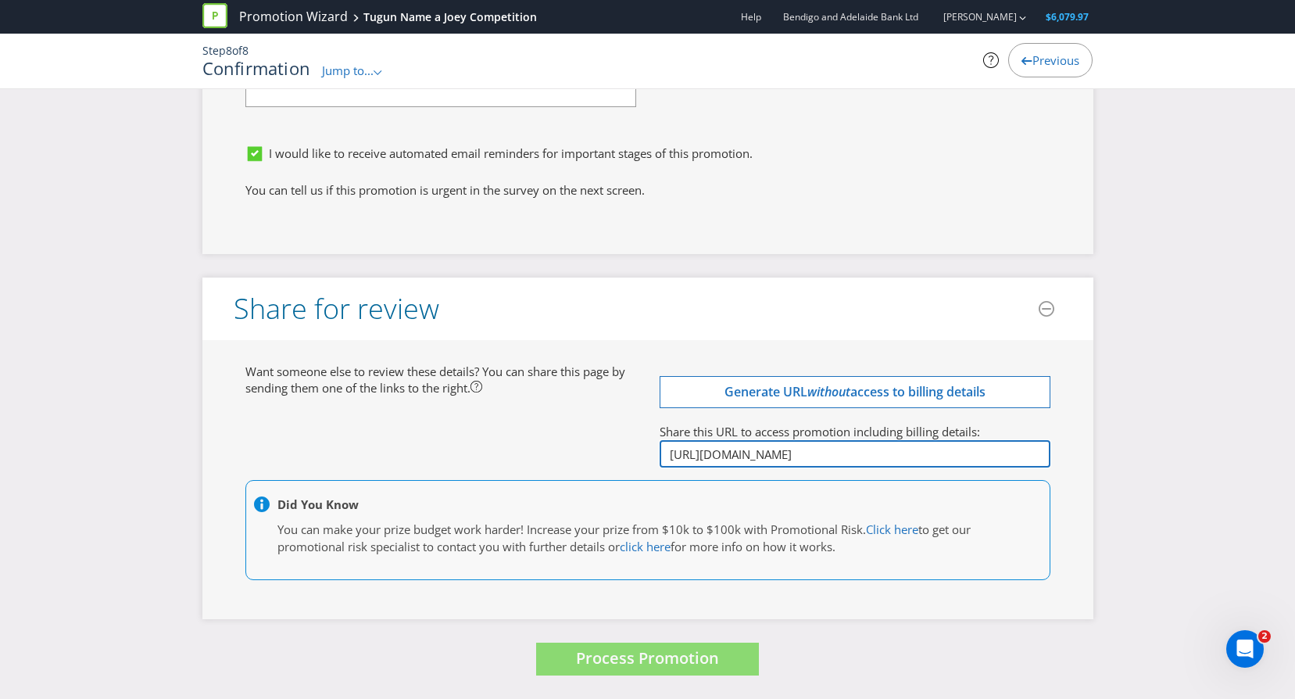
click at [908, 467] on input "[URL][DOMAIN_NAME]" at bounding box center [855, 453] width 391 height 27
